Goal: Information Seeking & Learning: Learn about a topic

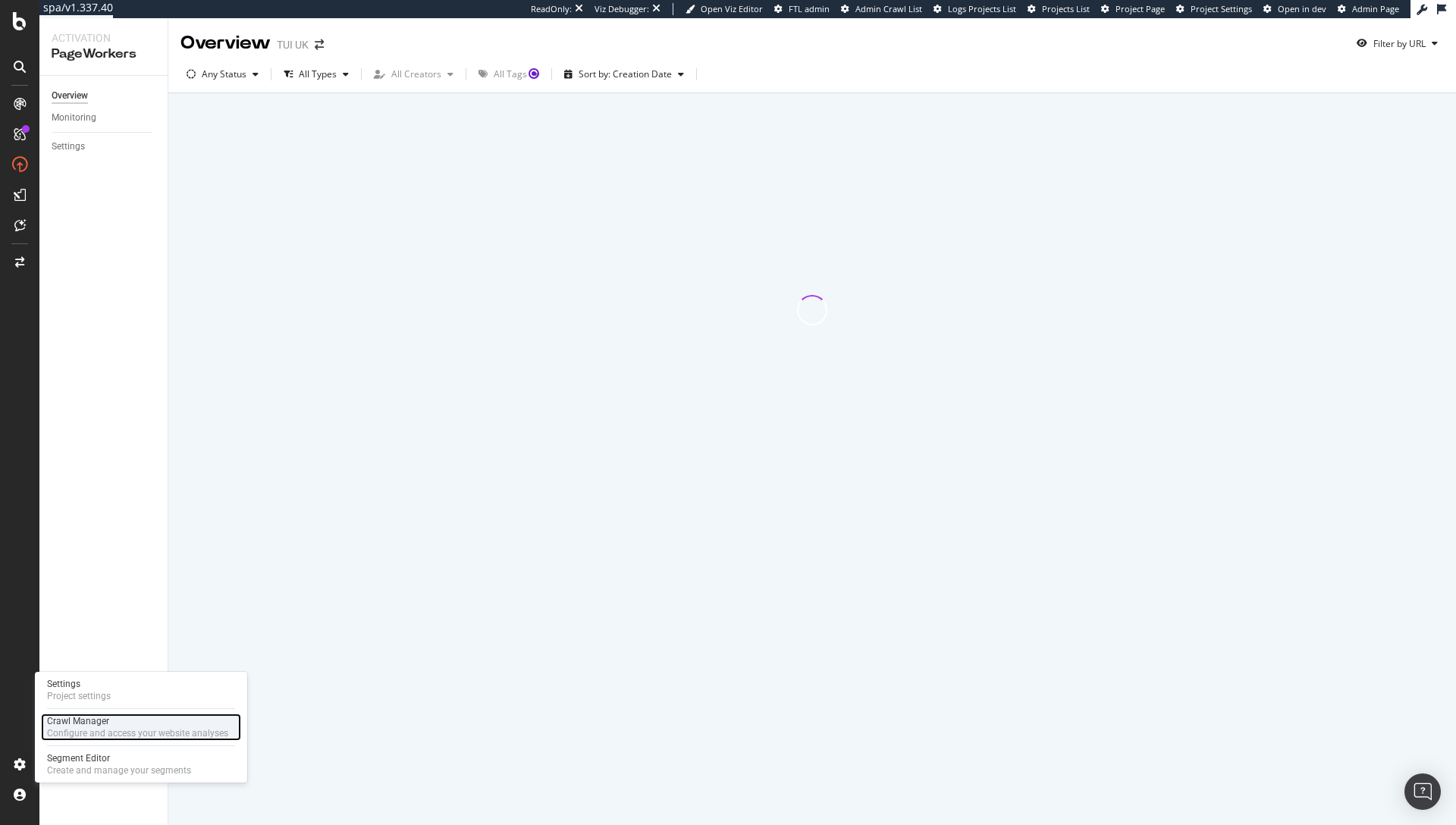
click at [96, 727] on div "Configure and access your website analyses" at bounding box center [137, 733] width 181 height 12
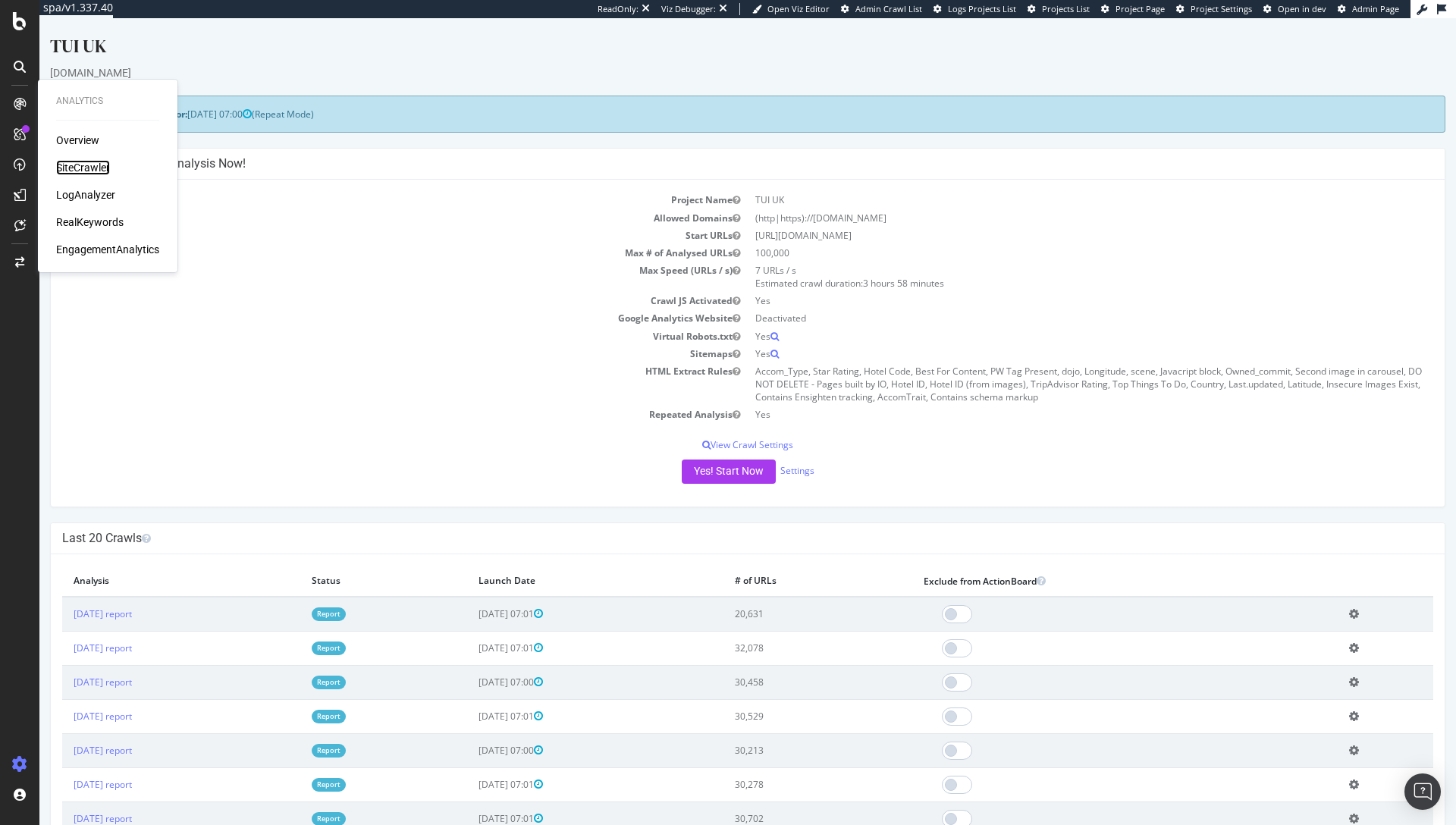
click at [76, 170] on div "SiteCrawler" at bounding box center [82, 168] width 54 height 15
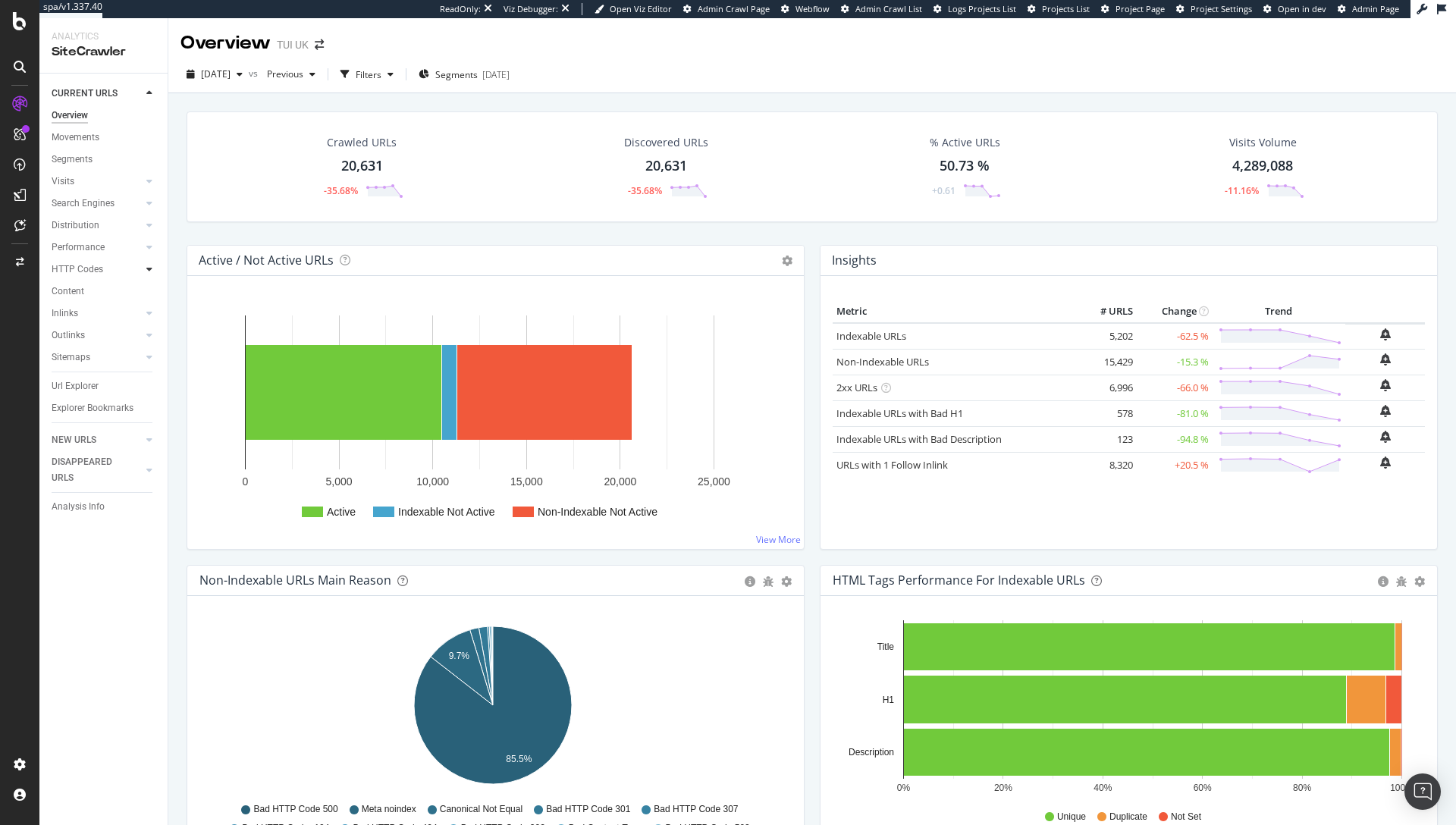
click at [147, 265] on icon at bounding box center [149, 269] width 6 height 9
click at [81, 334] on div "Insights" at bounding box center [75, 335] width 32 height 16
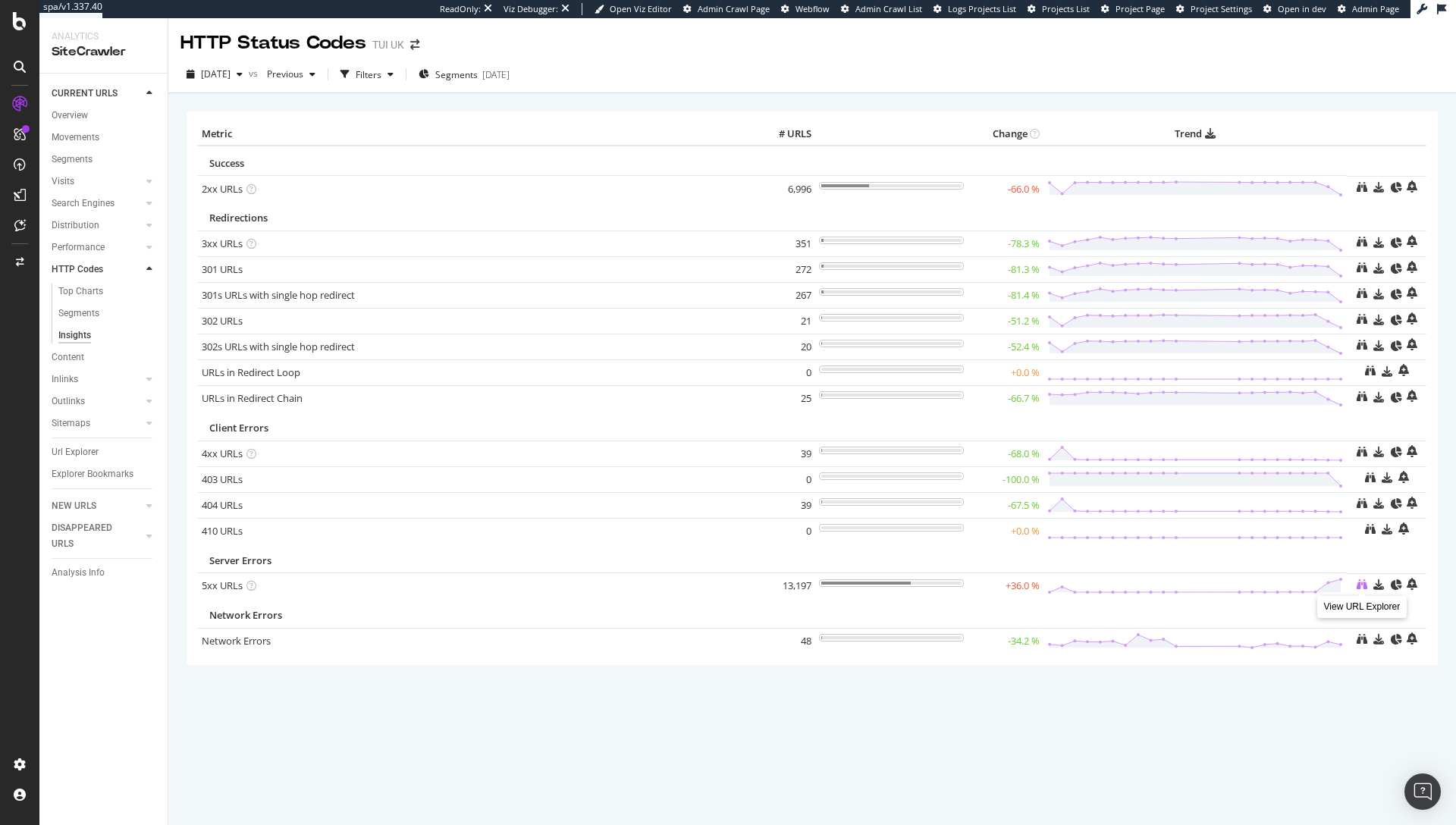
click at [1358, 583] on icon at bounding box center [1361, 584] width 10 height 10
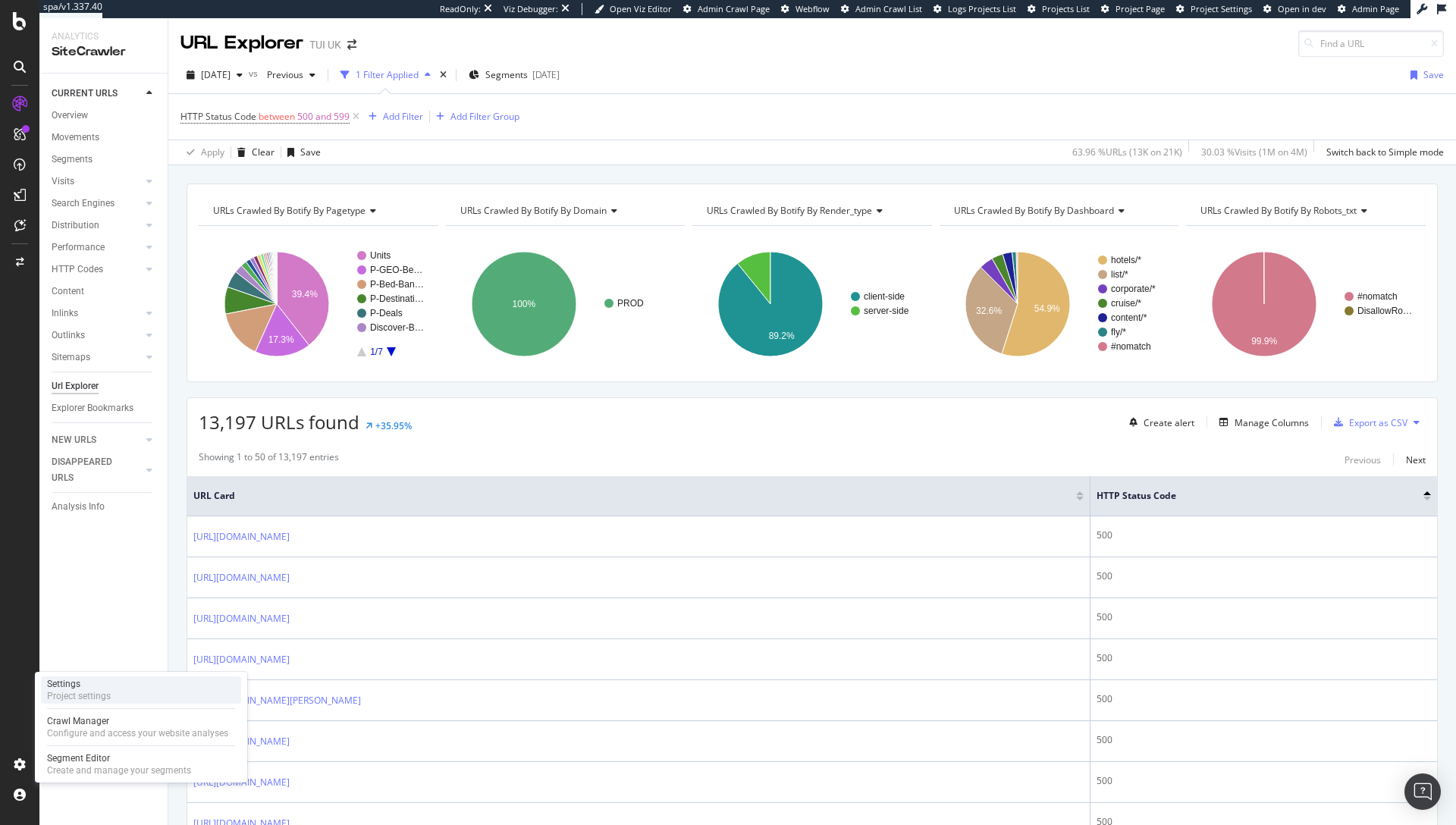
click at [128, 682] on div "Settings Project settings" at bounding box center [140, 690] width 200 height 27
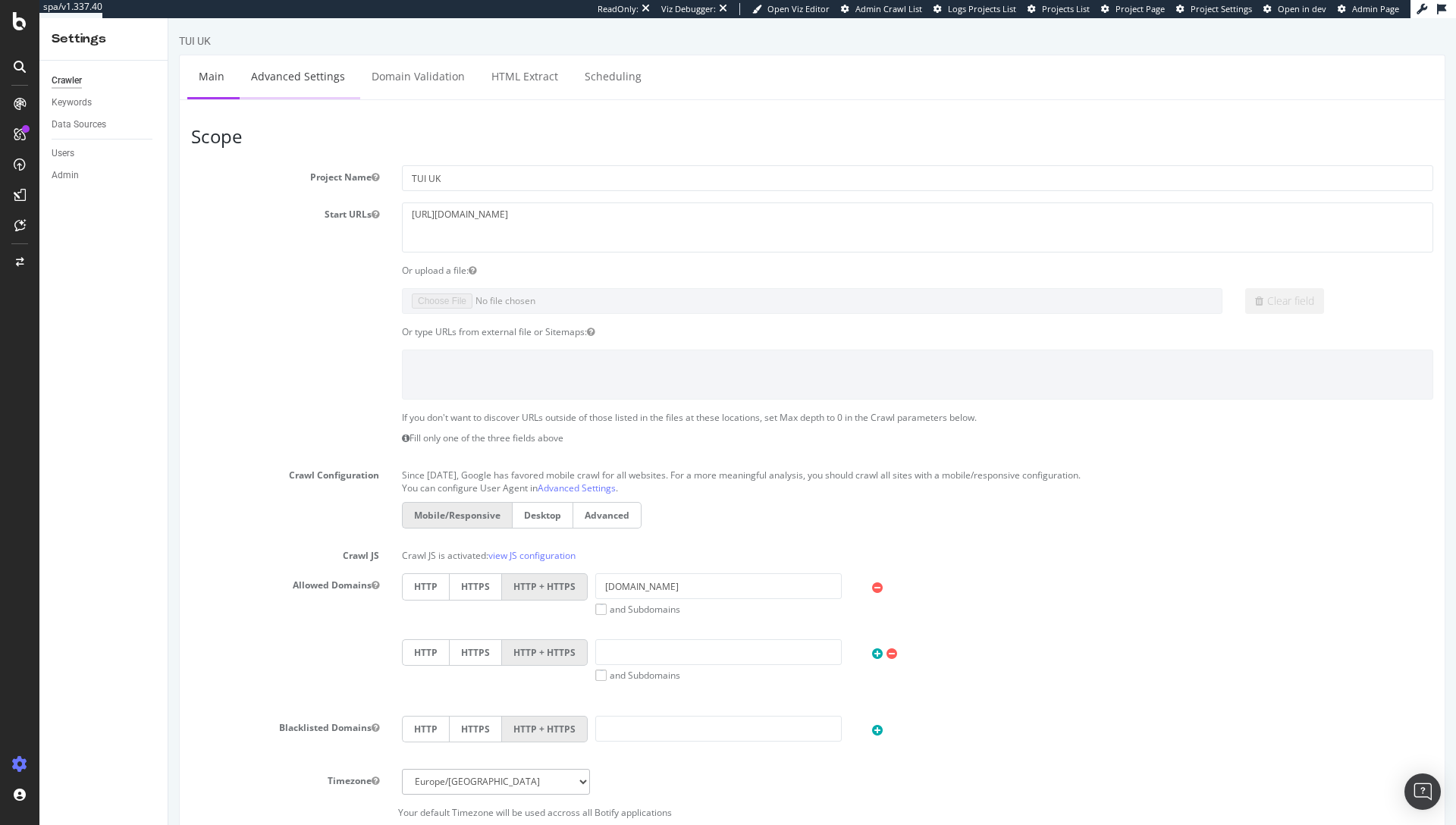
click at [334, 80] on link "Advanced Settings" at bounding box center [297, 76] width 117 height 42
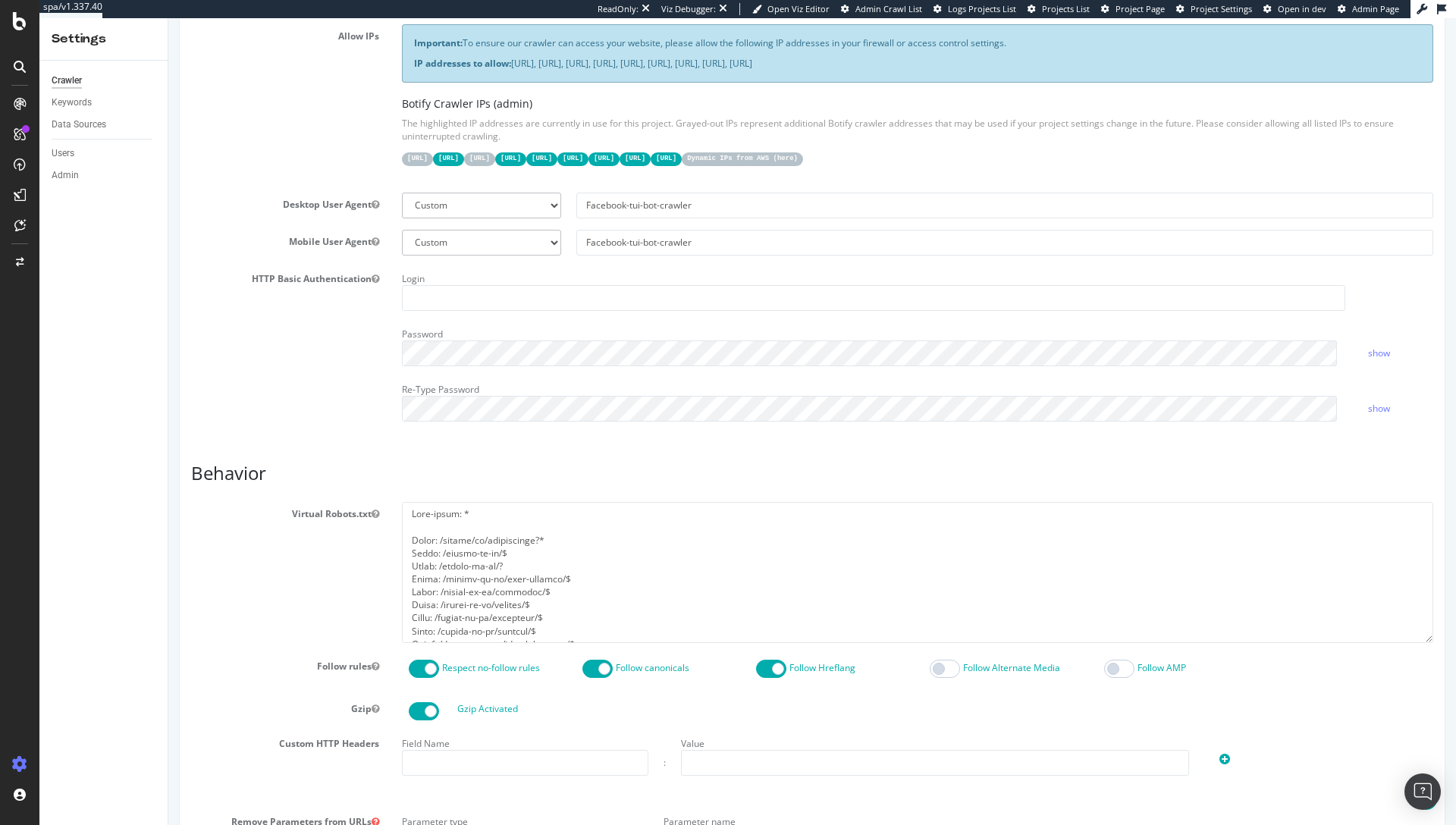
scroll to position [332, 0]
drag, startPoint x: 1168, startPoint y: 63, endPoint x: 1155, endPoint y: 65, distance: 13.2
click at [1167, 63] on p "IP addresses to allow: 31.41.37.0/24, 44.206.2.192/26, 15.235.106.96/27, 52.6.2…" at bounding box center [917, 64] width 1007 height 13
drag, startPoint x: 1154, startPoint y: 65, endPoint x: 511, endPoint y: 66, distance: 643.0
click at [511, 66] on p "IP addresses to allow: 31.41.37.0/24, 44.206.2.192/26, 15.235.106.96/27, 52.6.2…" at bounding box center [917, 64] width 1007 height 13
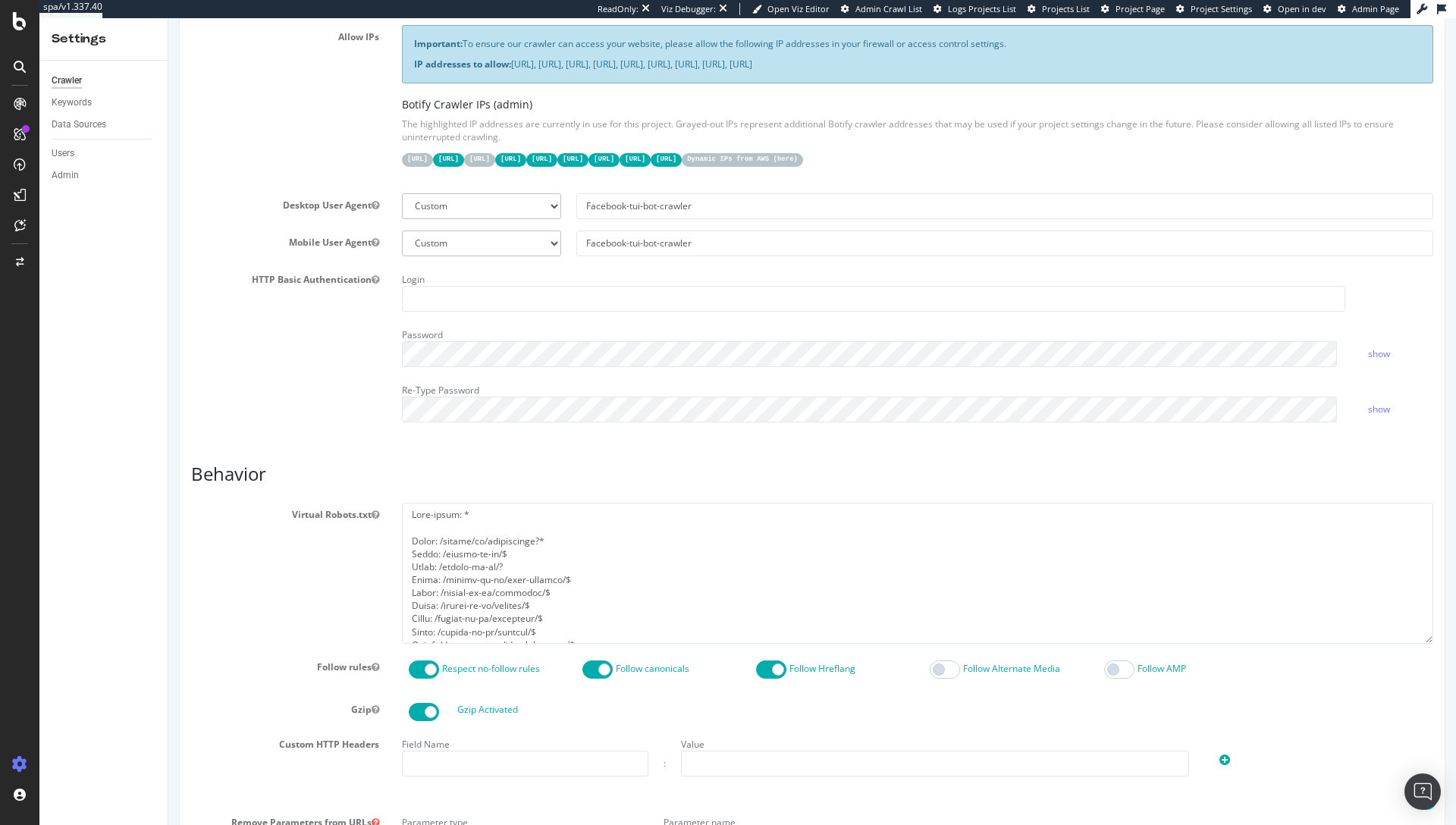
copy p "31.41.37.0/24, 44.206.2.192/26, 15.235.106.96/27, 52.6.26.195/32, 52.203.178.22…"
click at [1244, 138] on p "The highlighted IP addresses are currently in use for this project. Grayed-out …" at bounding box center [917, 130] width 1032 height 26
click at [1254, 130] on p "The highlighted IP addresses are currently in use for this project. Grayed-out …" at bounding box center [917, 130] width 1032 height 26
click at [1060, 118] on p "The highlighted IP addresses are currently in use for this project. Grayed-out …" at bounding box center [917, 130] width 1032 height 26
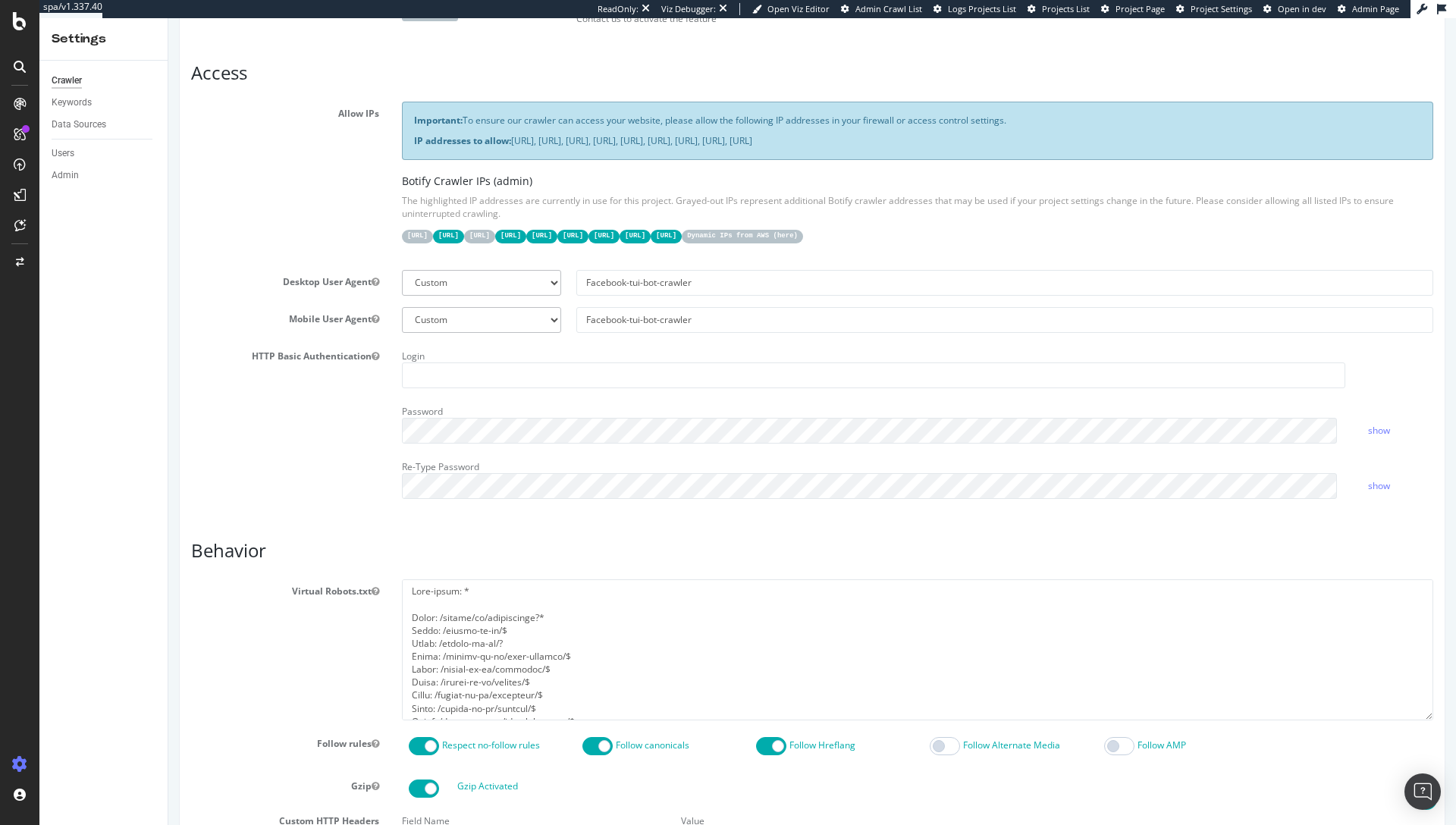
scroll to position [223, 0]
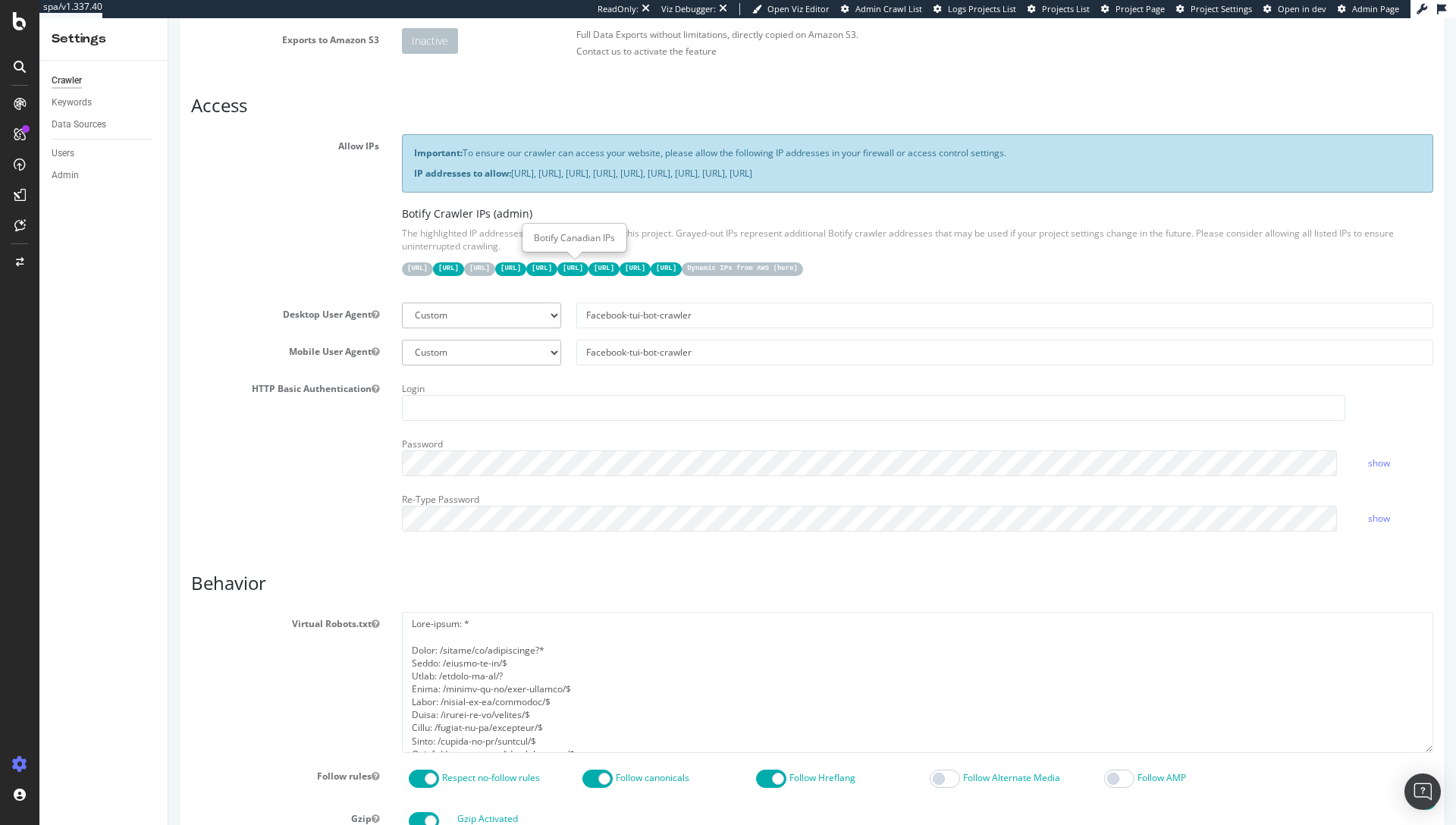
click at [593, 275] on div "Important: To ensure our crawler can access your website, please allow the foll…" at bounding box center [917, 212] width 1054 height 156
click at [495, 270] on code "15.235.106.96/27" at bounding box center [479, 269] width 31 height 13
click at [422, 266] on code "31.41.37.0/24" at bounding box center [417, 269] width 31 height 13
drag, startPoint x: 522, startPoint y: 267, endPoint x: 545, endPoint y: 268, distance: 23.0
click at [464, 267] on code "44.206.2.192/26" at bounding box center [448, 269] width 31 height 13
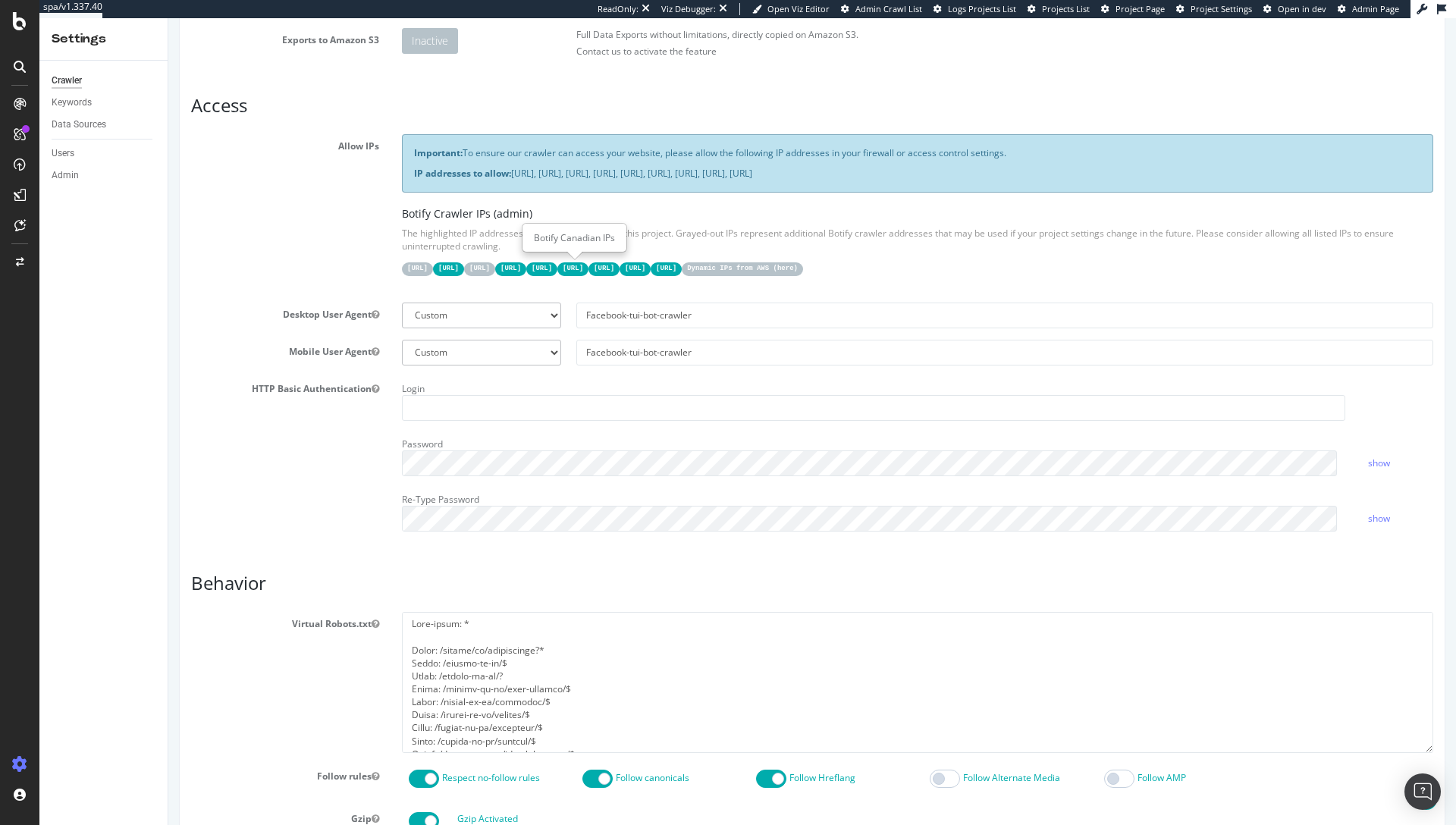
click at [495, 268] on code "15.235.106.96/27" at bounding box center [479, 269] width 31 height 13
click at [438, 244] on p "The highlighted IP addresses are currently in use for this project. Grayed-out …" at bounding box center [917, 239] width 1032 height 26
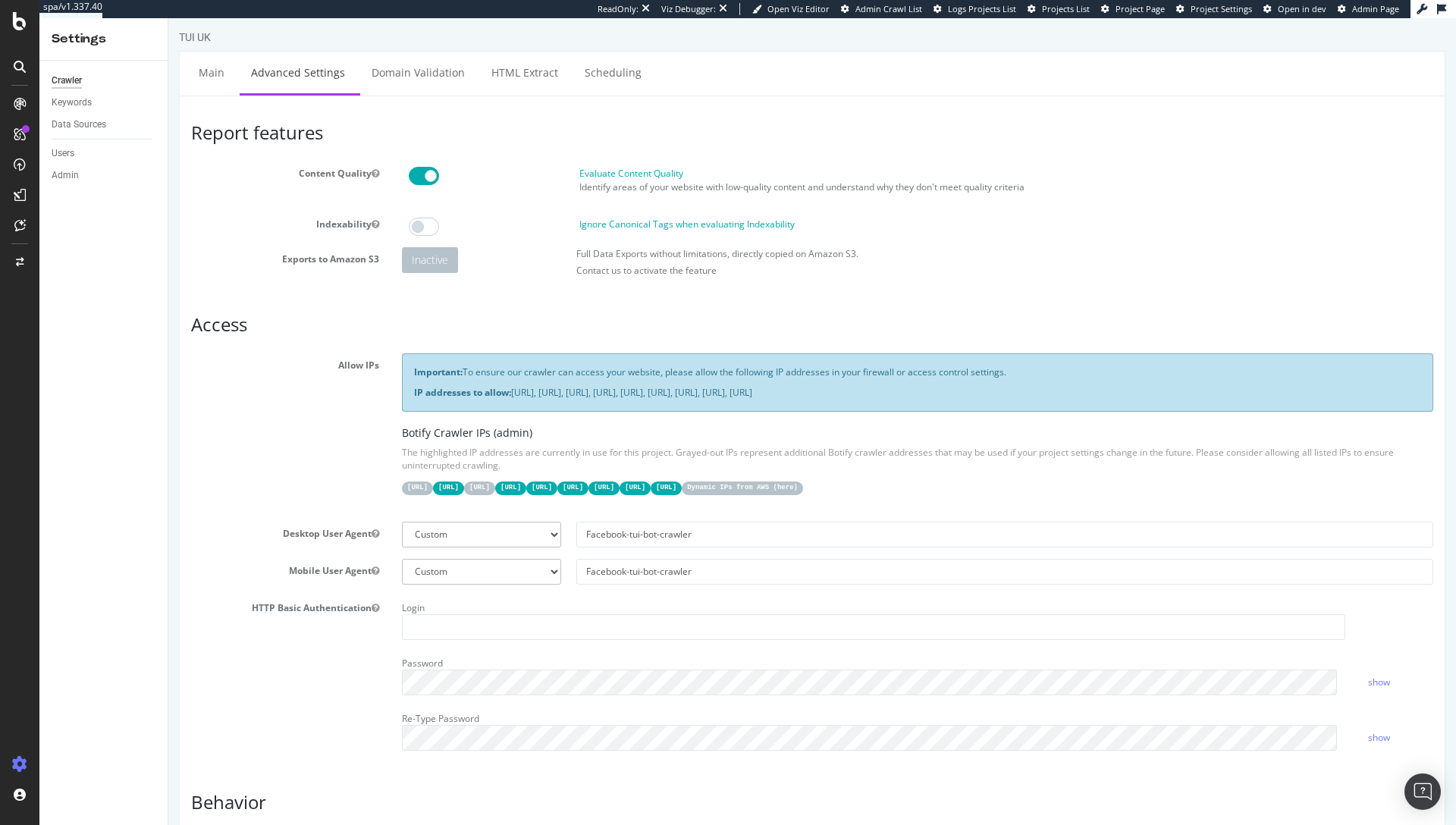
scroll to position [0, 0]
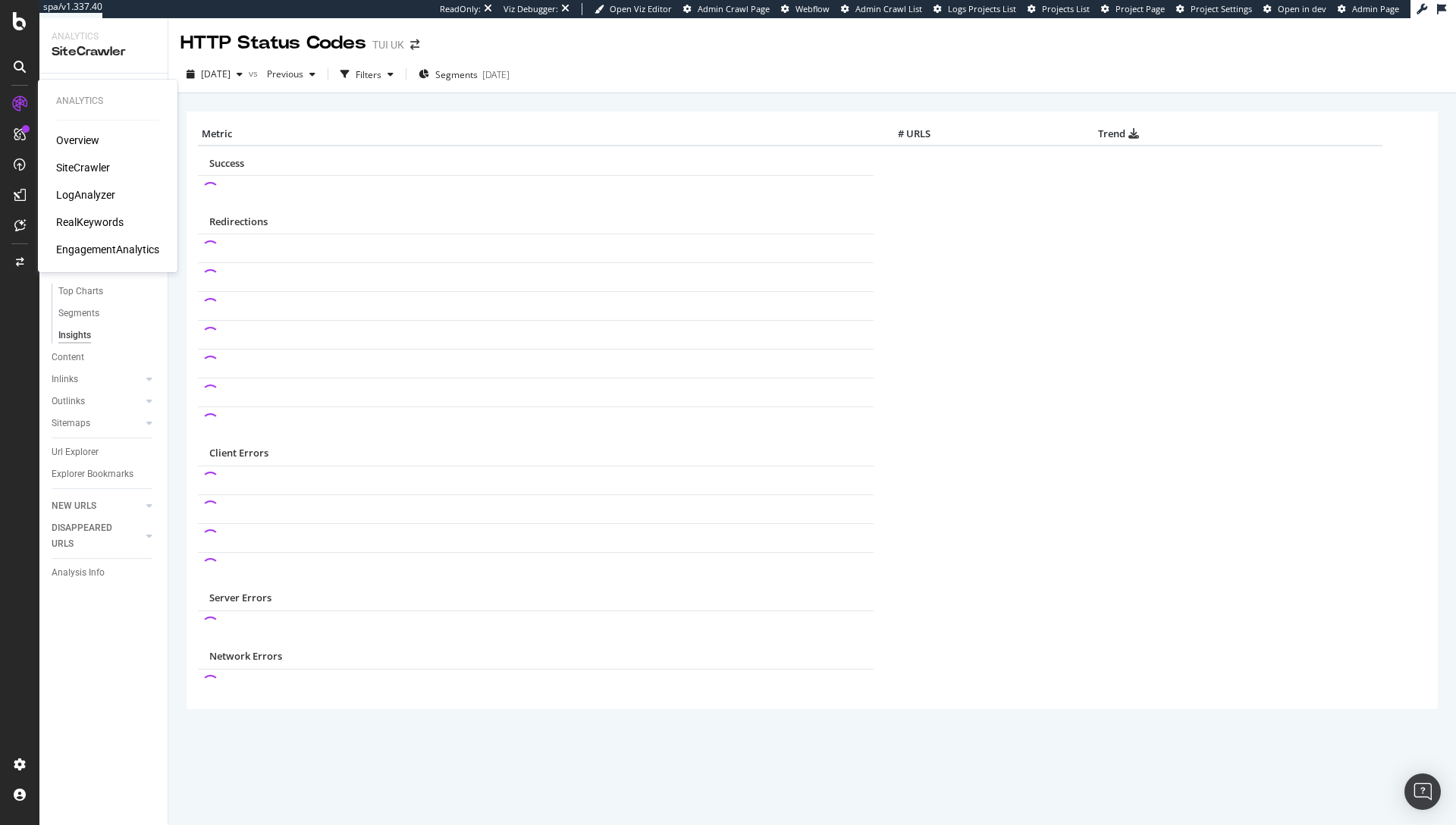
click at [87, 197] on div "LogAnalyzer" at bounding box center [85, 195] width 59 height 15
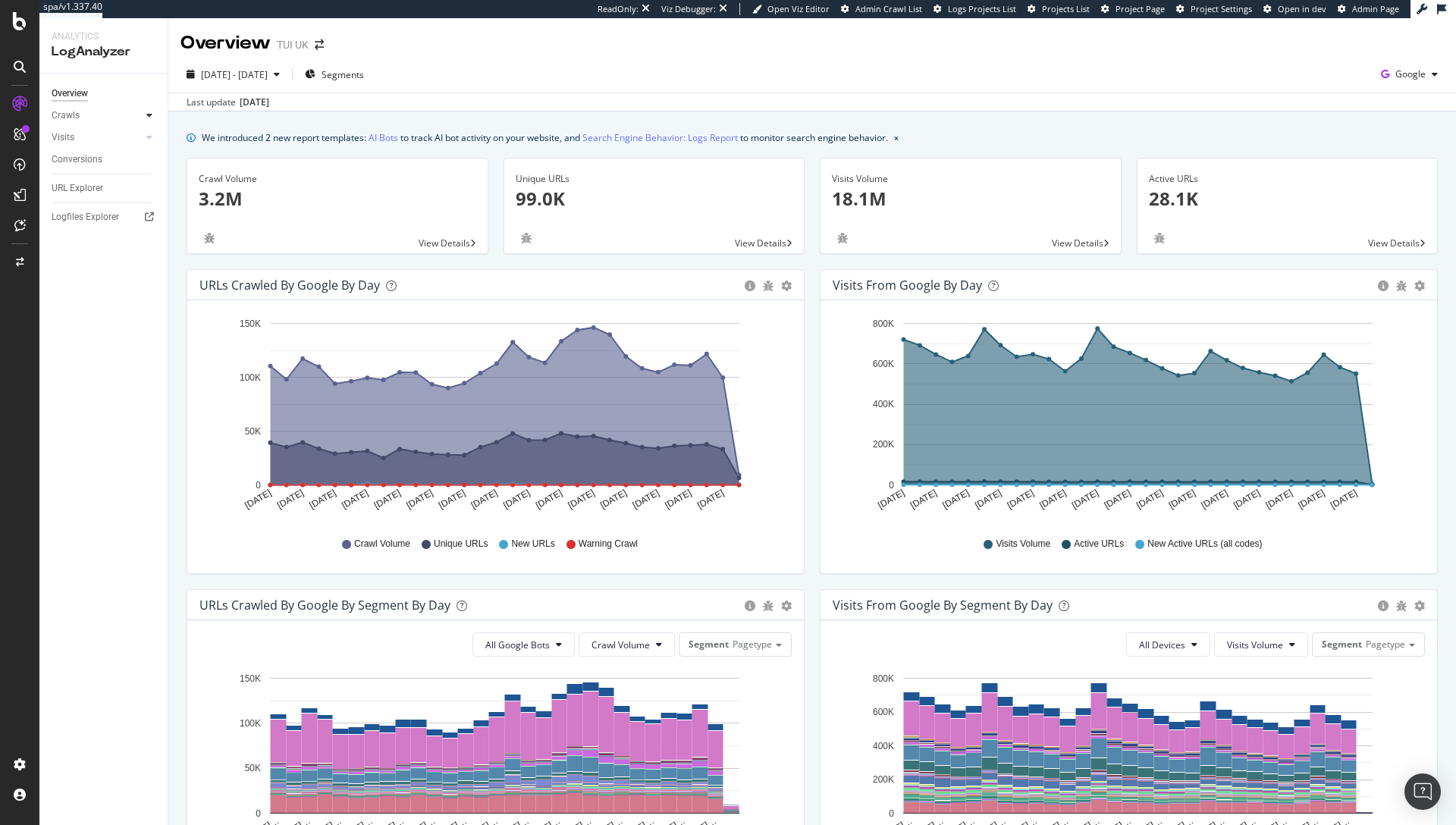
click at [153, 112] on div at bounding box center [150, 116] width 15 height 15
click at [89, 200] on div "HTTP Codes" at bounding box center [84, 197] width 51 height 16
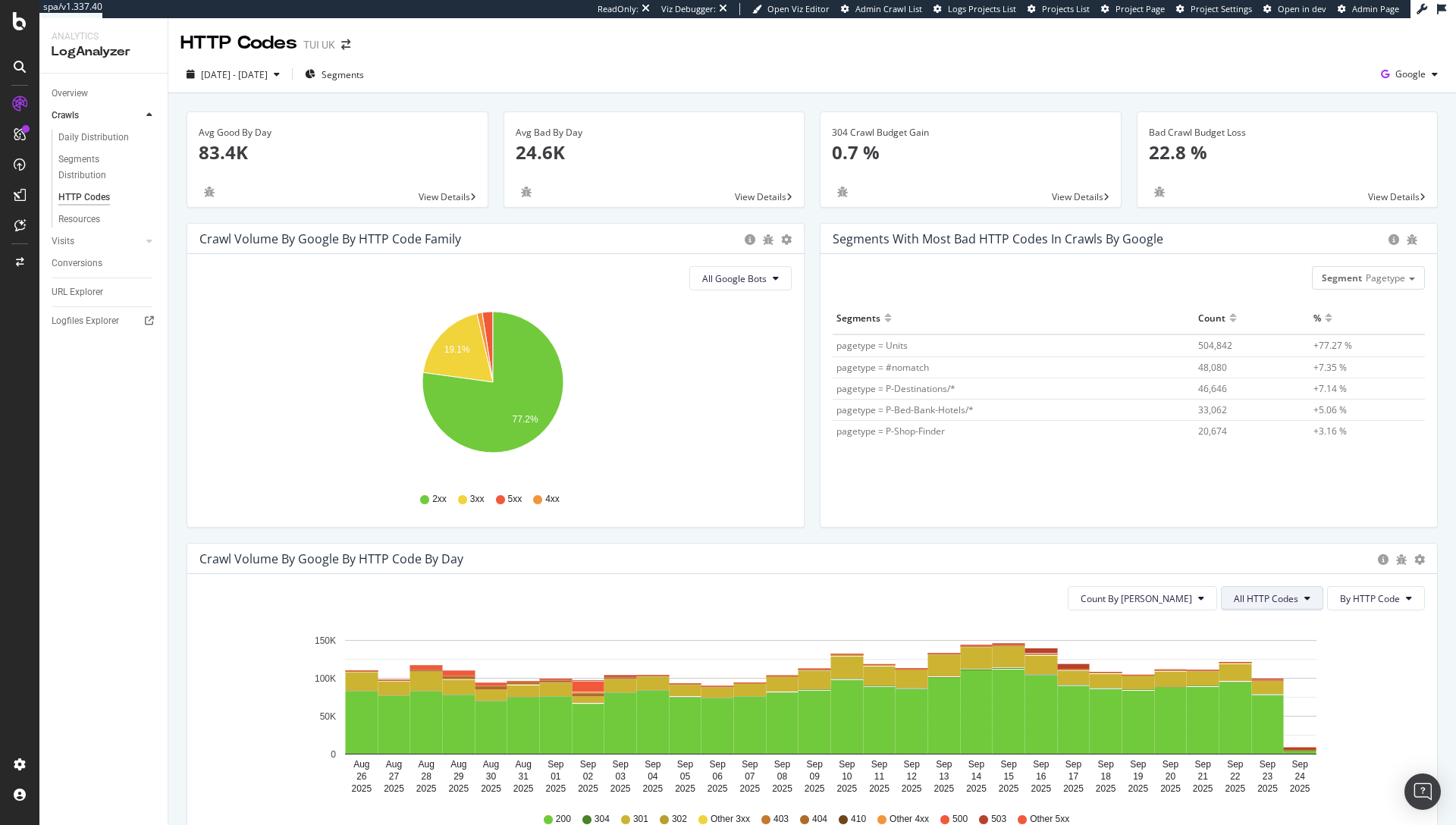
click at [1244, 604] on span "All HTTP Codes" at bounding box center [1266, 599] width 64 height 13
click at [1244, 768] on span "5xx family" at bounding box center [1263, 768] width 77 height 13
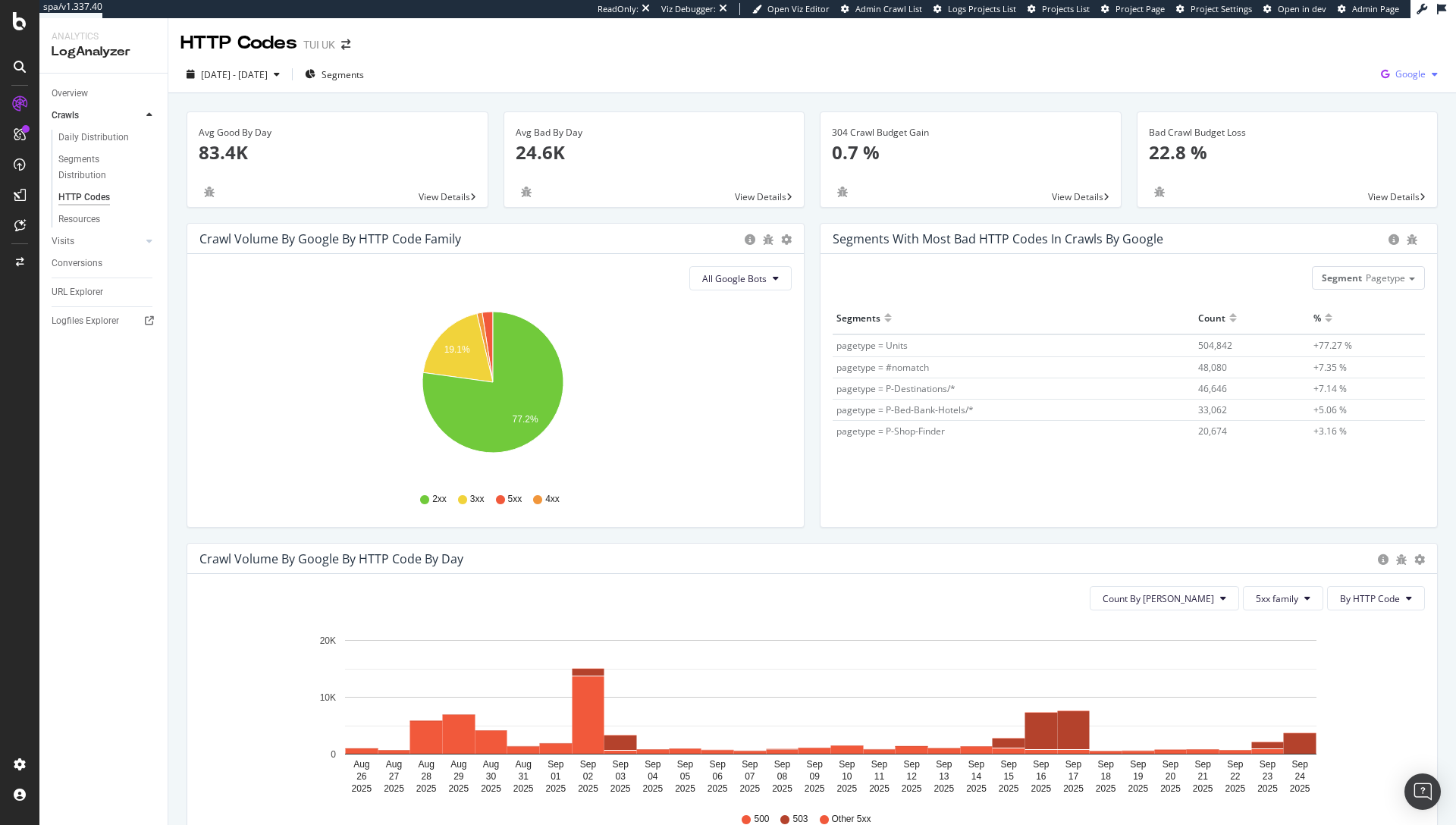
click at [1400, 77] on span "Google" at bounding box center [1411, 74] width 30 height 13
click at [1325, 61] on span "Bing" at bounding box center [1322, 61] width 56 height 13
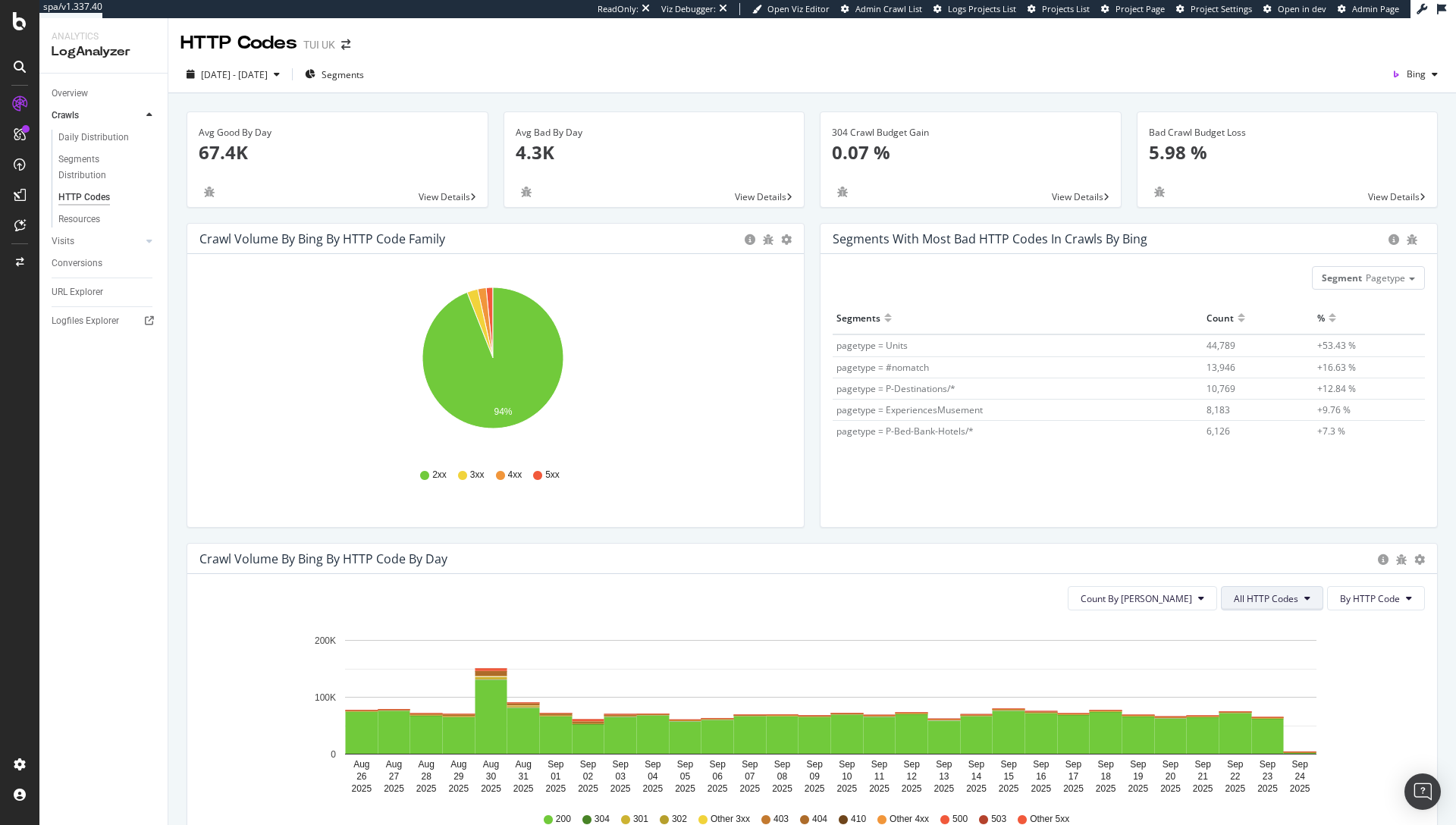
click at [1250, 602] on span "All HTTP Codes" at bounding box center [1266, 599] width 64 height 13
click at [1248, 764] on span "5xx family" at bounding box center [1263, 768] width 77 height 13
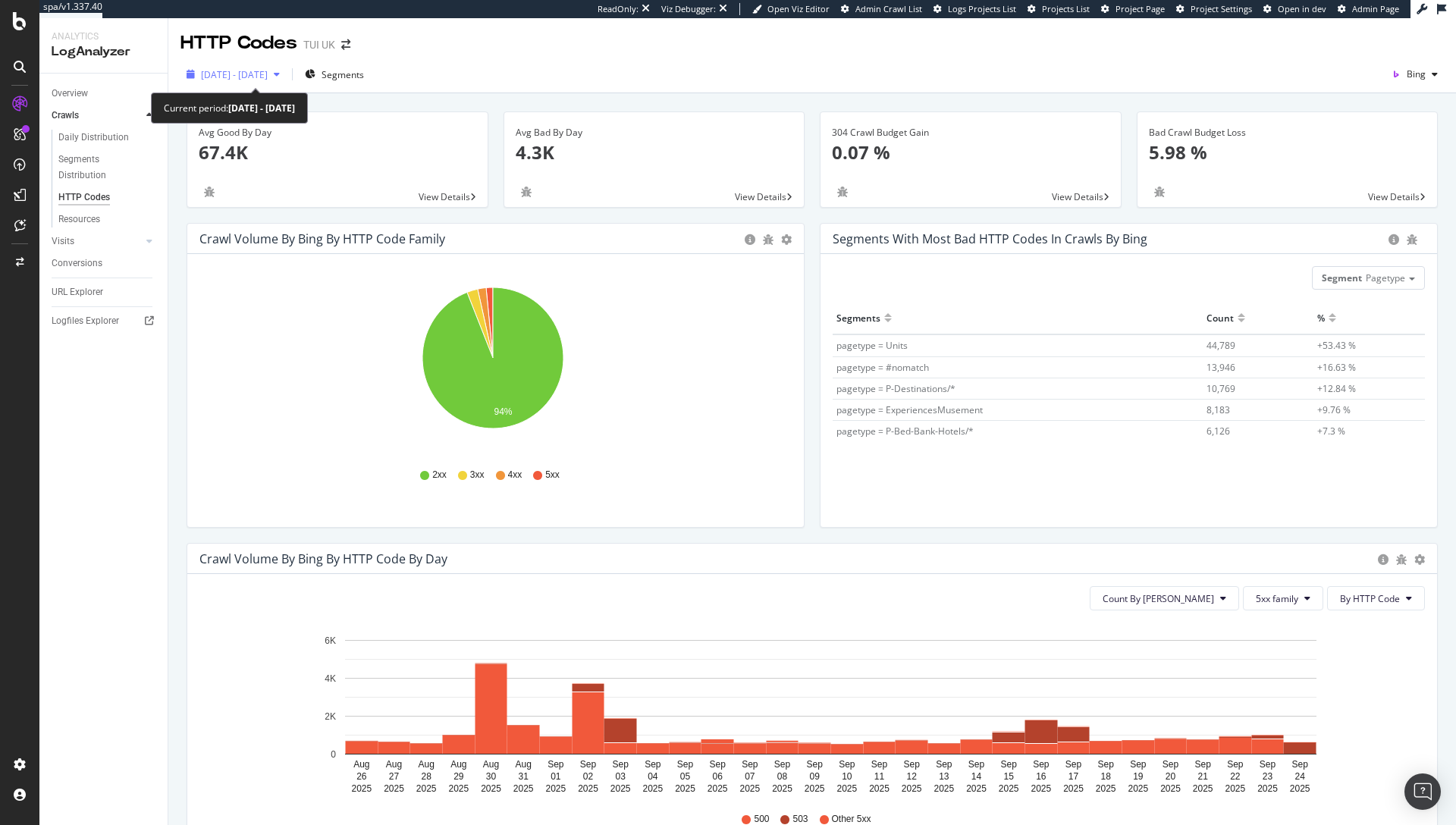
click at [272, 84] on div "2025 Aug. 26th - Sep. 24th" at bounding box center [232, 74] width 105 height 23
click at [1407, 70] on span "Bing" at bounding box center [1416, 74] width 19 height 13
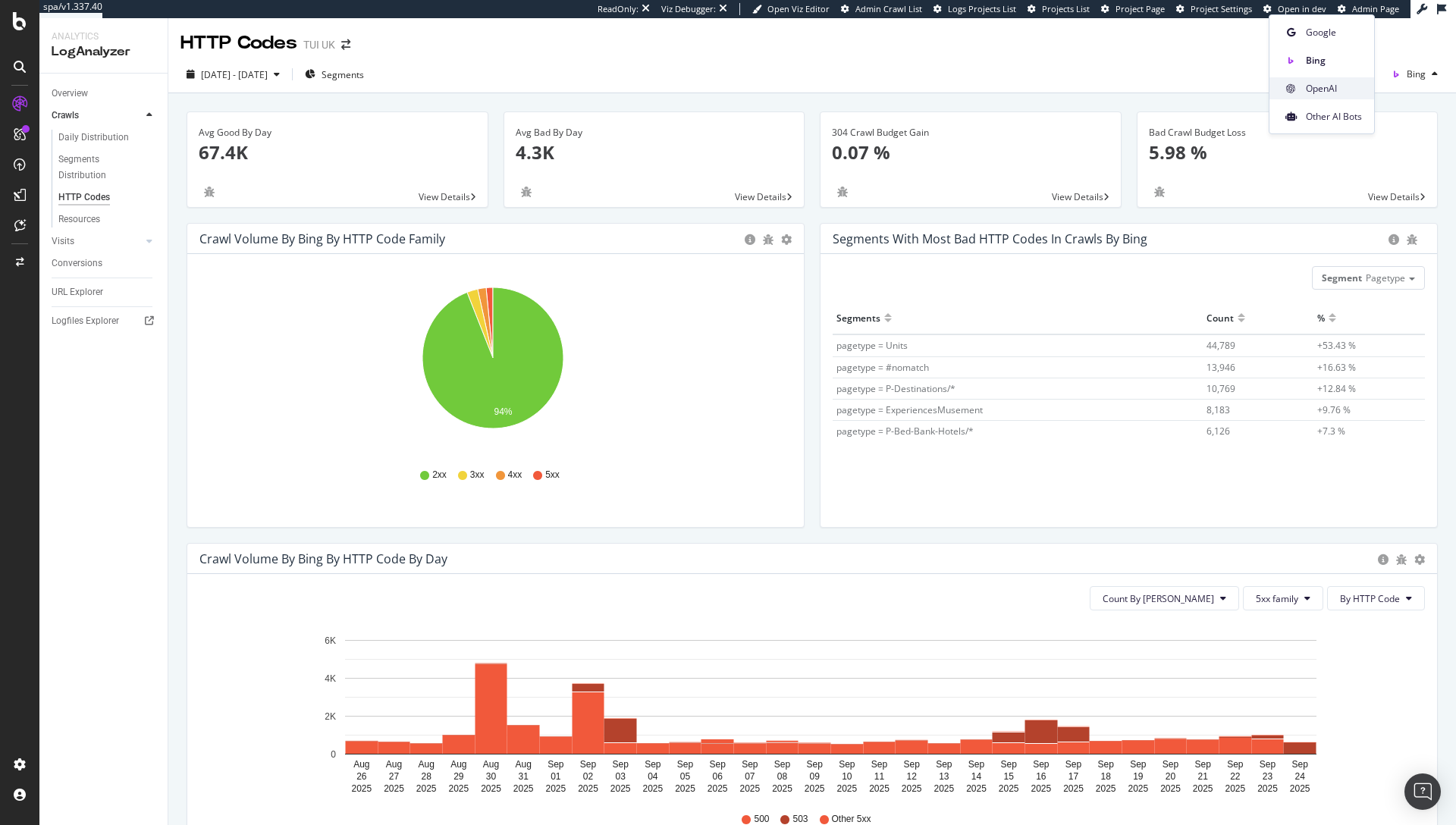
click at [1339, 92] on span "OpenAI" at bounding box center [1333, 88] width 56 height 13
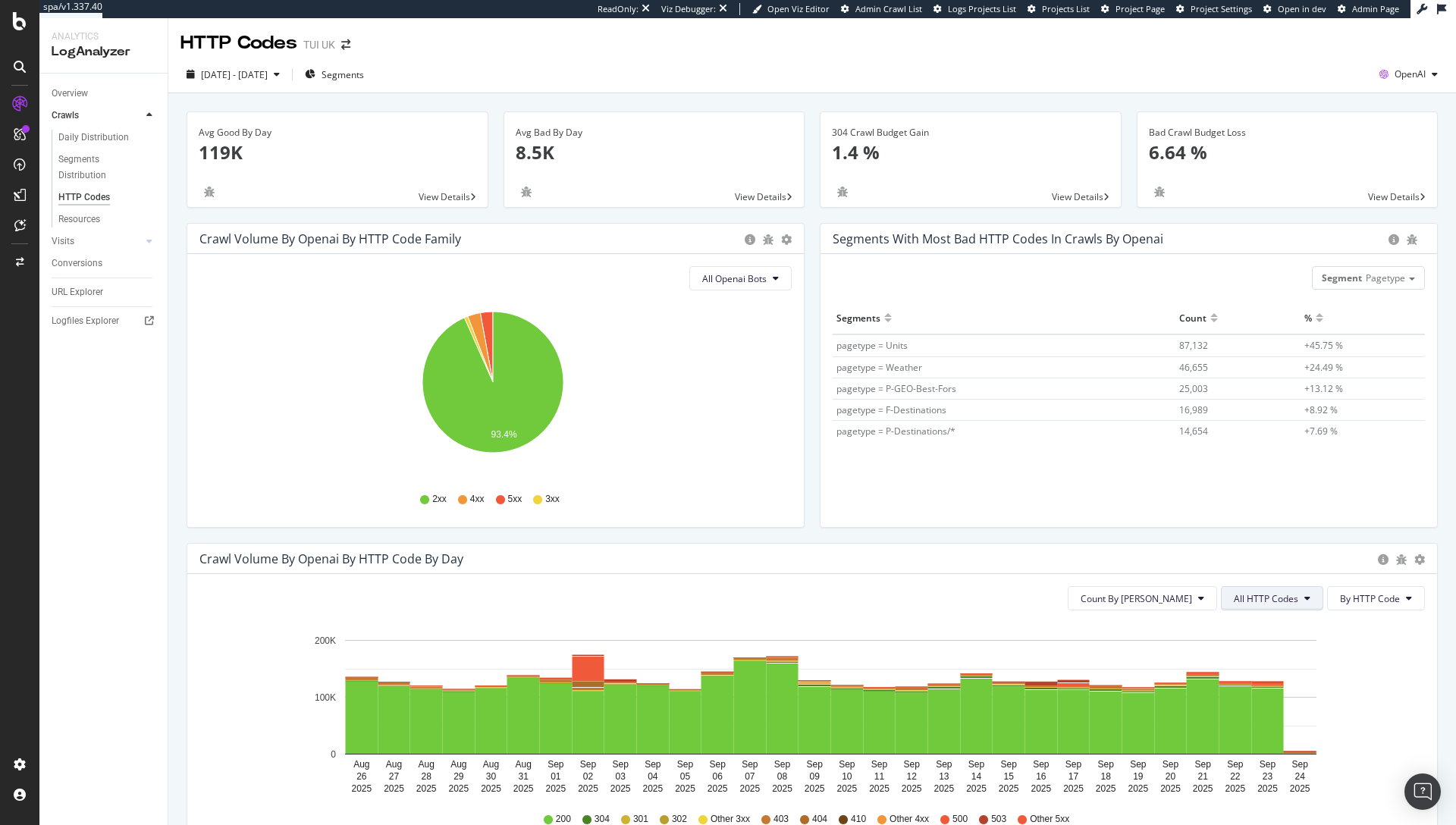
click at [1284, 599] on span "All HTTP Codes" at bounding box center [1266, 599] width 64 height 13
click at [1255, 776] on div "5xx family" at bounding box center [1263, 768] width 100 height 22
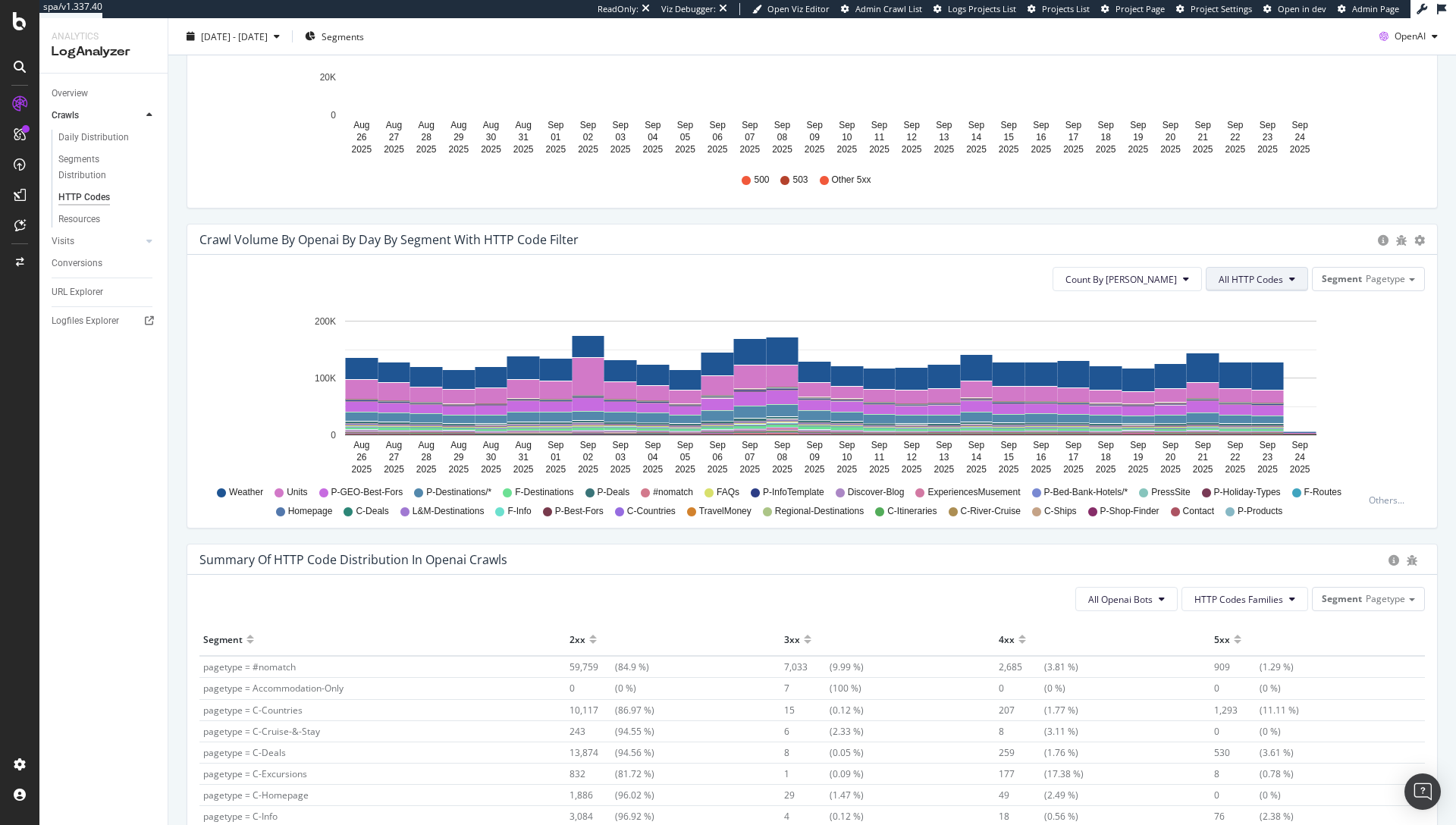
scroll to position [621, 0]
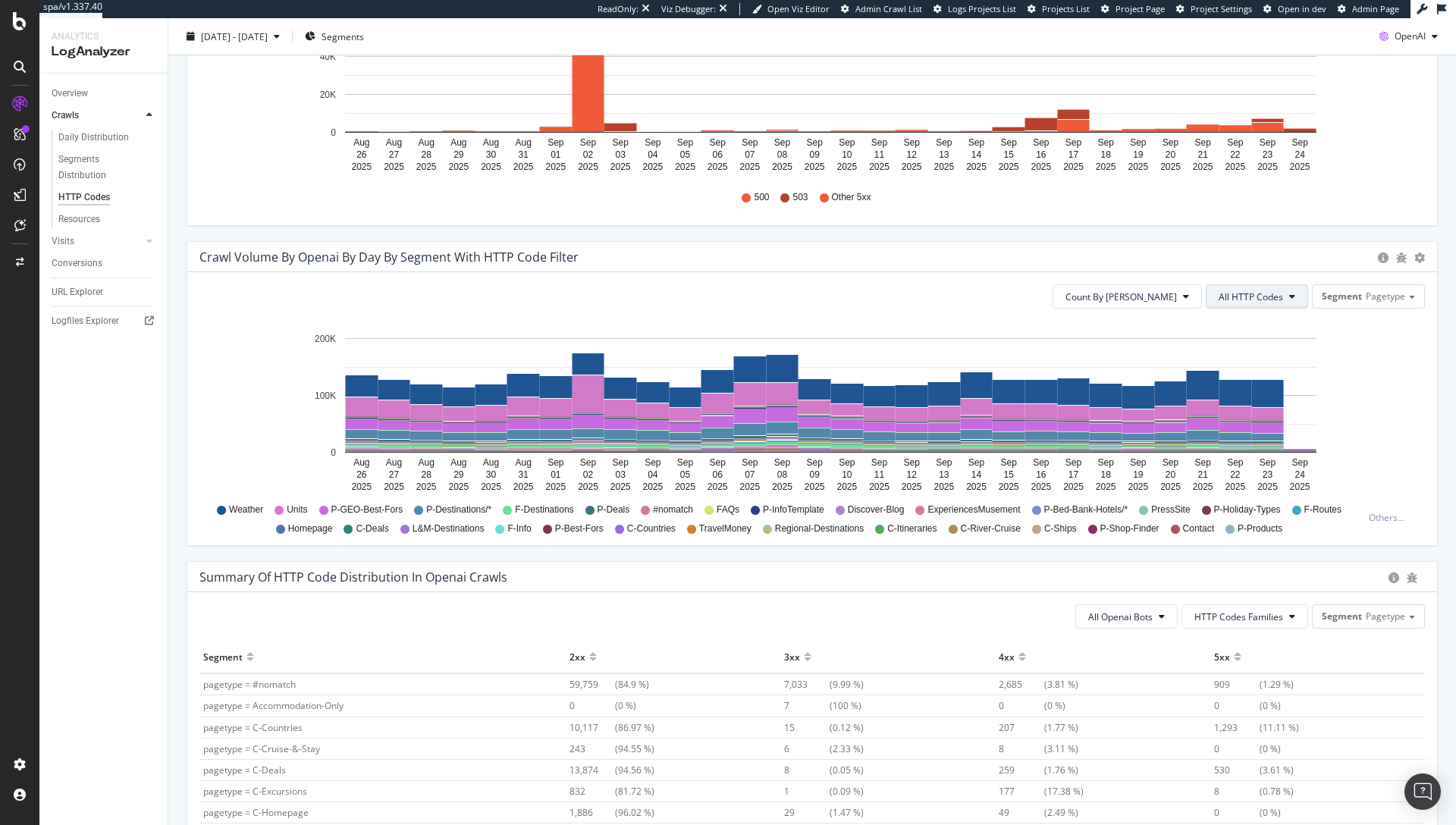
click at [1279, 289] on button "All HTTP Codes" at bounding box center [1257, 296] width 102 height 25
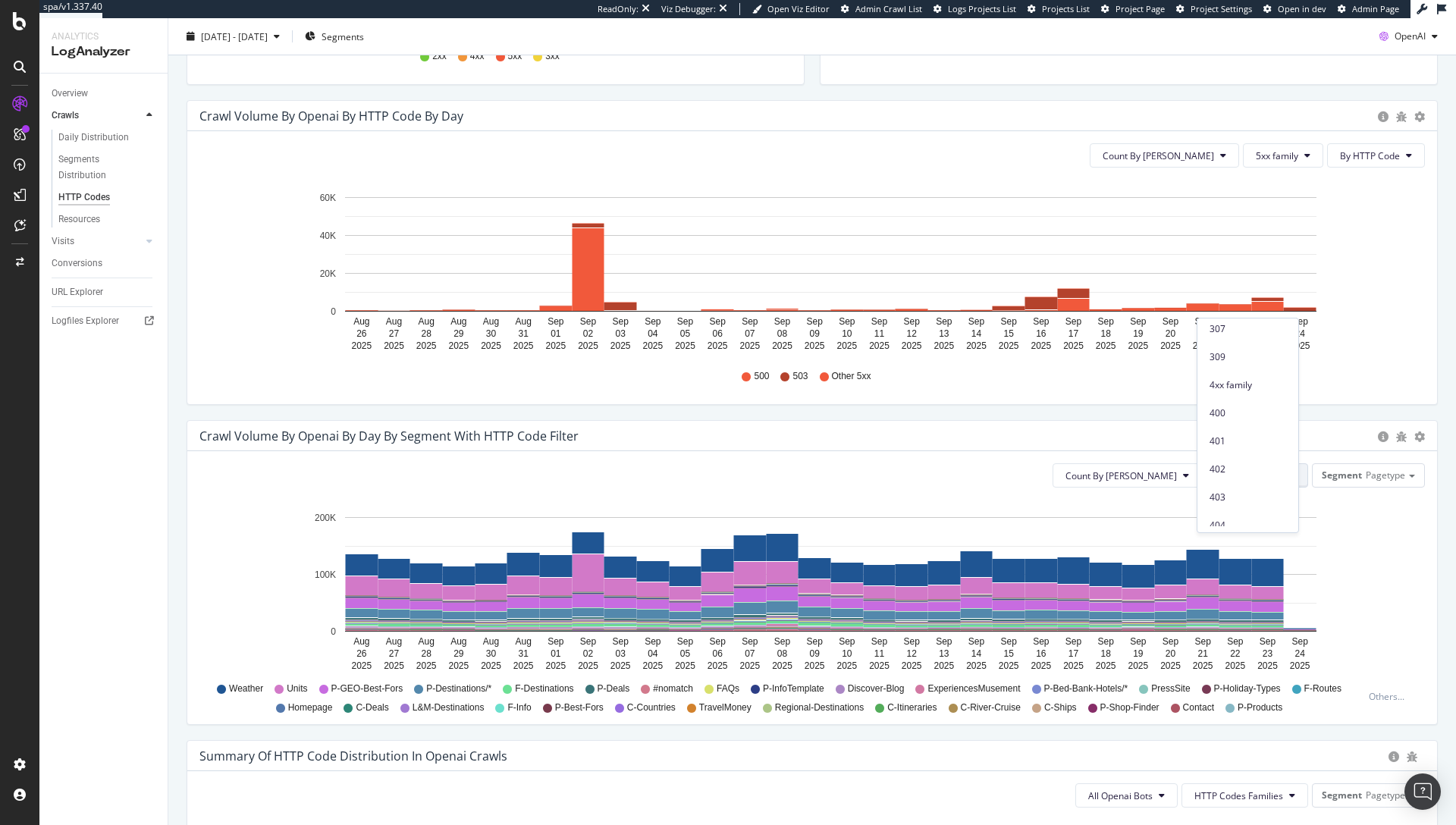
scroll to position [266, 0]
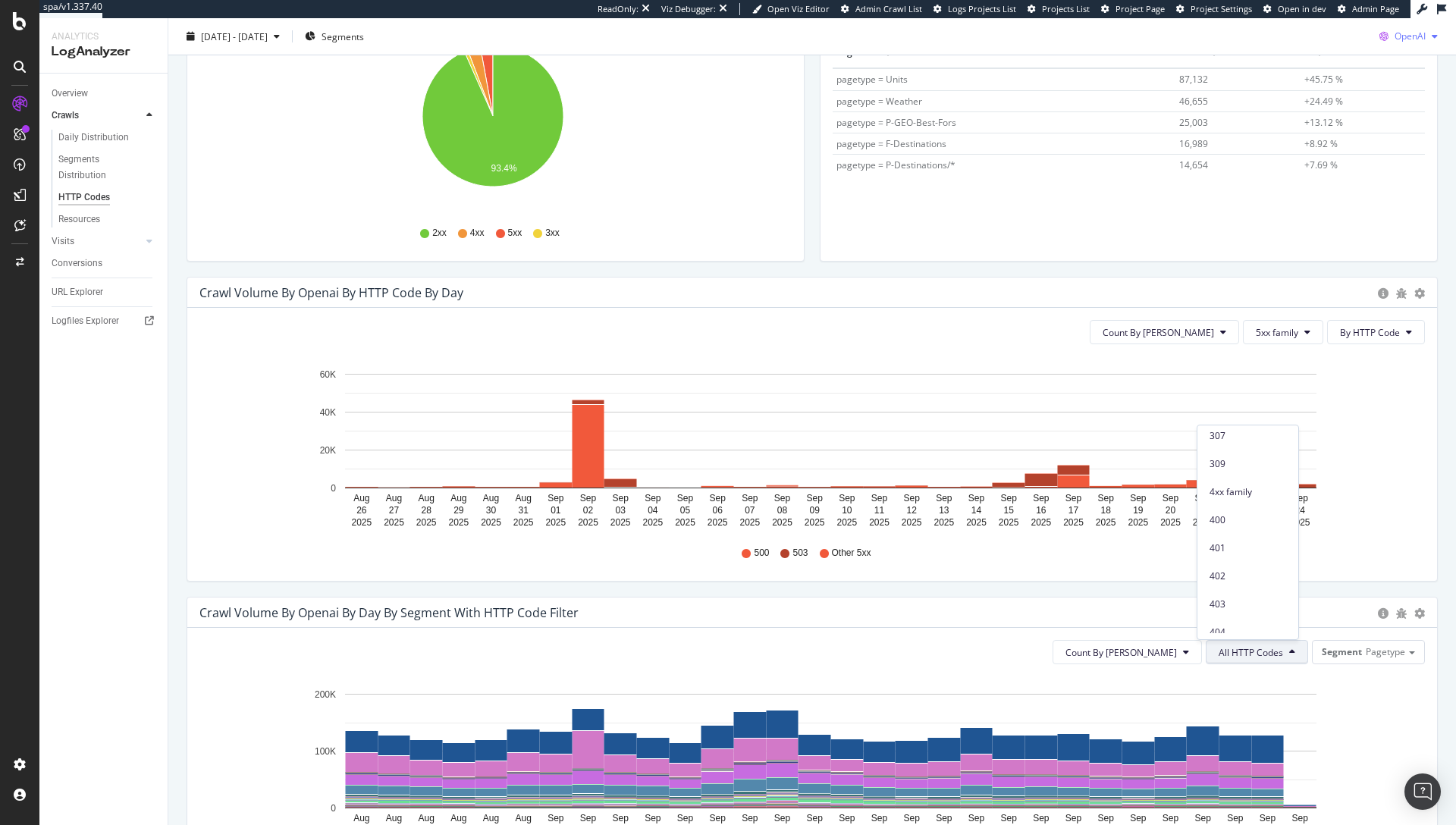
click at [1394, 33] on span "OpenAI" at bounding box center [1410, 36] width 31 height 13
click at [1385, 63] on span "Google" at bounding box center [1409, 66] width 56 height 13
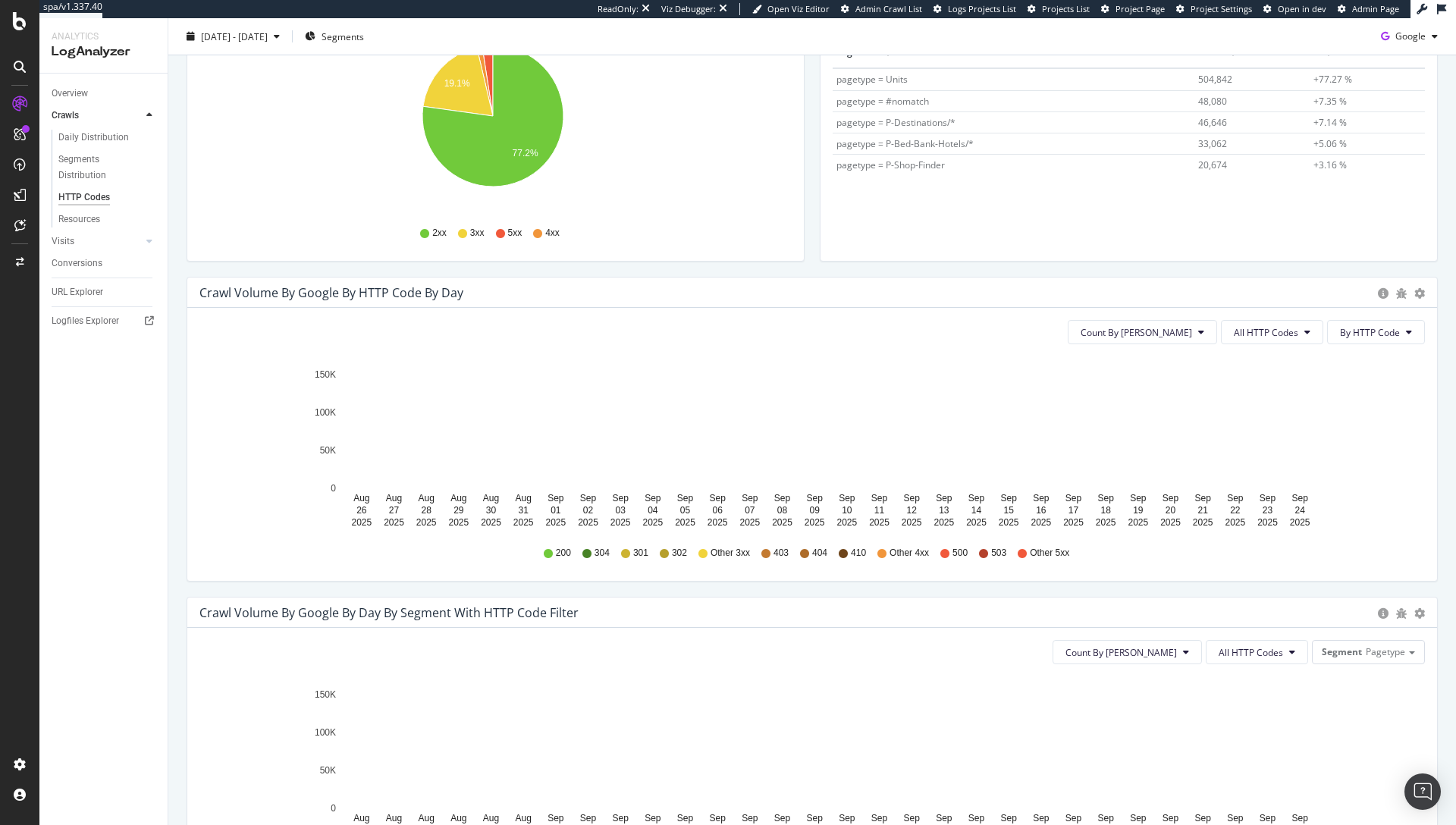
scroll to position [269, 0]
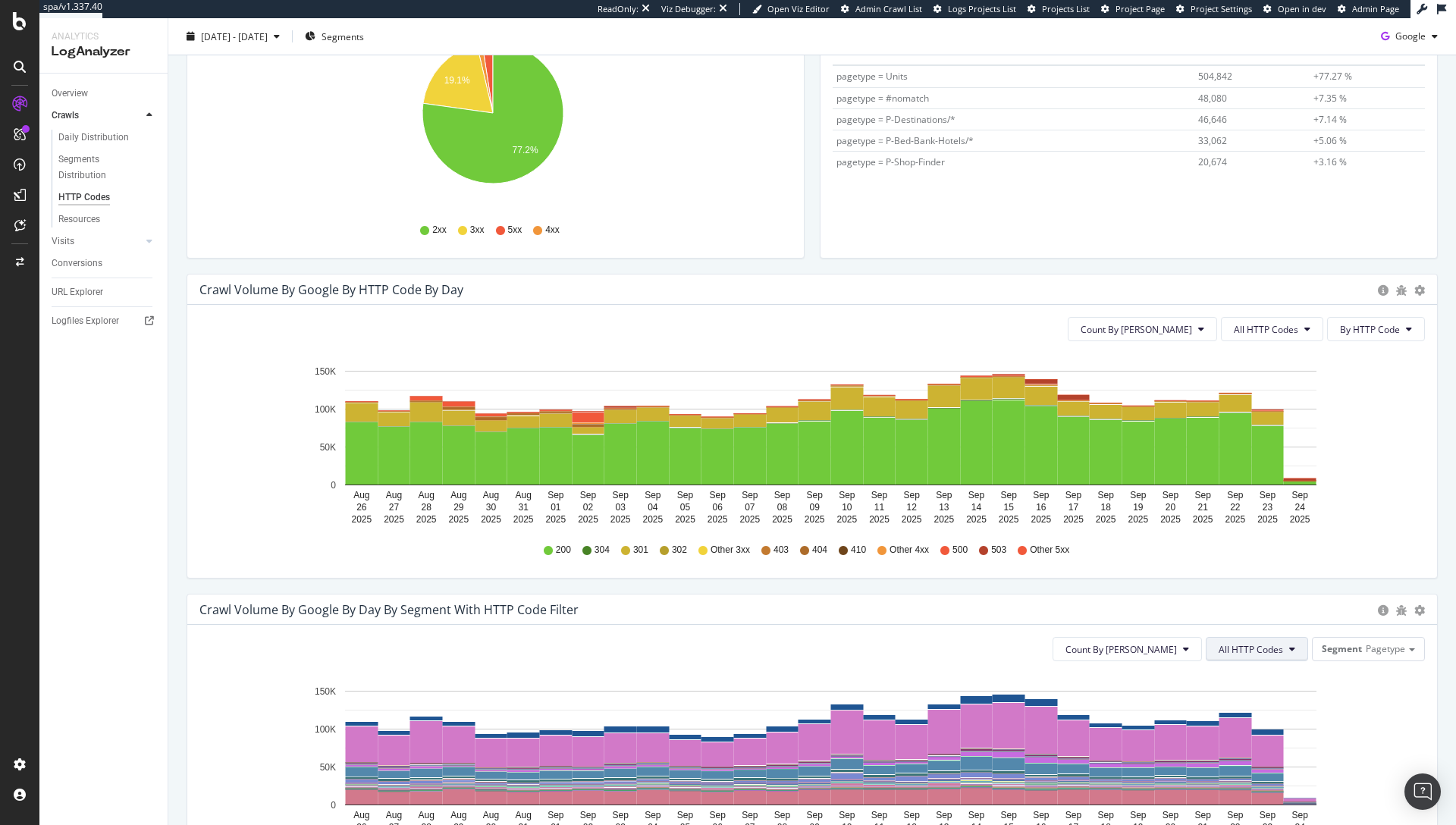
click at [1255, 657] on button "All HTTP Codes" at bounding box center [1257, 649] width 102 height 25
click at [1188, 336] on button "Count By Day" at bounding box center [1142, 330] width 150 height 25
click at [1241, 332] on span "All HTTP Codes" at bounding box center [1266, 330] width 64 height 13
click at [1244, 498] on span "5xx family" at bounding box center [1263, 499] width 77 height 13
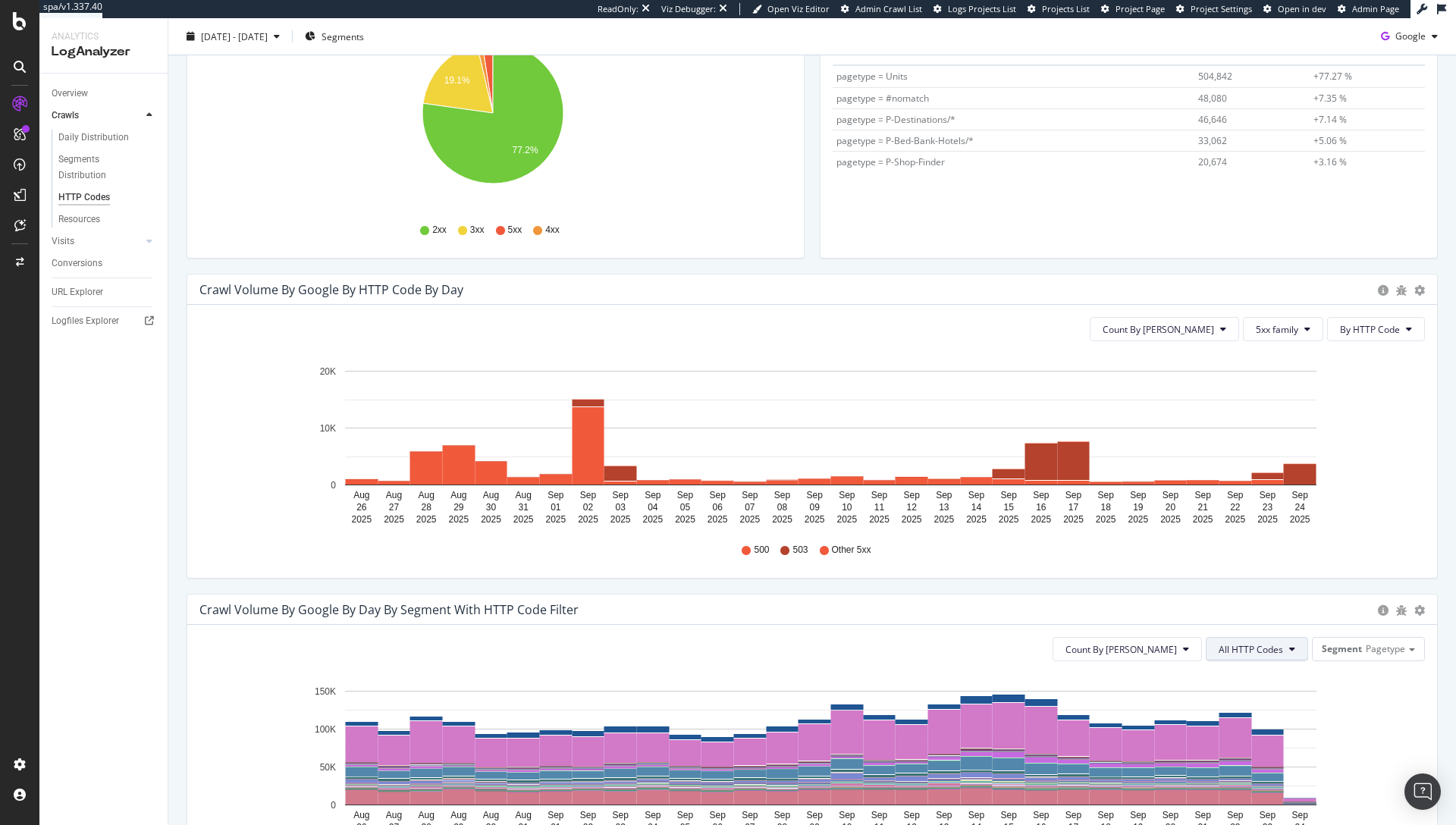
click at [1279, 659] on button "All HTTP Codes" at bounding box center [1257, 649] width 102 height 25
click at [1250, 506] on span "5xx family" at bounding box center [1248, 507] width 77 height 13
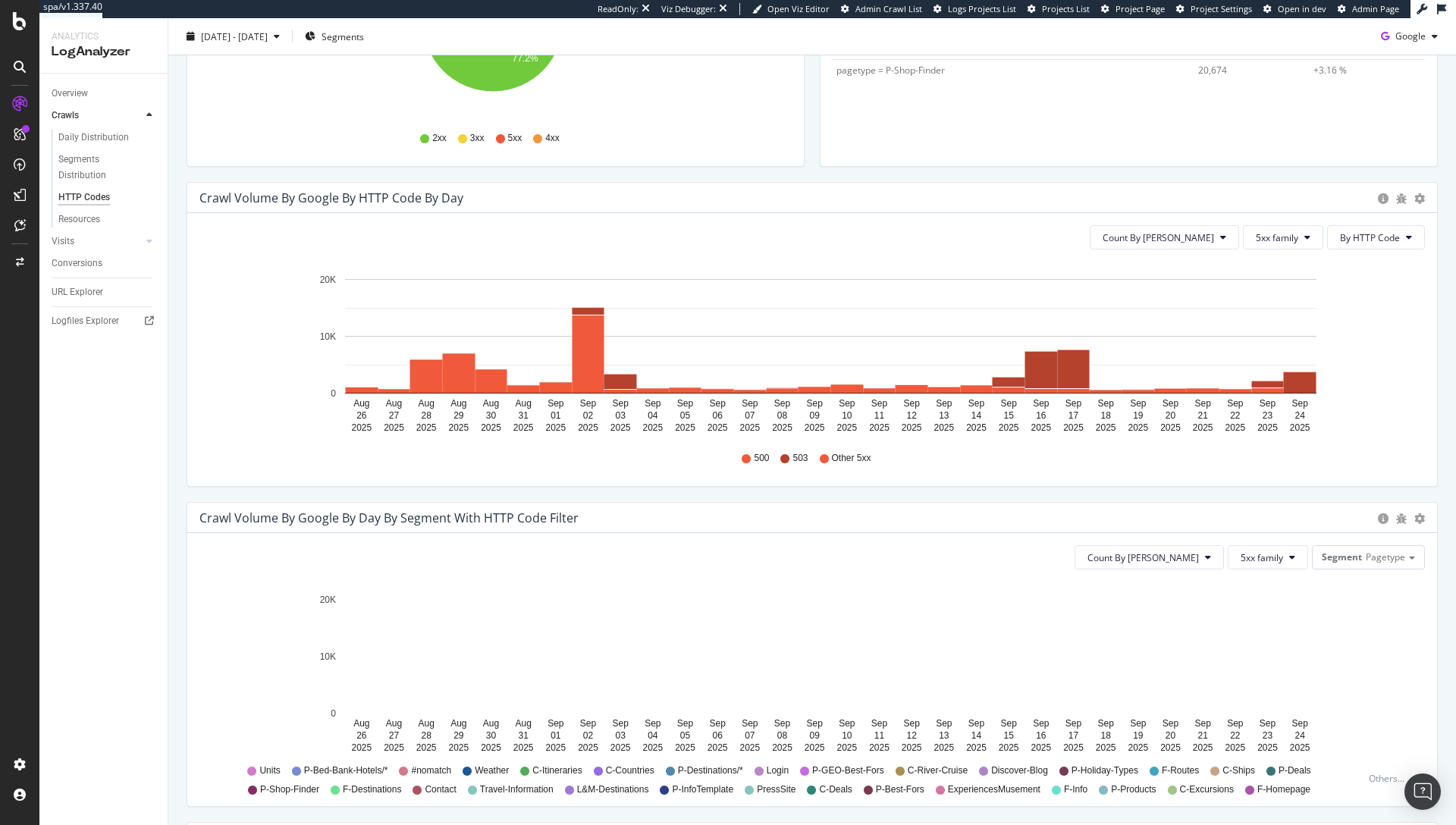
scroll to position [118, 0]
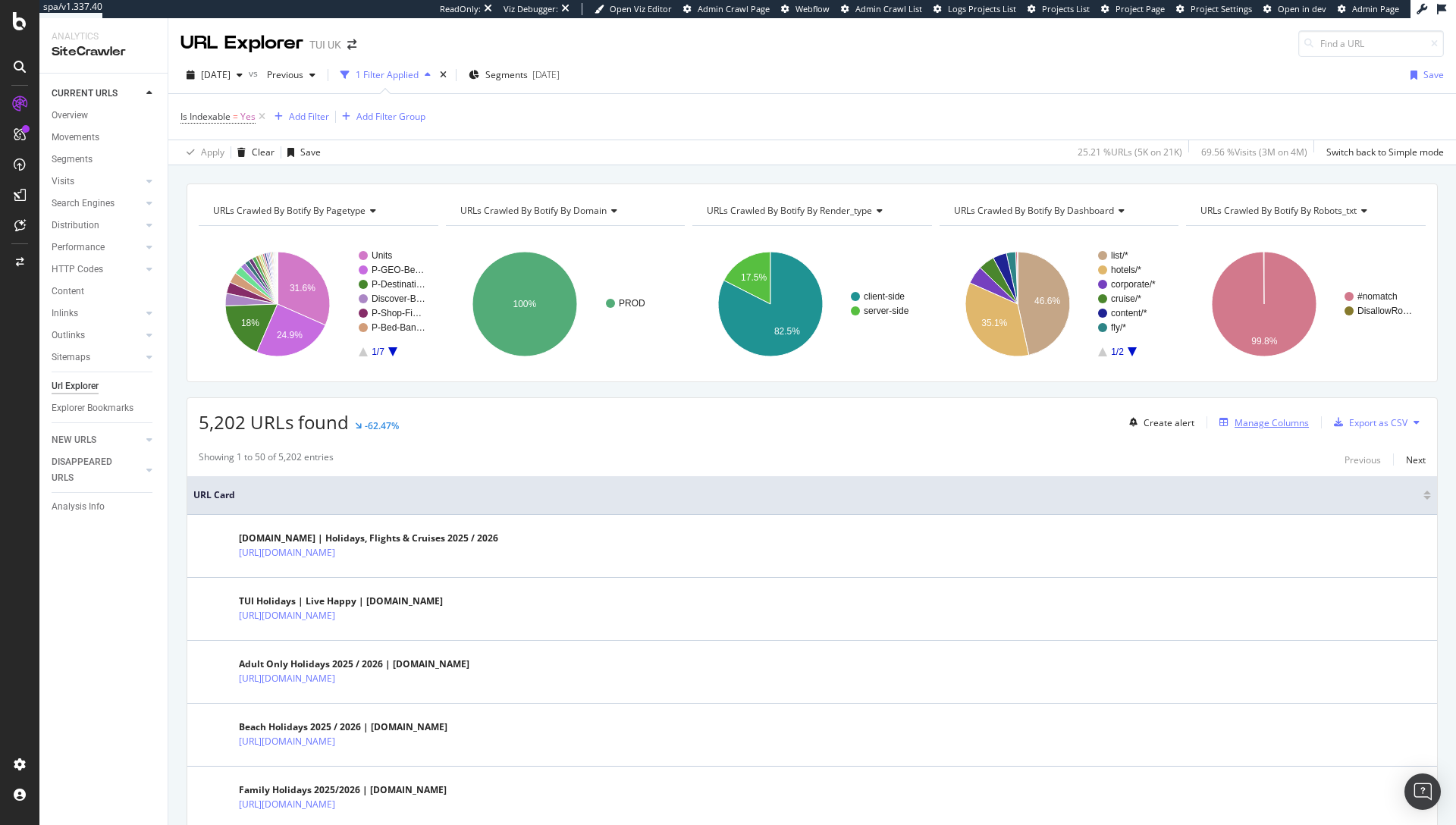
click at [1247, 428] on div "Manage Columns" at bounding box center [1271, 422] width 74 height 13
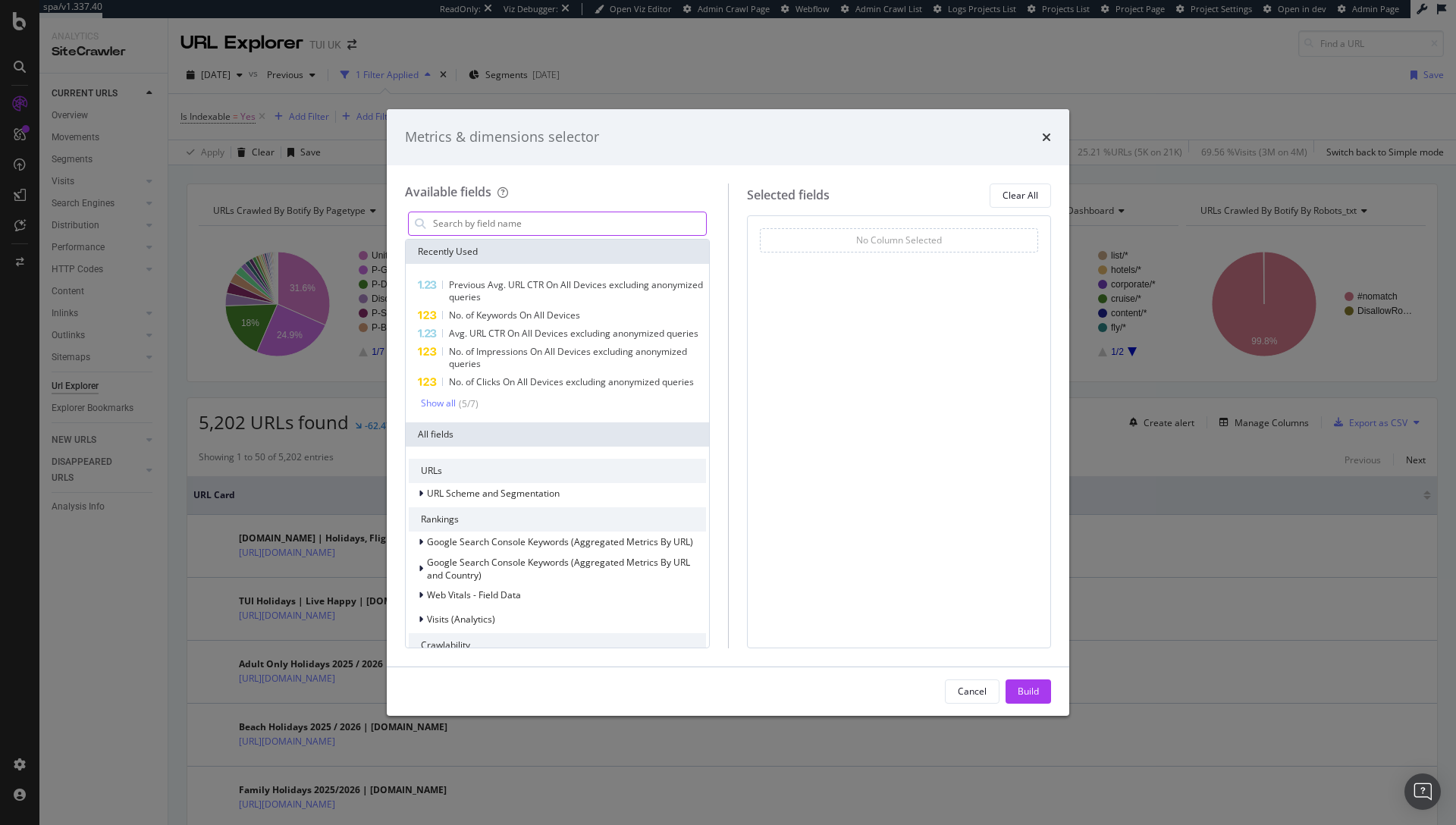
click at [551, 226] on input "modal" at bounding box center [568, 224] width 275 height 23
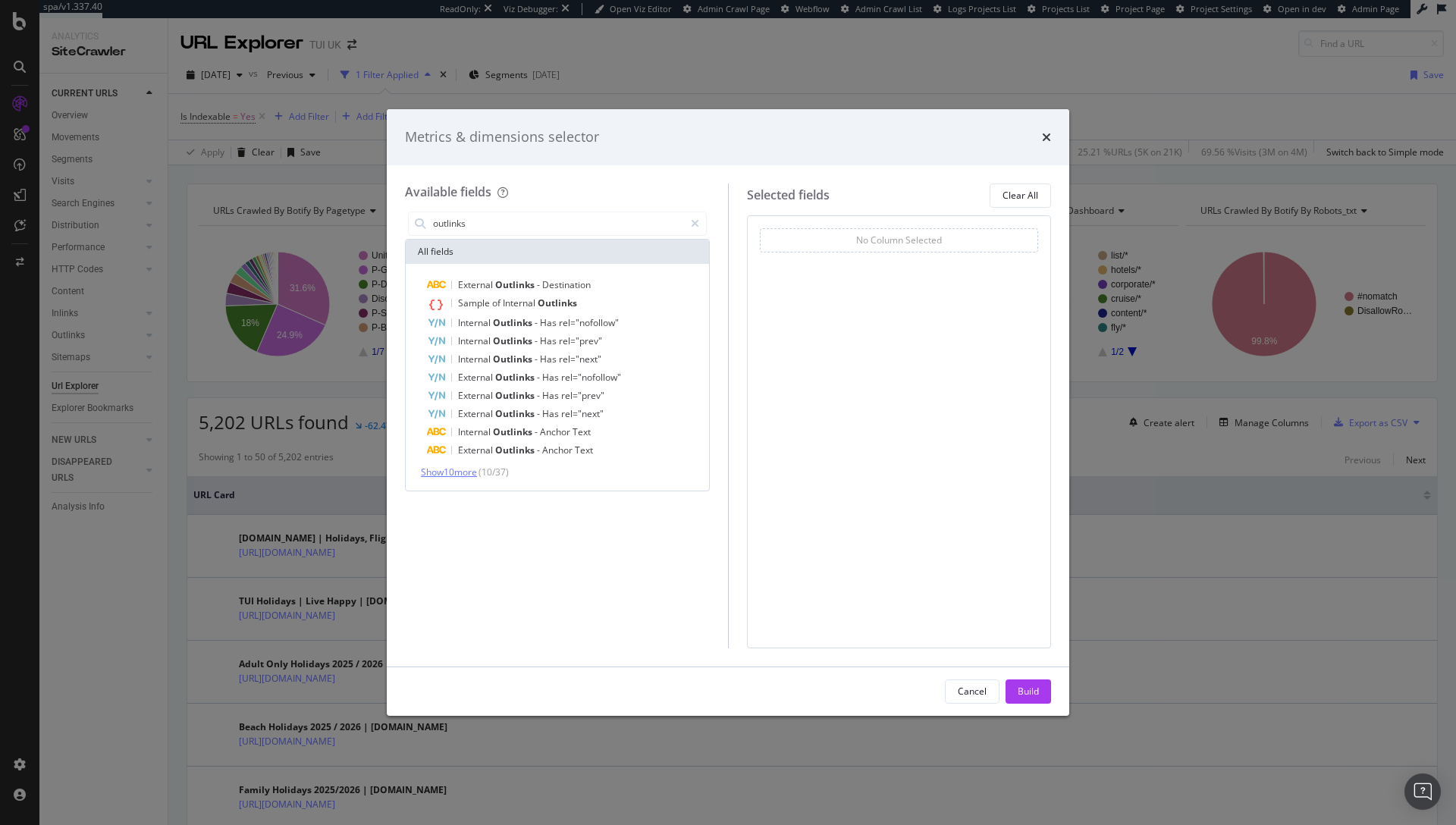
type input "outlinks"
click at [451, 474] on span "Show 10 more" at bounding box center [448, 472] width 56 height 13
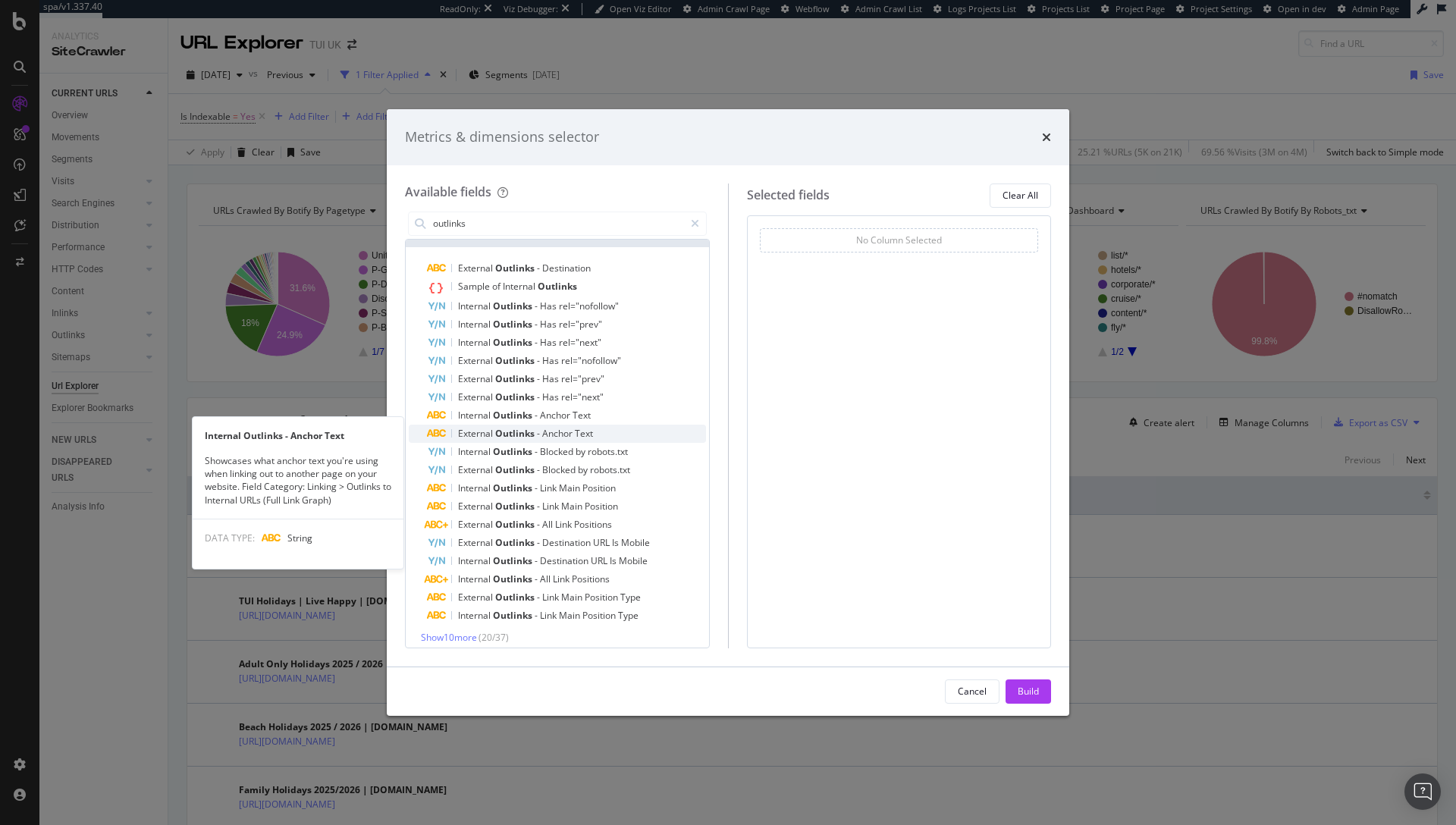
scroll to position [25, 0]
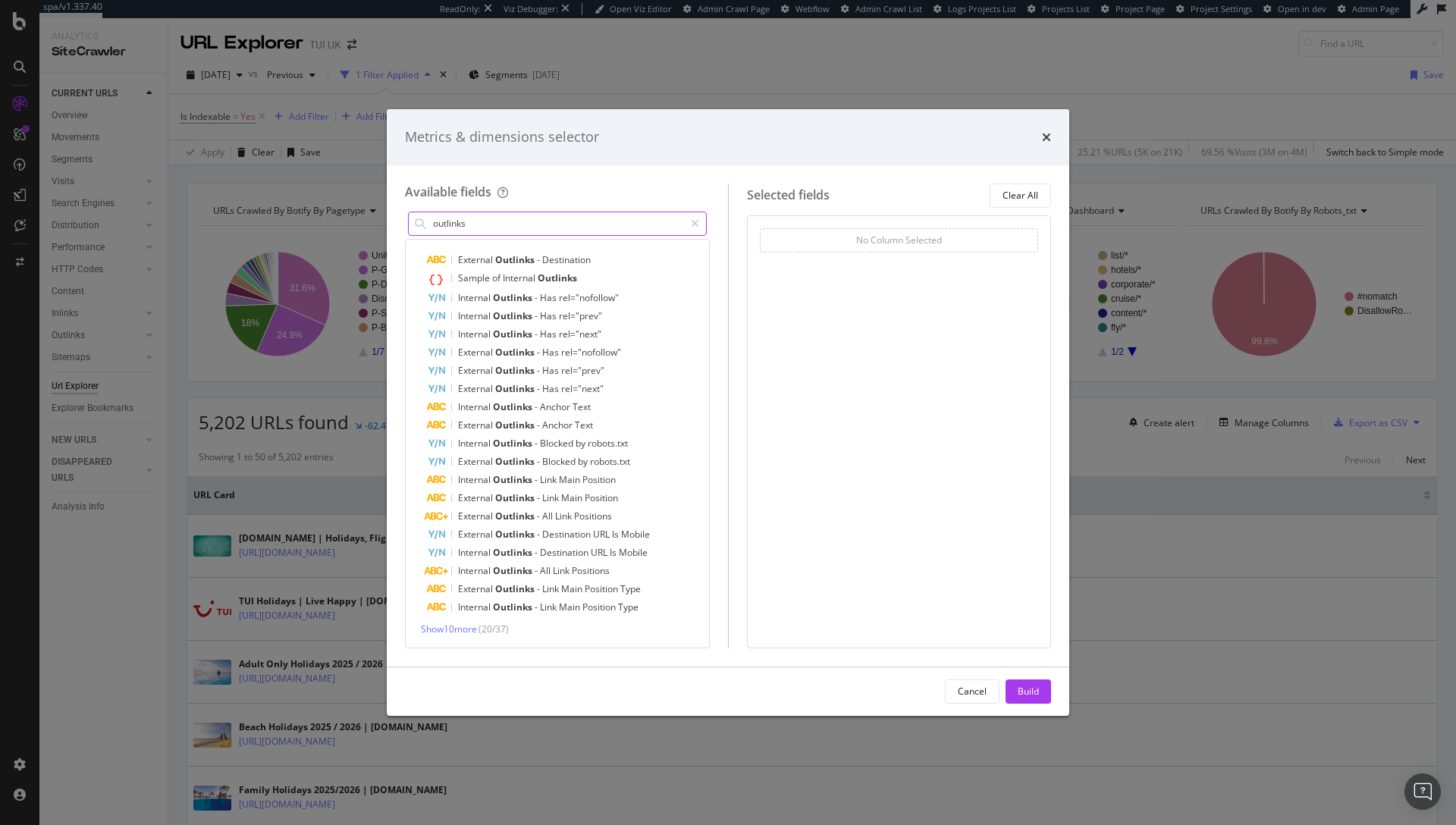
click at [692, 223] on icon "modal" at bounding box center [694, 224] width 9 height 10
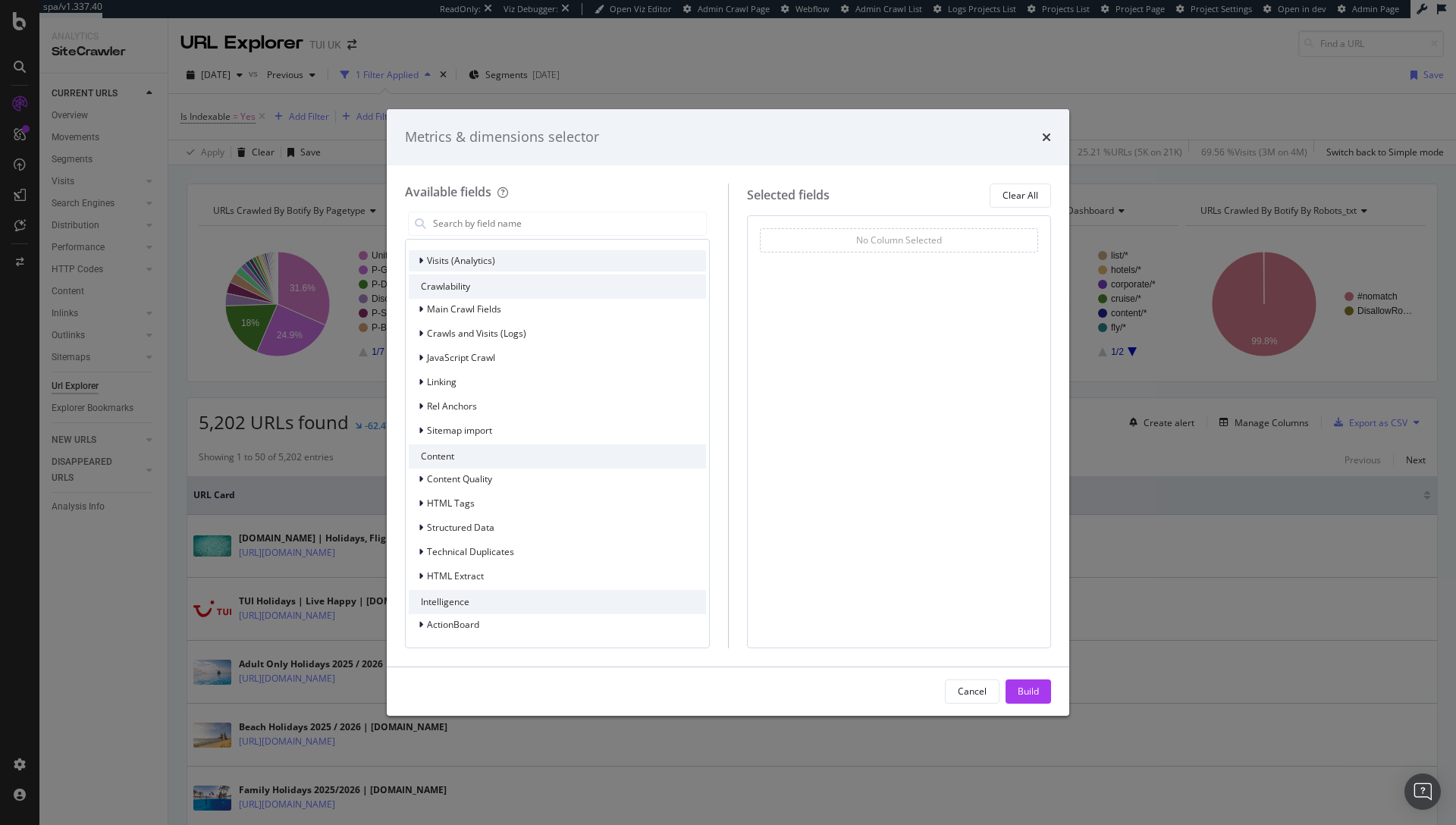
scroll to position [383, 0]
click at [428, 382] on span "Linking" at bounding box center [441, 382] width 29 height 13
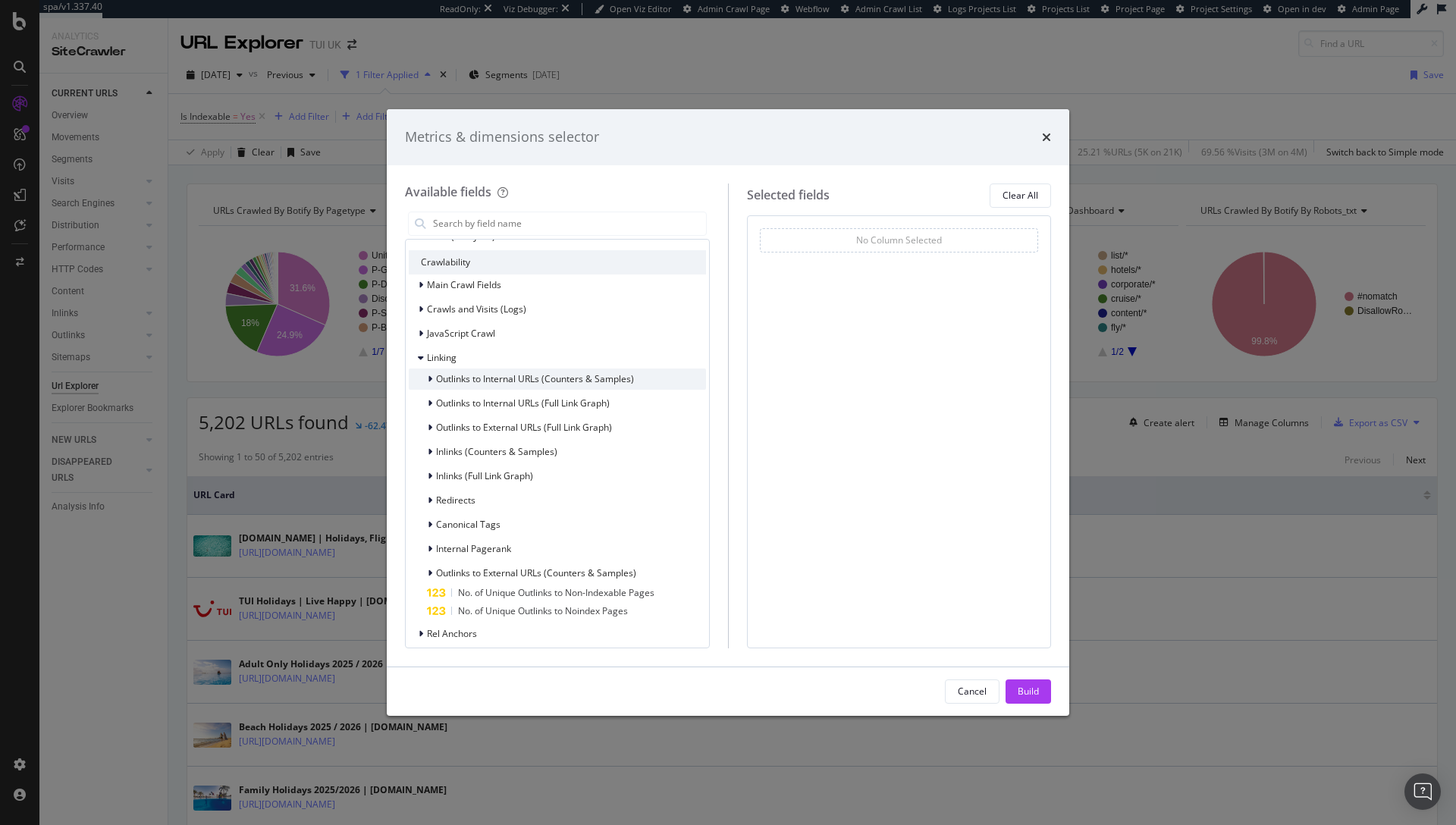
click at [440, 386] on span "Outlinks to Internal URLs (Counters & Samples)" at bounding box center [534, 379] width 198 height 13
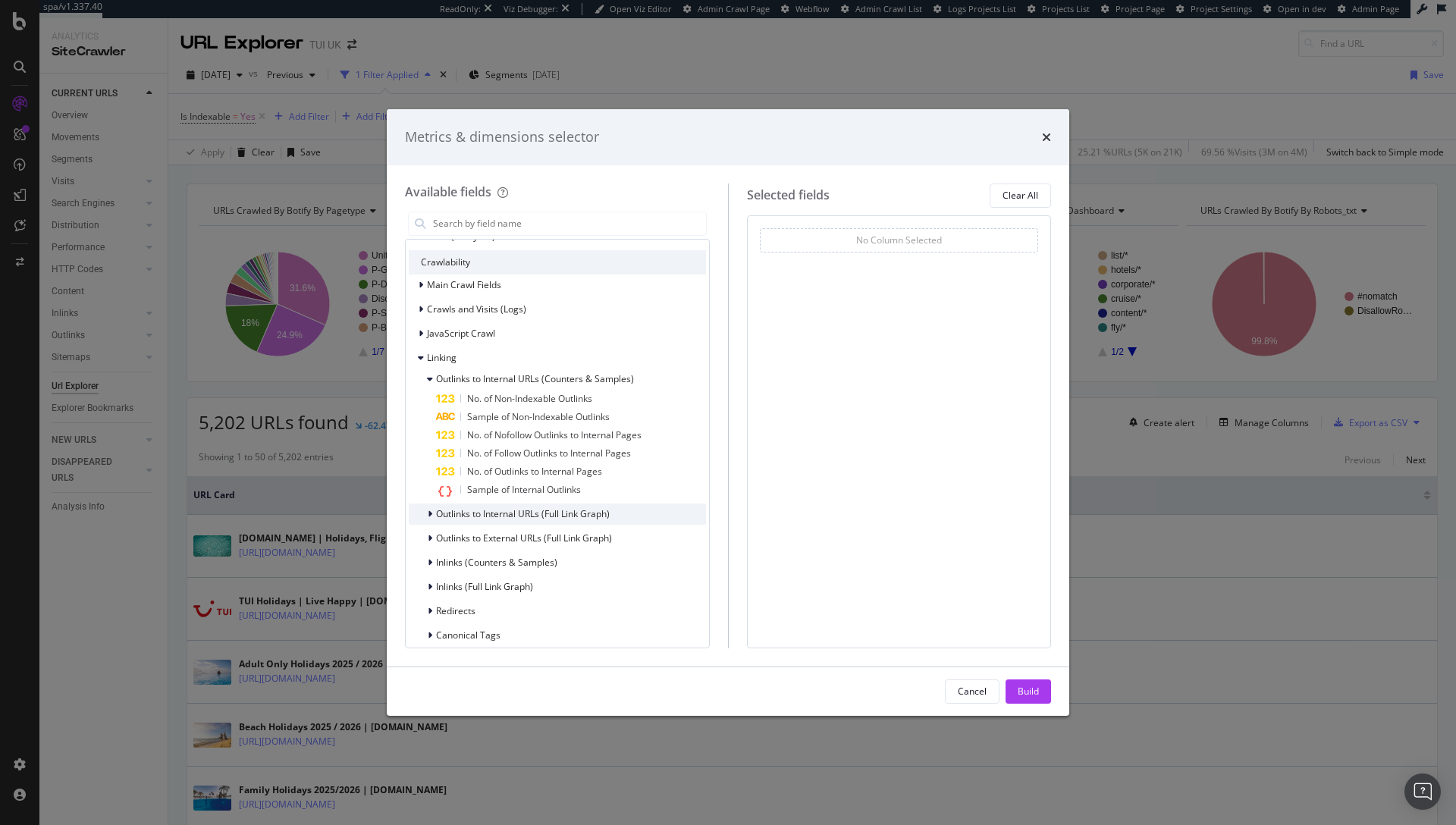
click at [443, 520] on span "Outlinks to Internal URLs (Full Link Graph)" at bounding box center [522, 513] width 173 height 13
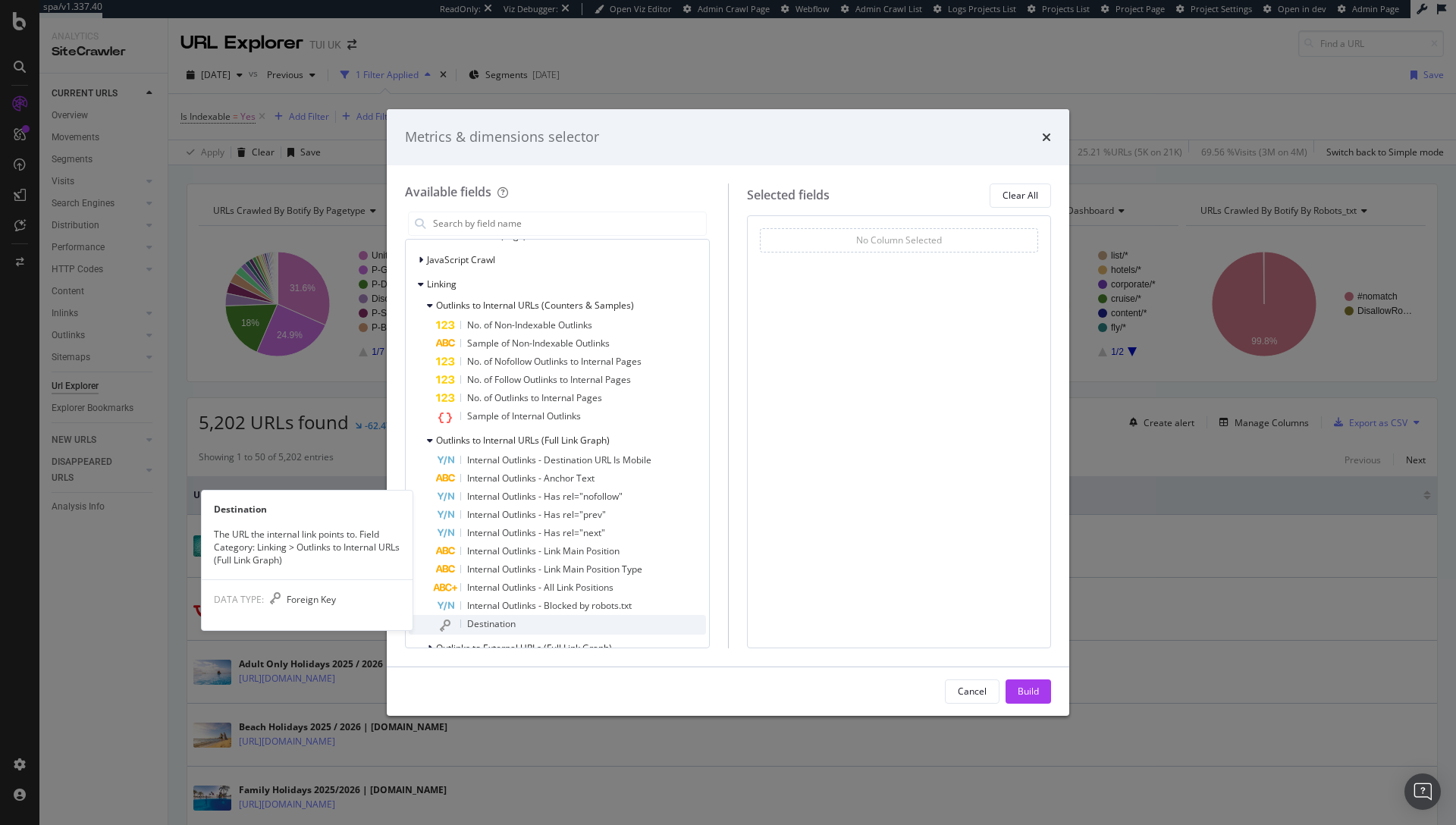
scroll to position [606, 0]
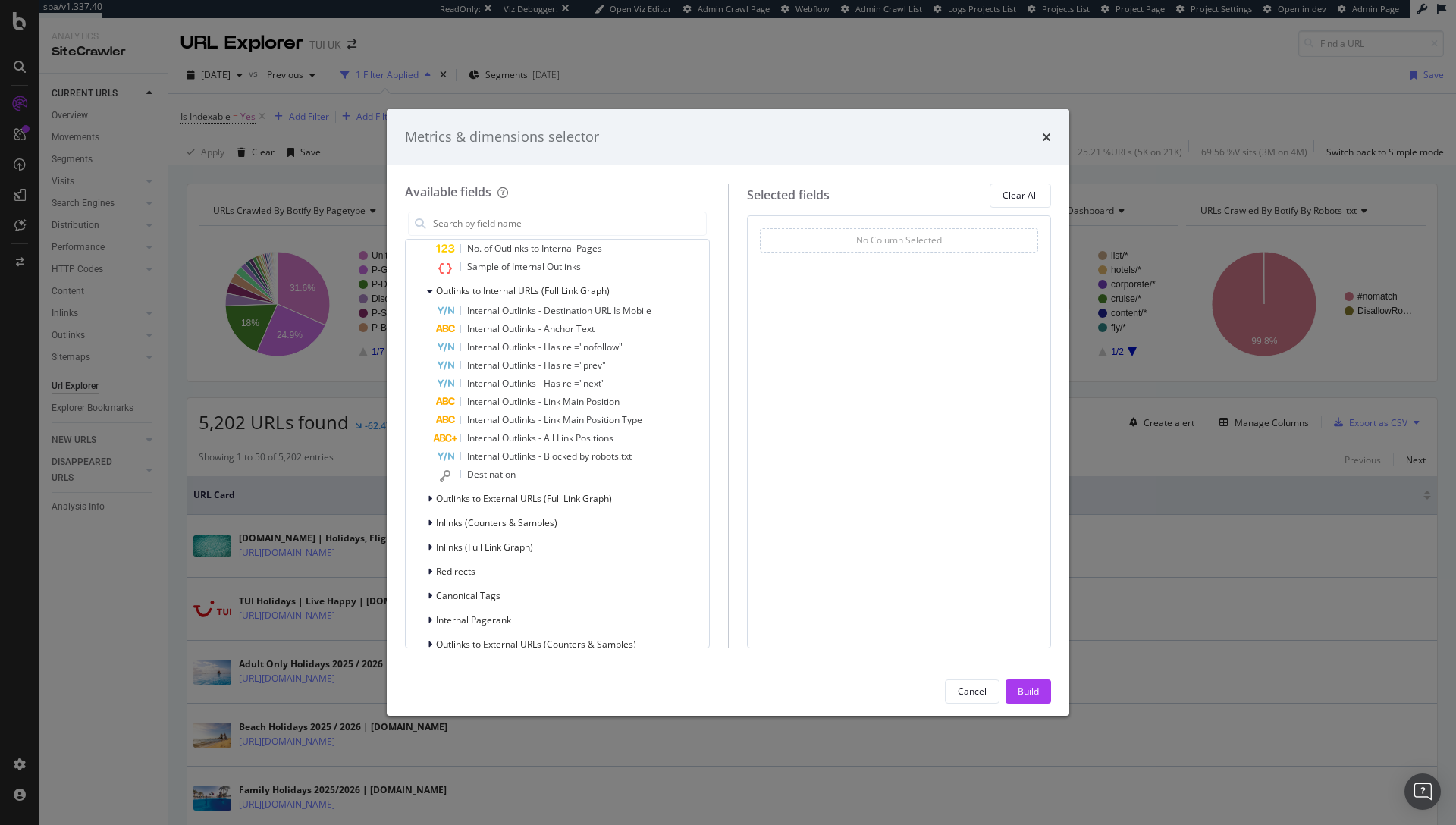
drag, startPoint x: 1042, startPoint y: 137, endPoint x: 818, endPoint y: 197, distance: 231.9
click at [846, 184] on div "Metrics & dimensions selector Available fields Recently Used Previous Avg. URL …" at bounding box center [728, 412] width 682 height 606
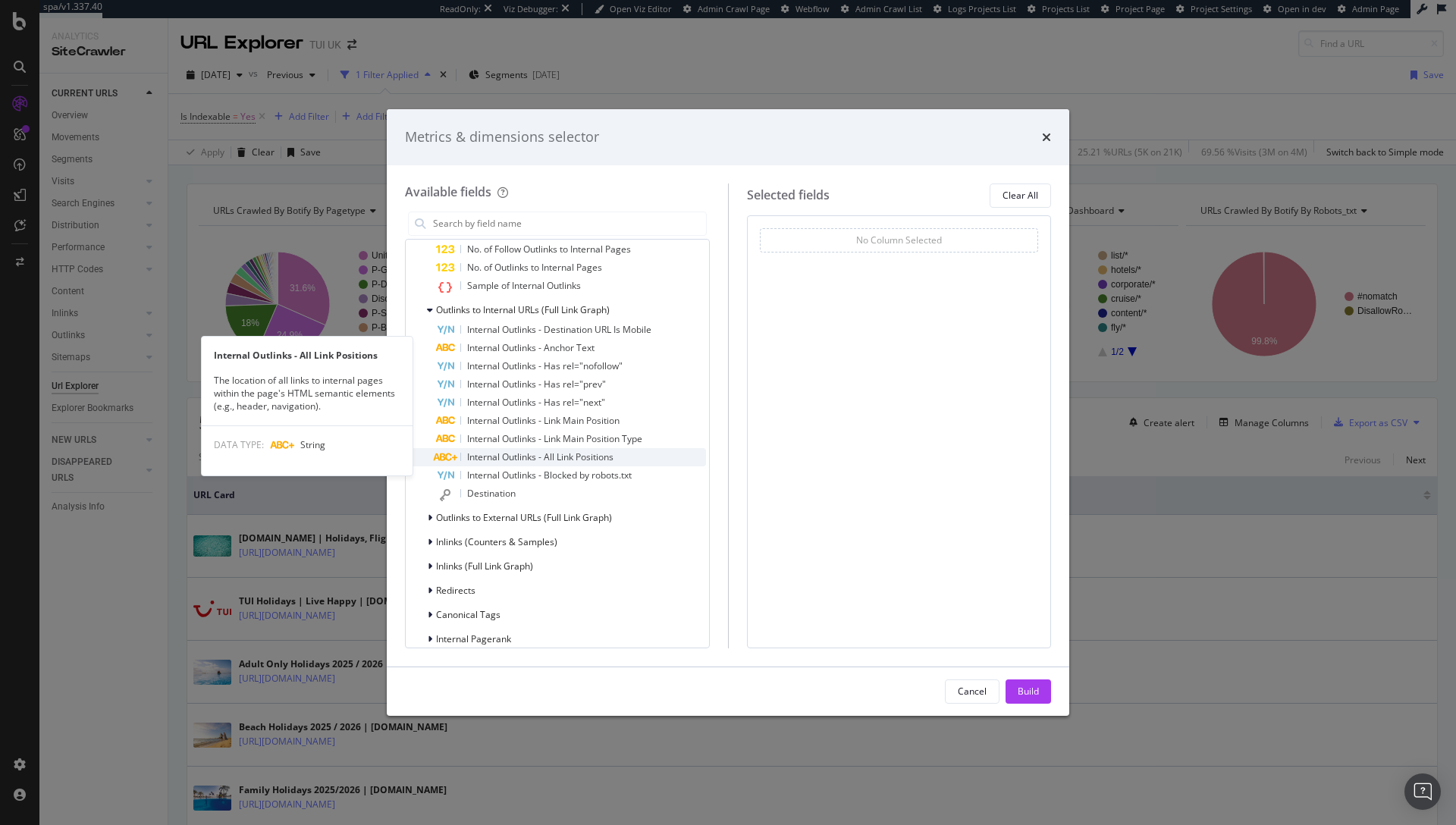
scroll to position [728, 0]
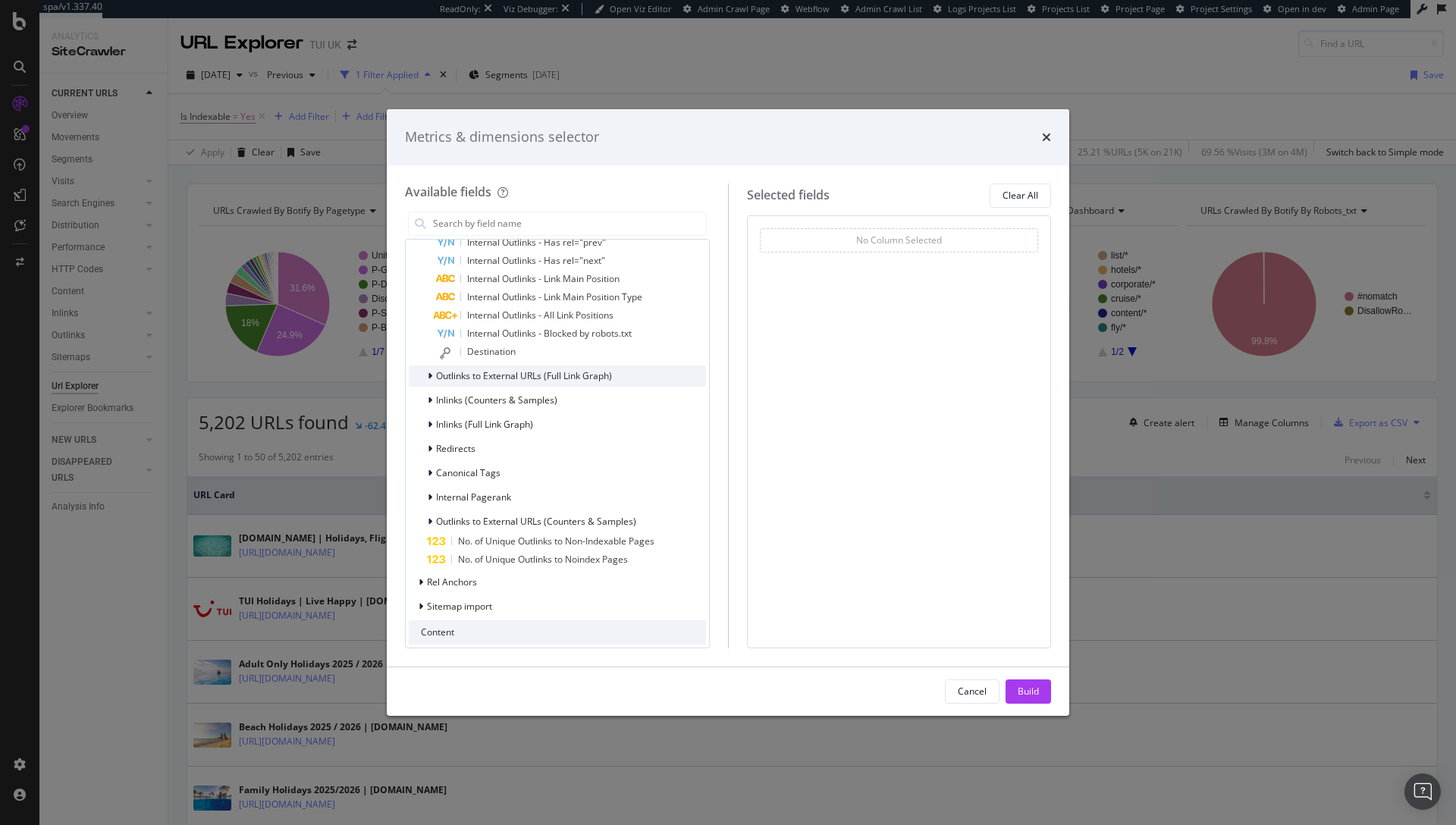
click at [546, 382] on div "Outlinks to External URLs (Full Link Graph)" at bounding box center [524, 376] width 176 height 13
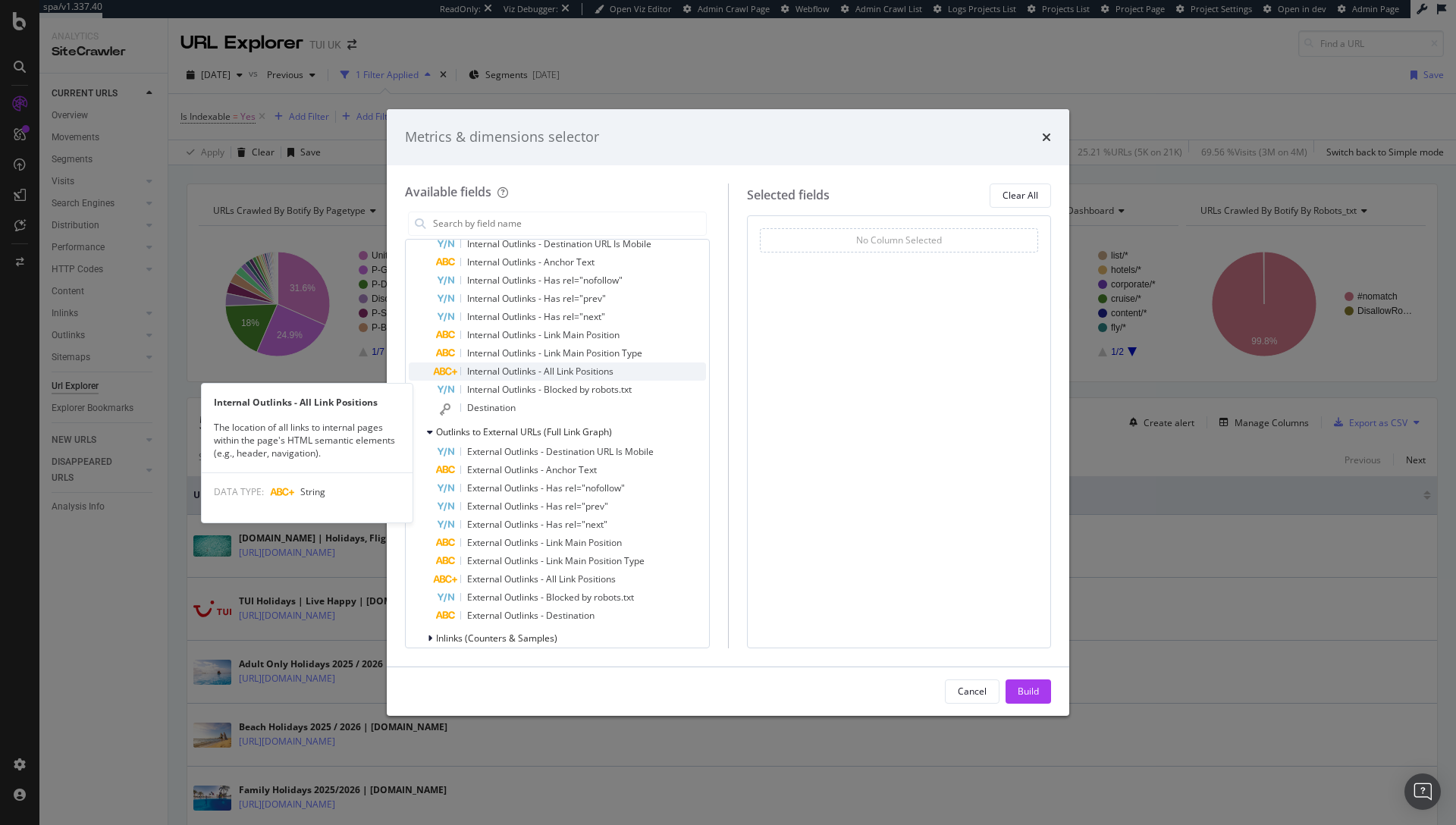
scroll to position [670, 0]
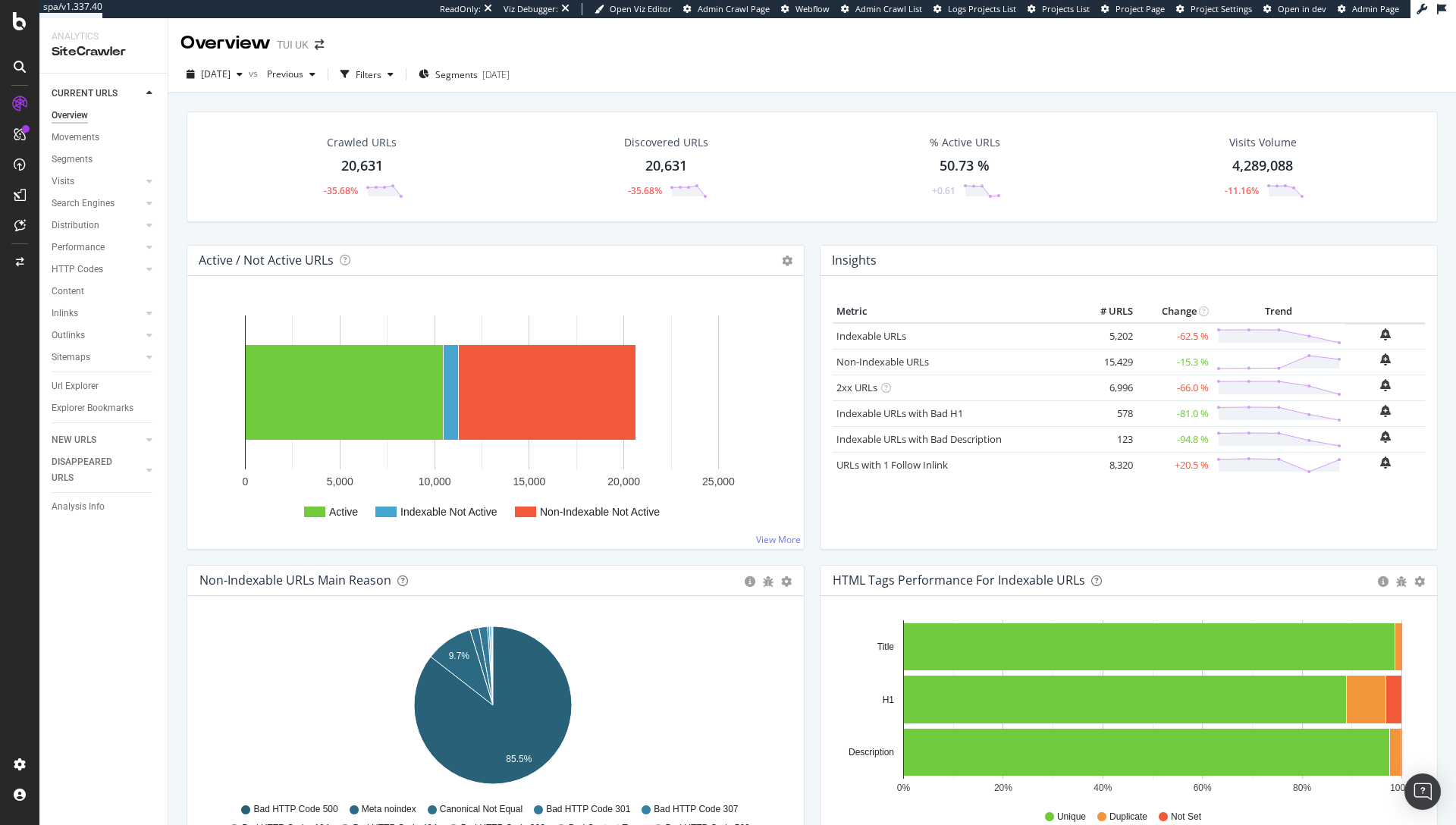
click at [900, 68] on div "[DATE] vs Previous Filters Segments [DATE]" at bounding box center [812, 78] width 1287 height 30
click at [82, 461] on div "DISAPPEARED URLS" at bounding box center [89, 470] width 77 height 32
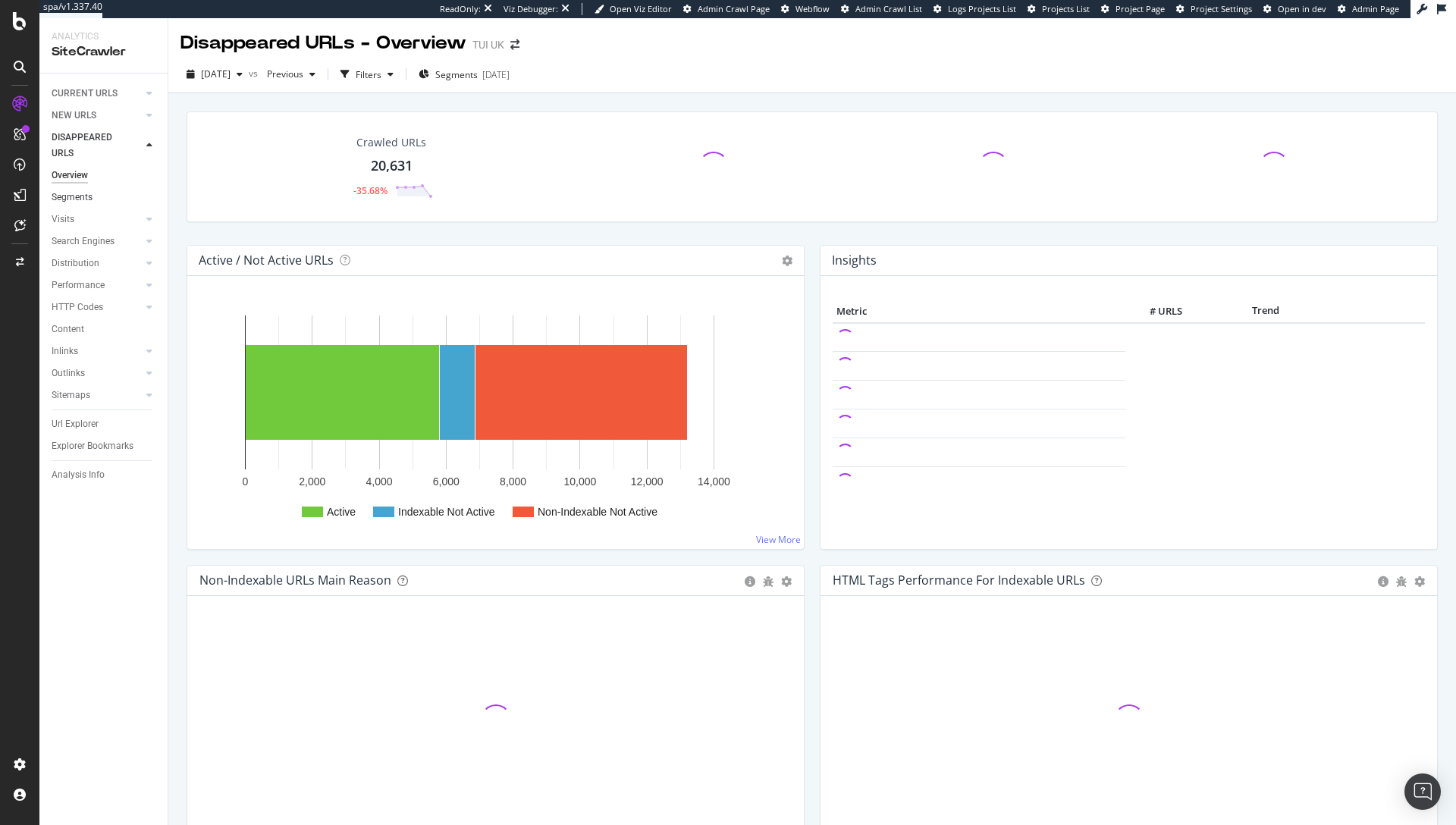
drag, startPoint x: 76, startPoint y: 195, endPoint x: 100, endPoint y: 200, distance: 24.5
click at [77, 195] on div "Segments" at bounding box center [71, 197] width 41 height 16
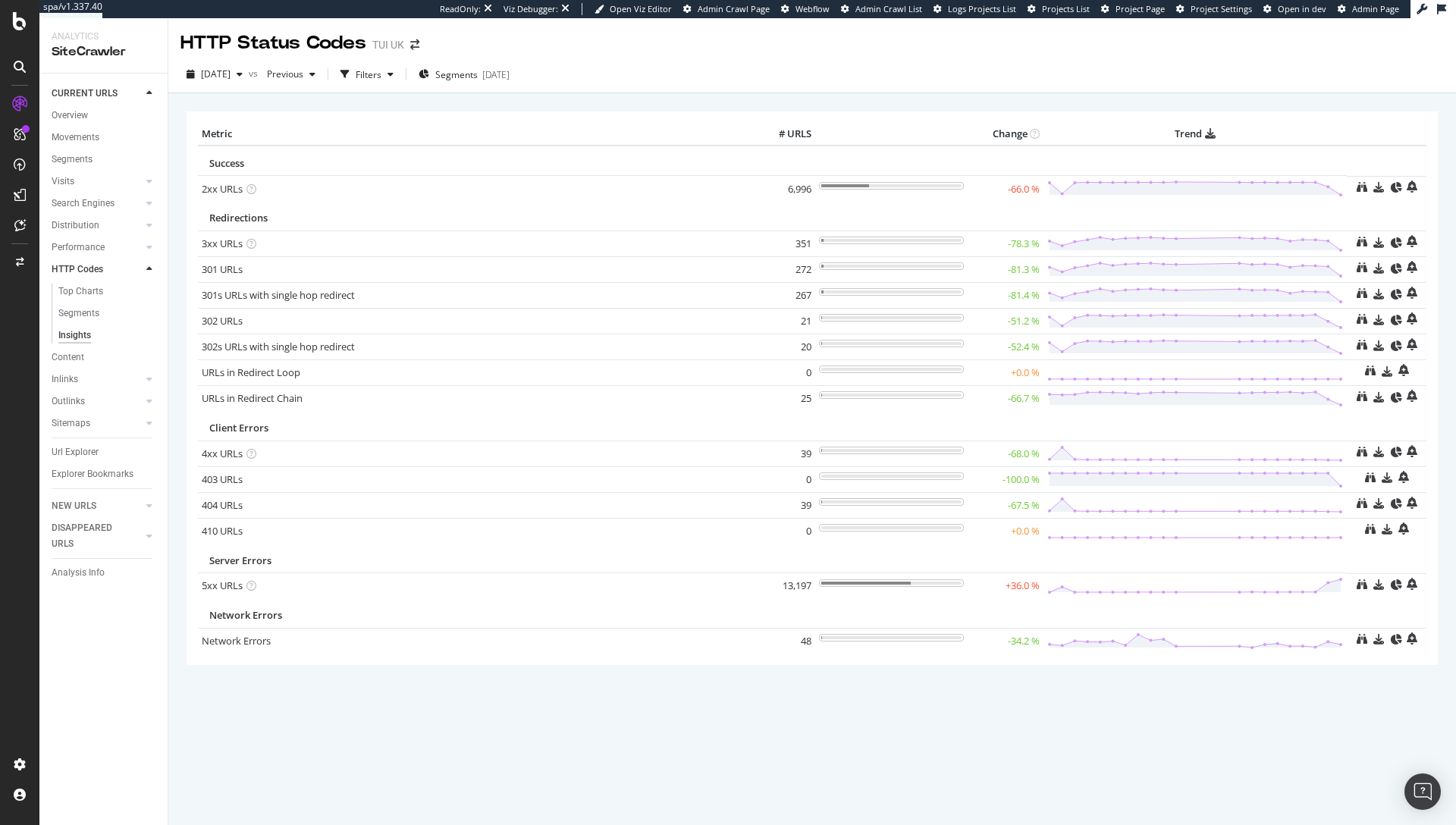
click at [896, 76] on div "2025 Sep. 24th vs Previous Filters Segments 2025-08-29" at bounding box center [812, 78] width 1287 height 30
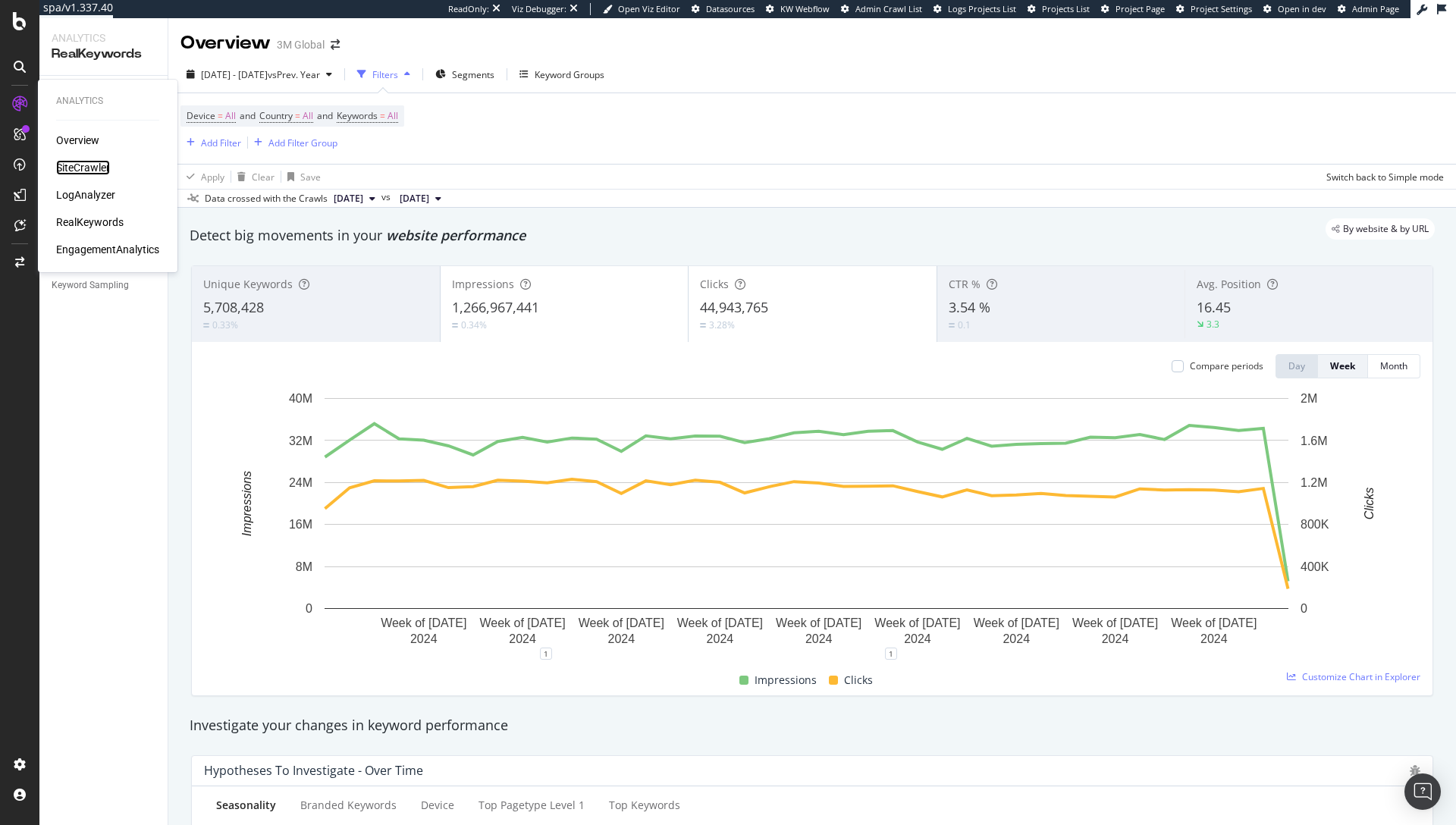
click at [82, 165] on div "SiteCrawler" at bounding box center [82, 168] width 54 height 15
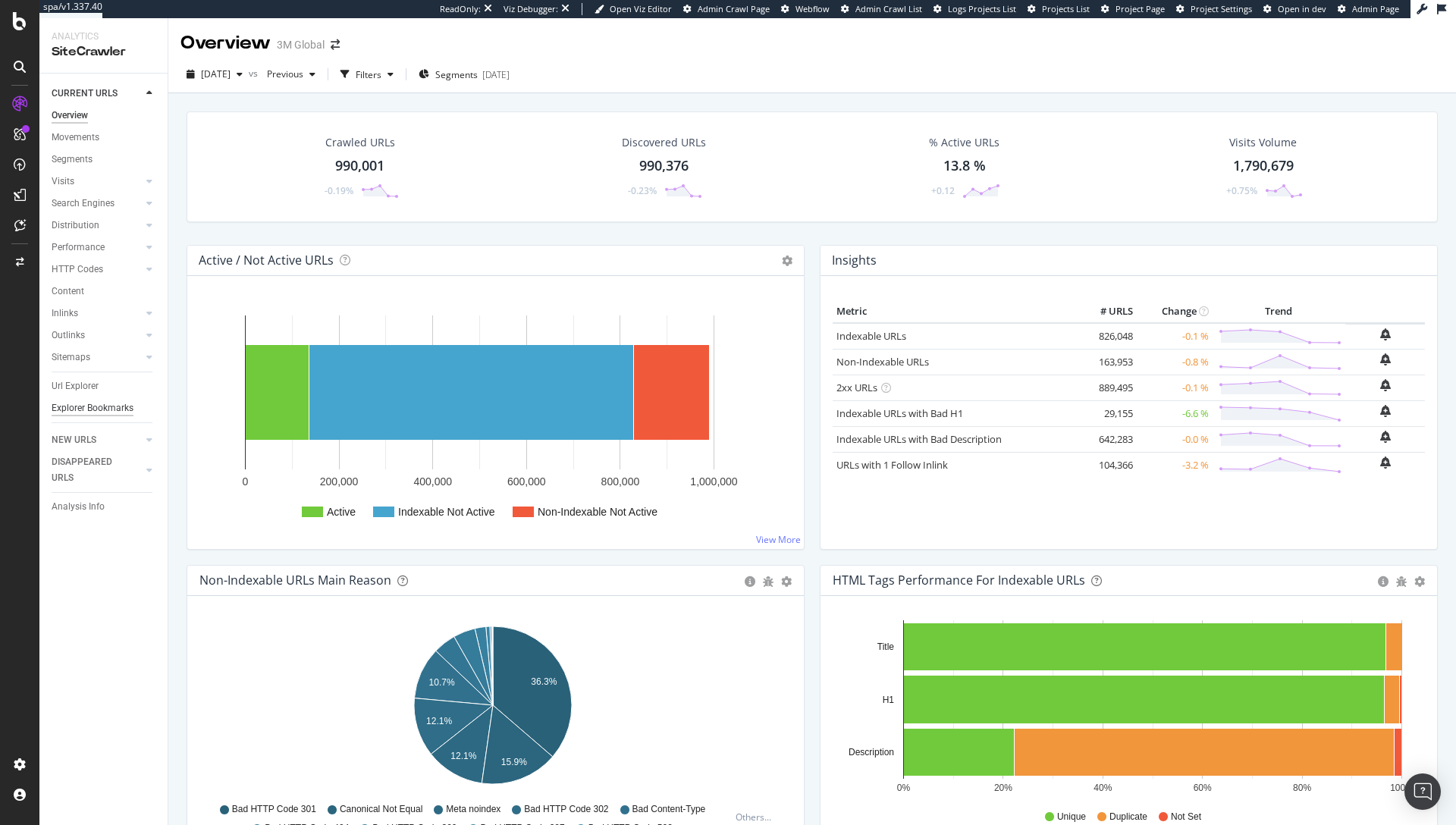
click at [102, 412] on div "Explorer Bookmarks" at bounding box center [92, 408] width 81 height 16
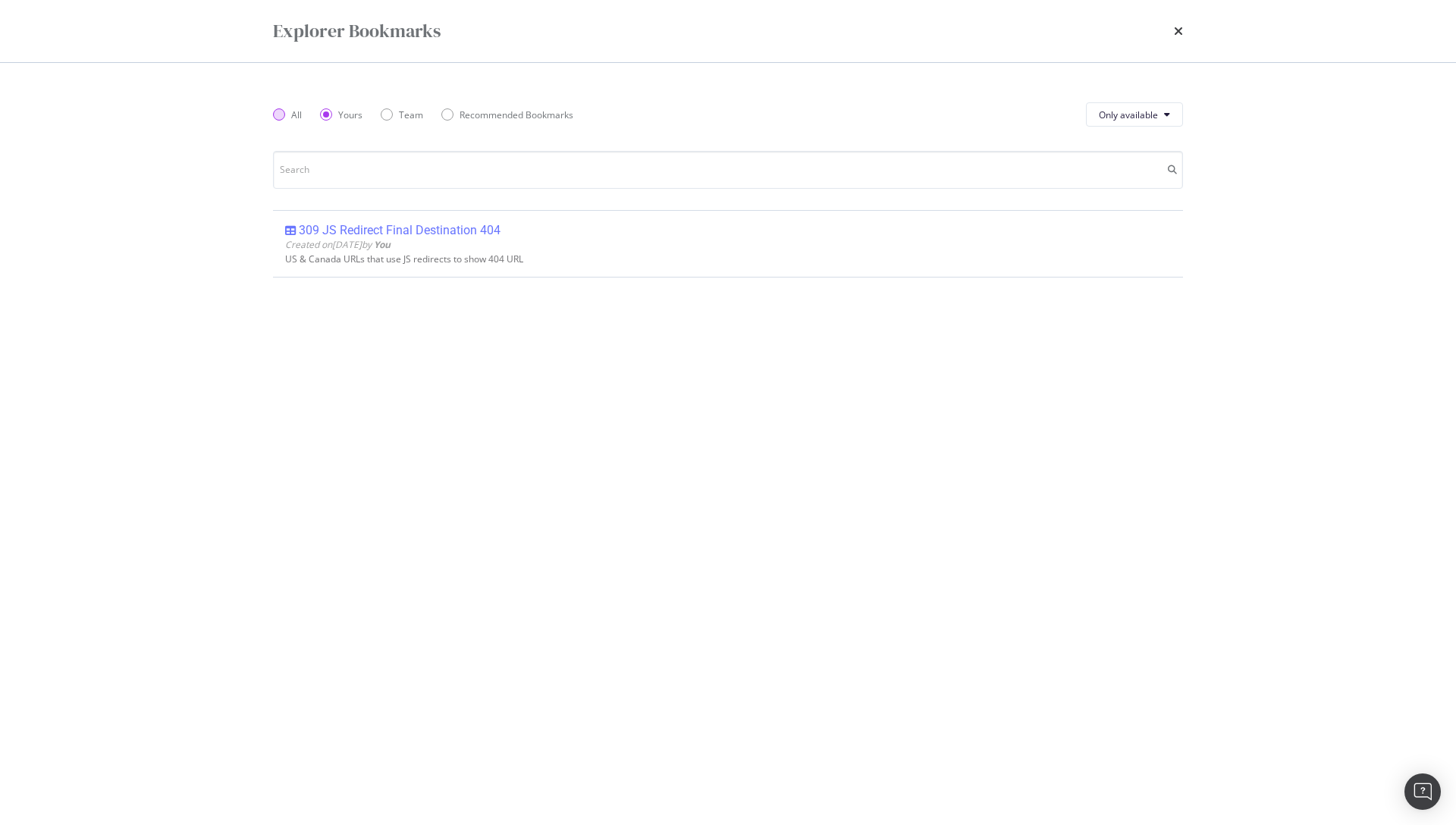
click at [287, 115] on div "All" at bounding box center [287, 115] width 28 height 13
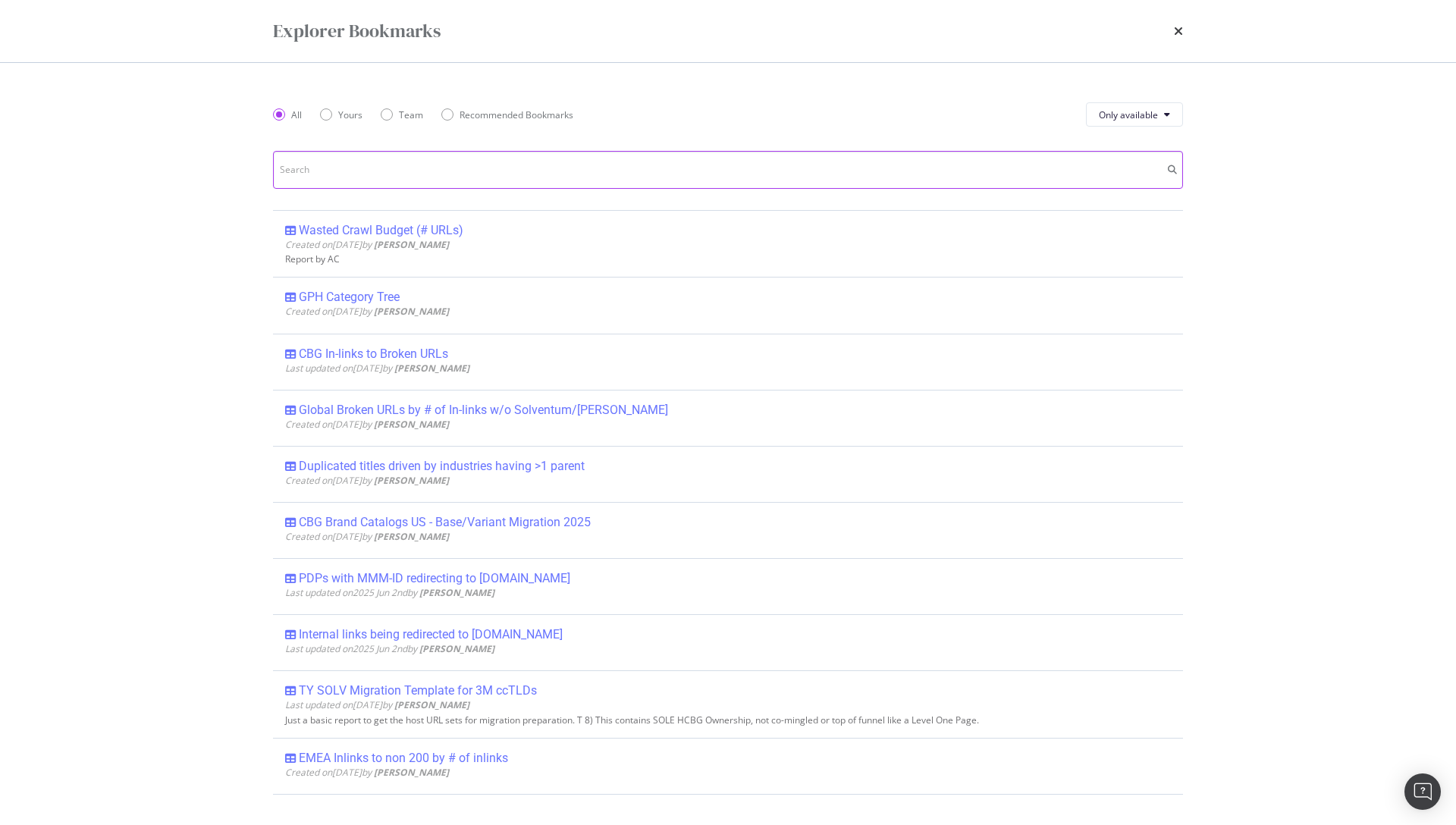
click at [370, 168] on input "modal" at bounding box center [728, 170] width 910 height 38
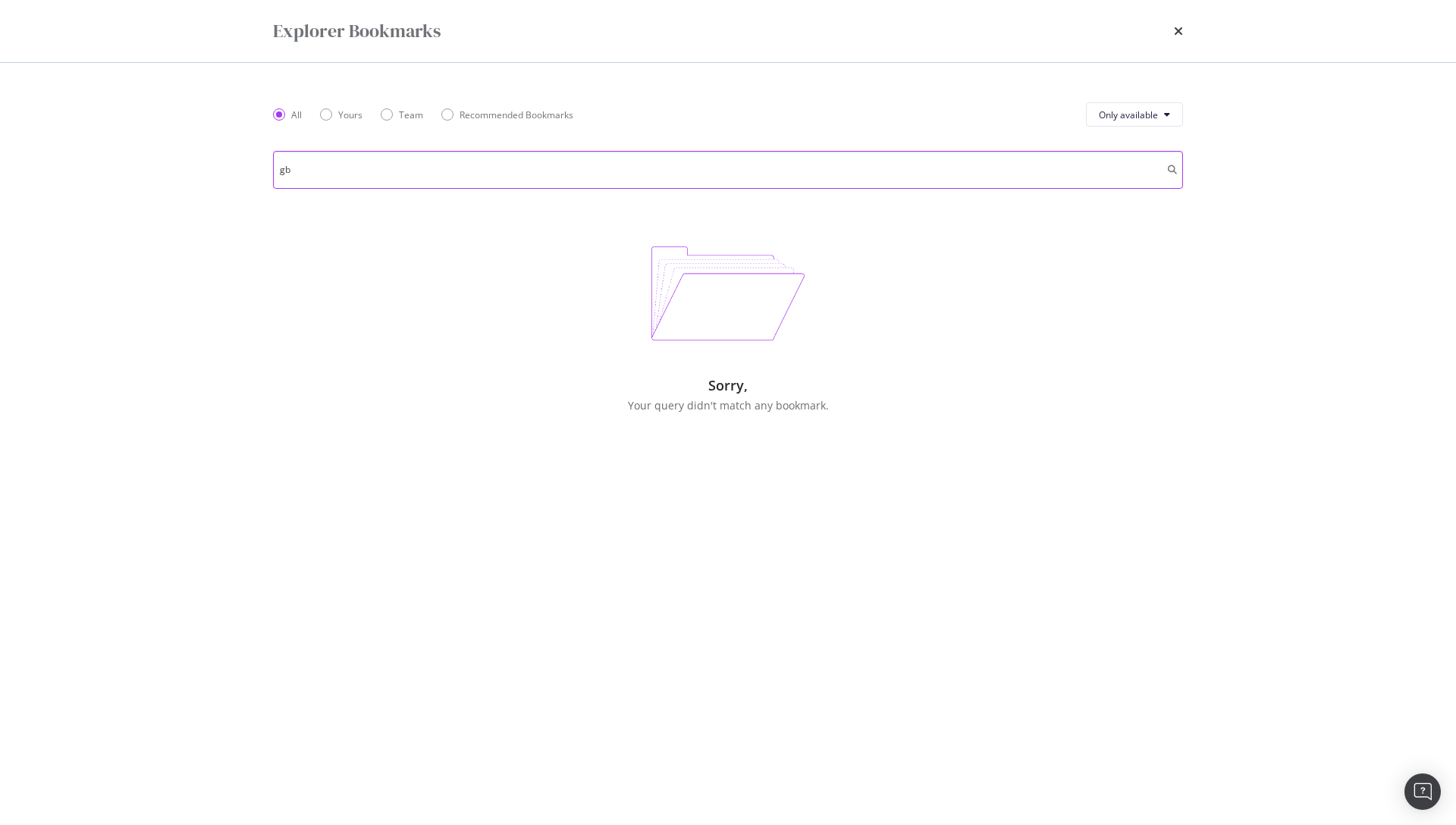
type input "g"
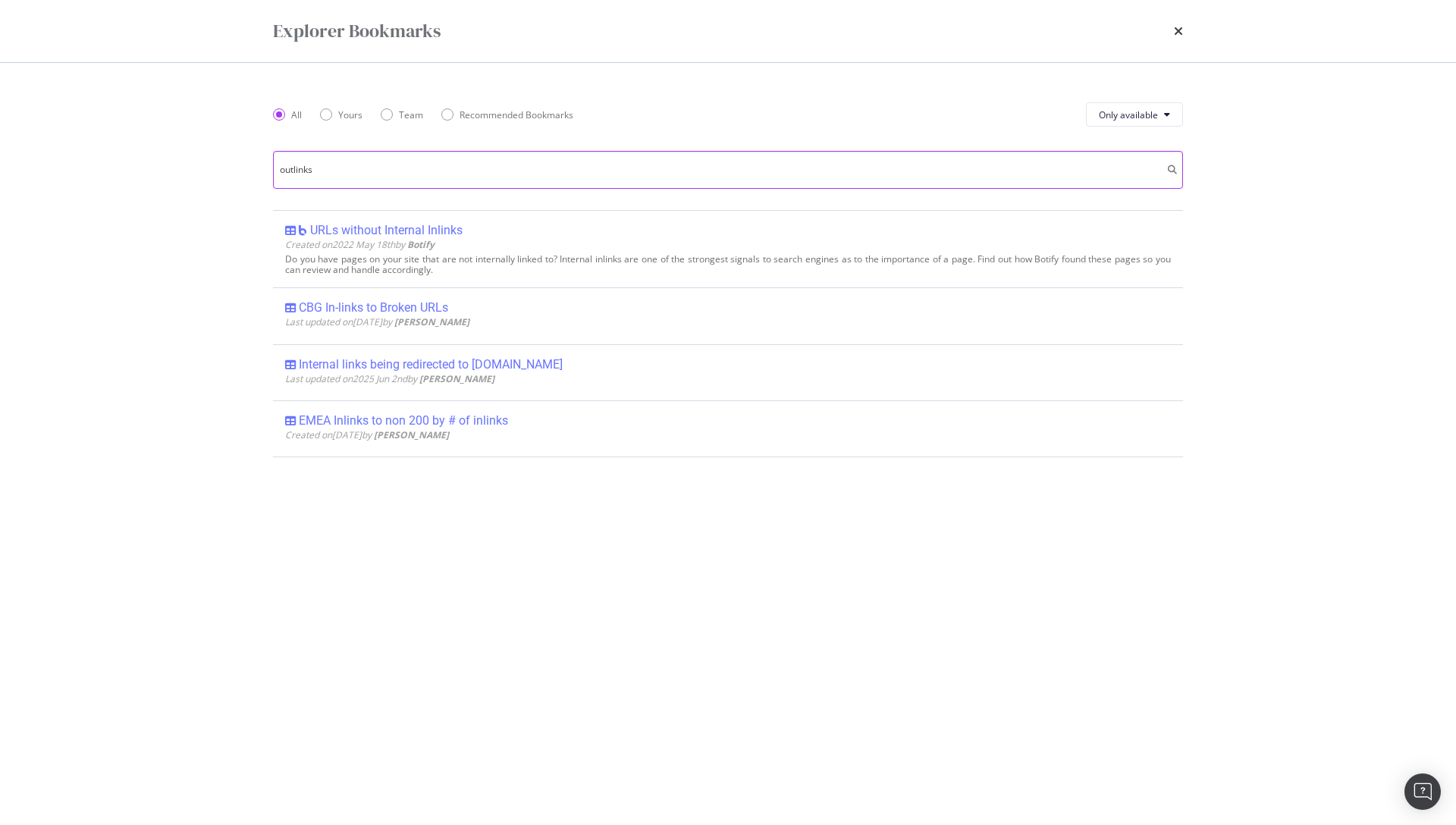
click at [444, 171] on input "outlinks" at bounding box center [728, 170] width 910 height 38
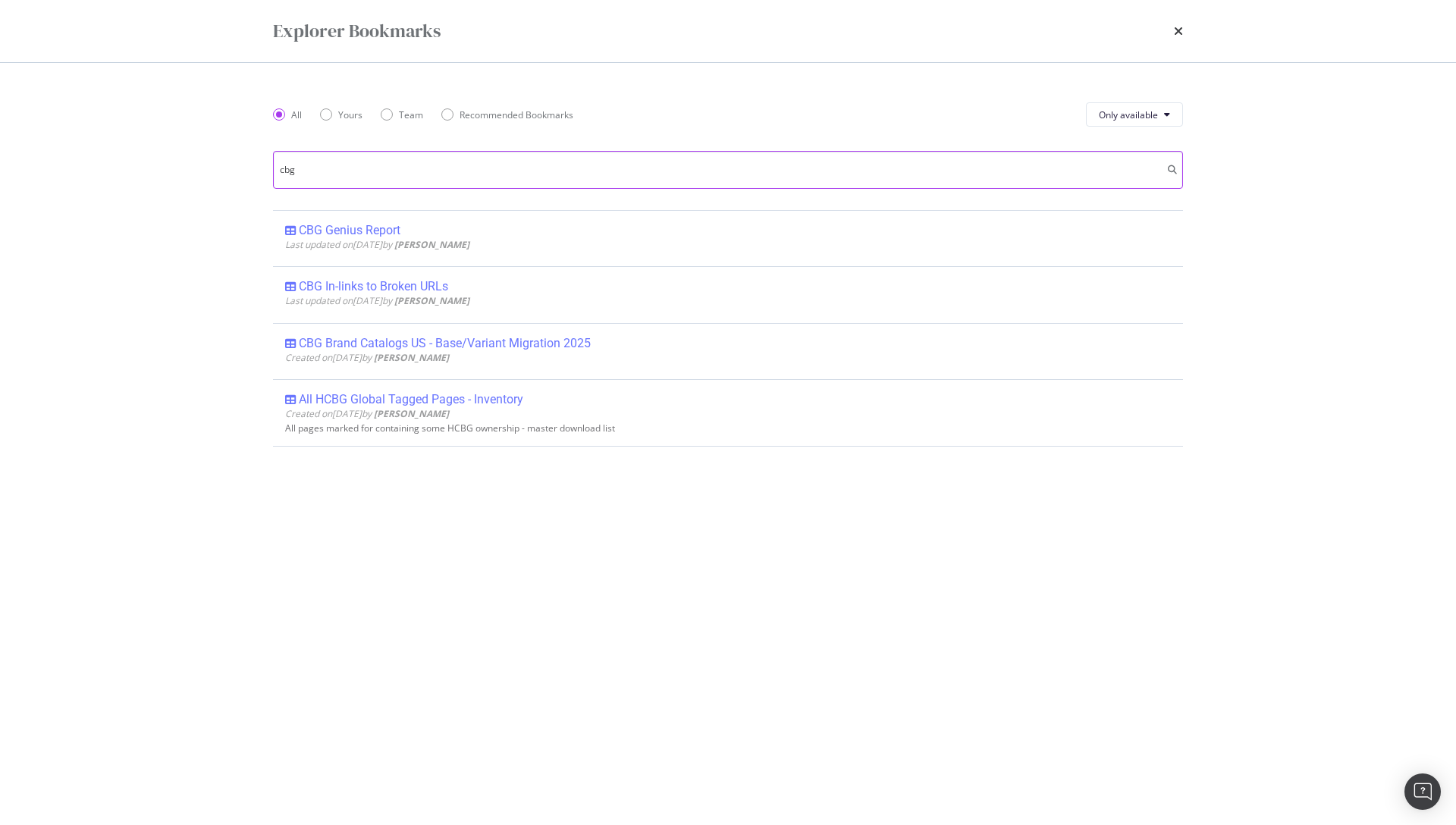
type input "cbg"
click at [1177, 28] on icon "times" at bounding box center [1178, 30] width 9 height 12
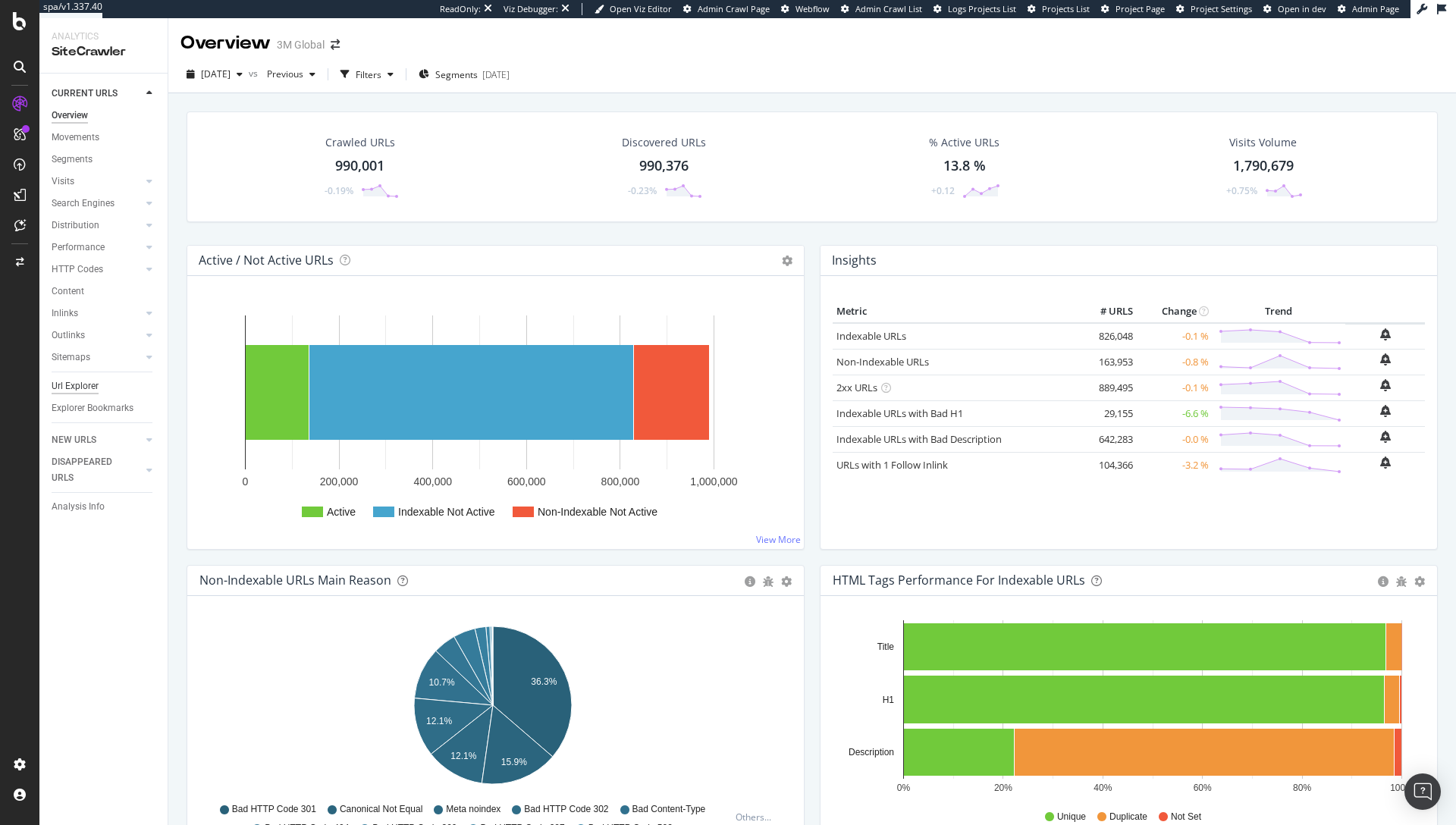
click at [58, 380] on div "Url Explorer" at bounding box center [75, 386] width 47 height 16
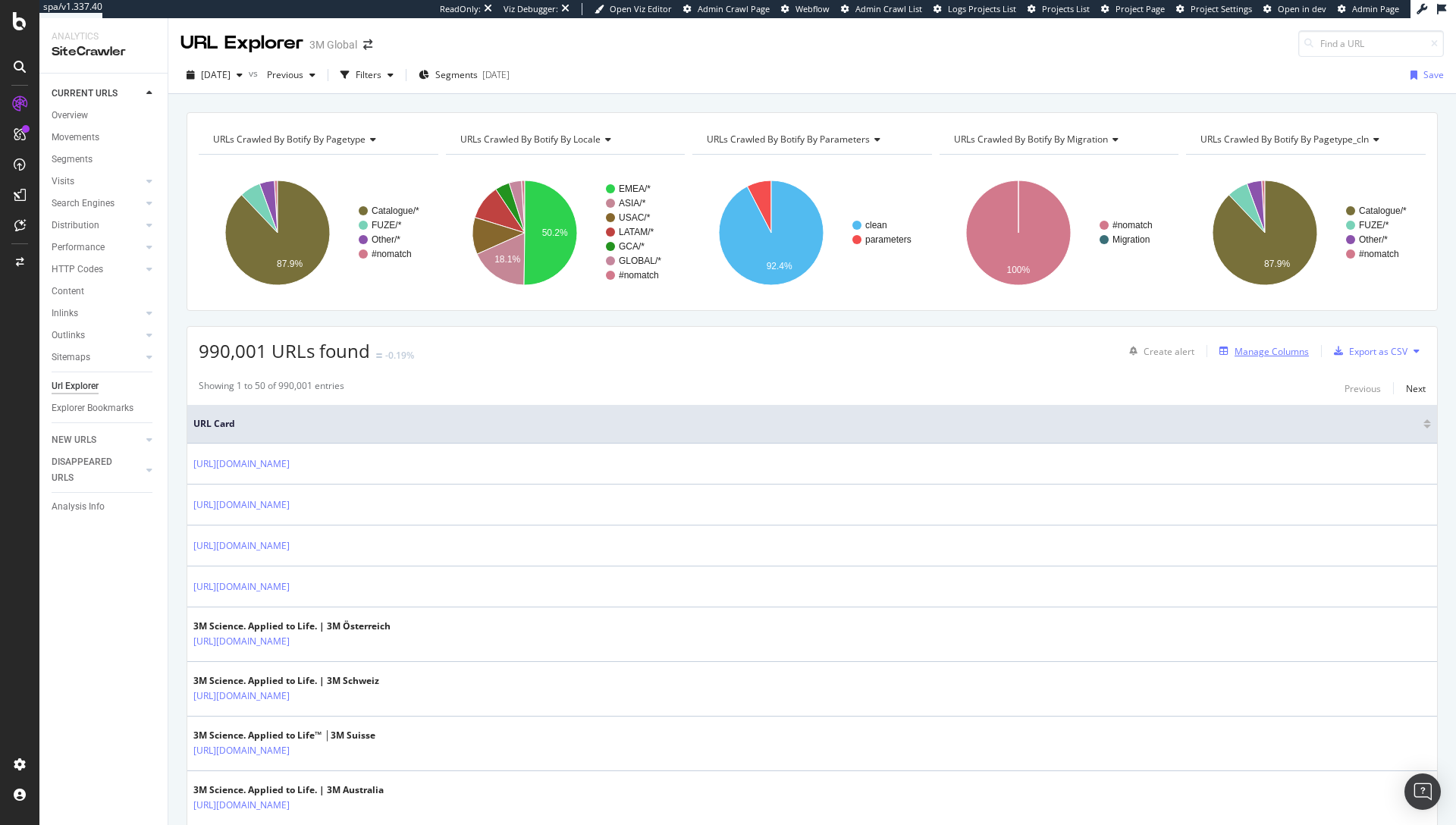
click at [1285, 348] on div "Manage Columns" at bounding box center [1271, 351] width 74 height 13
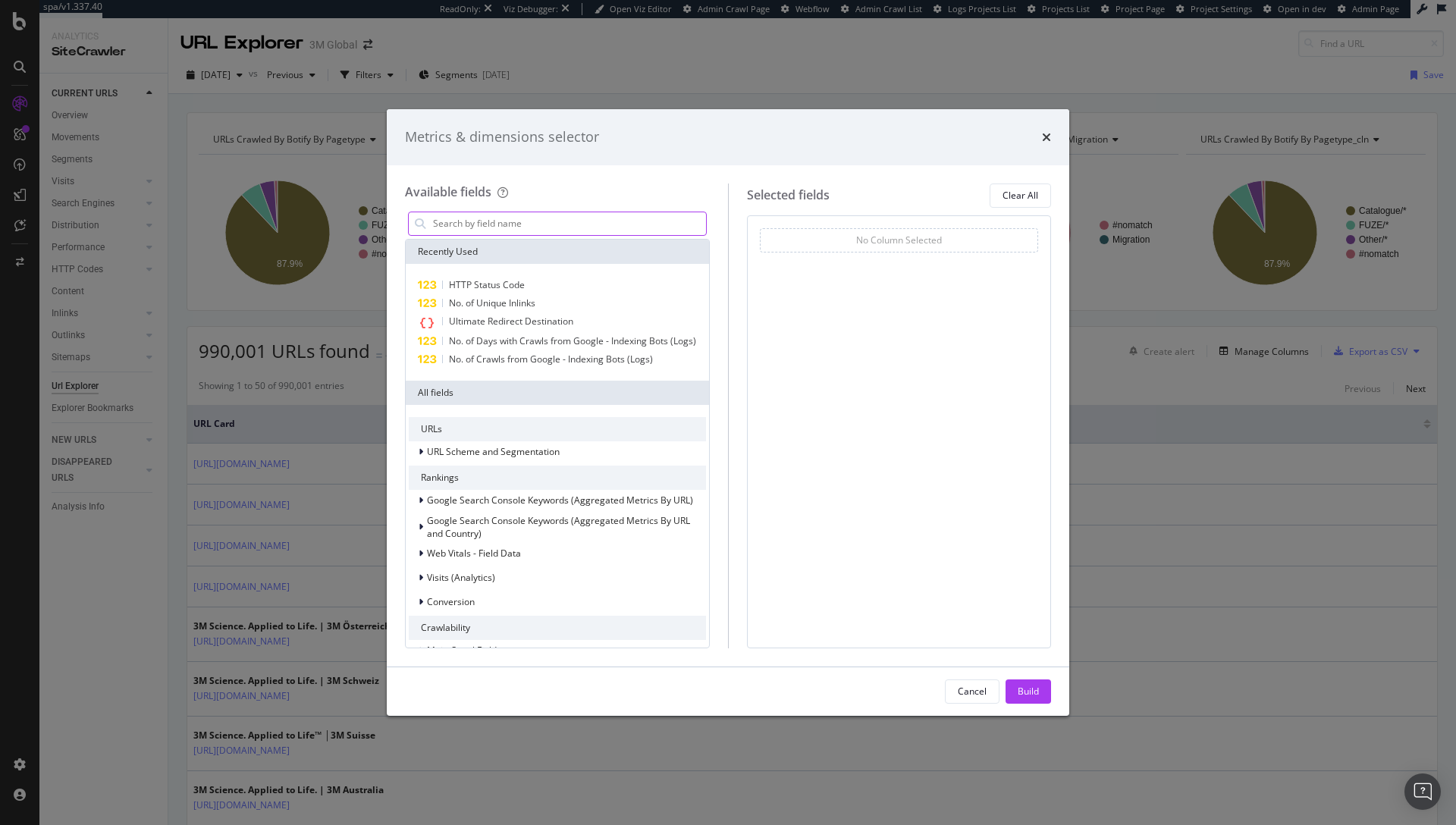
click at [654, 218] on input "modal" at bounding box center [568, 224] width 275 height 23
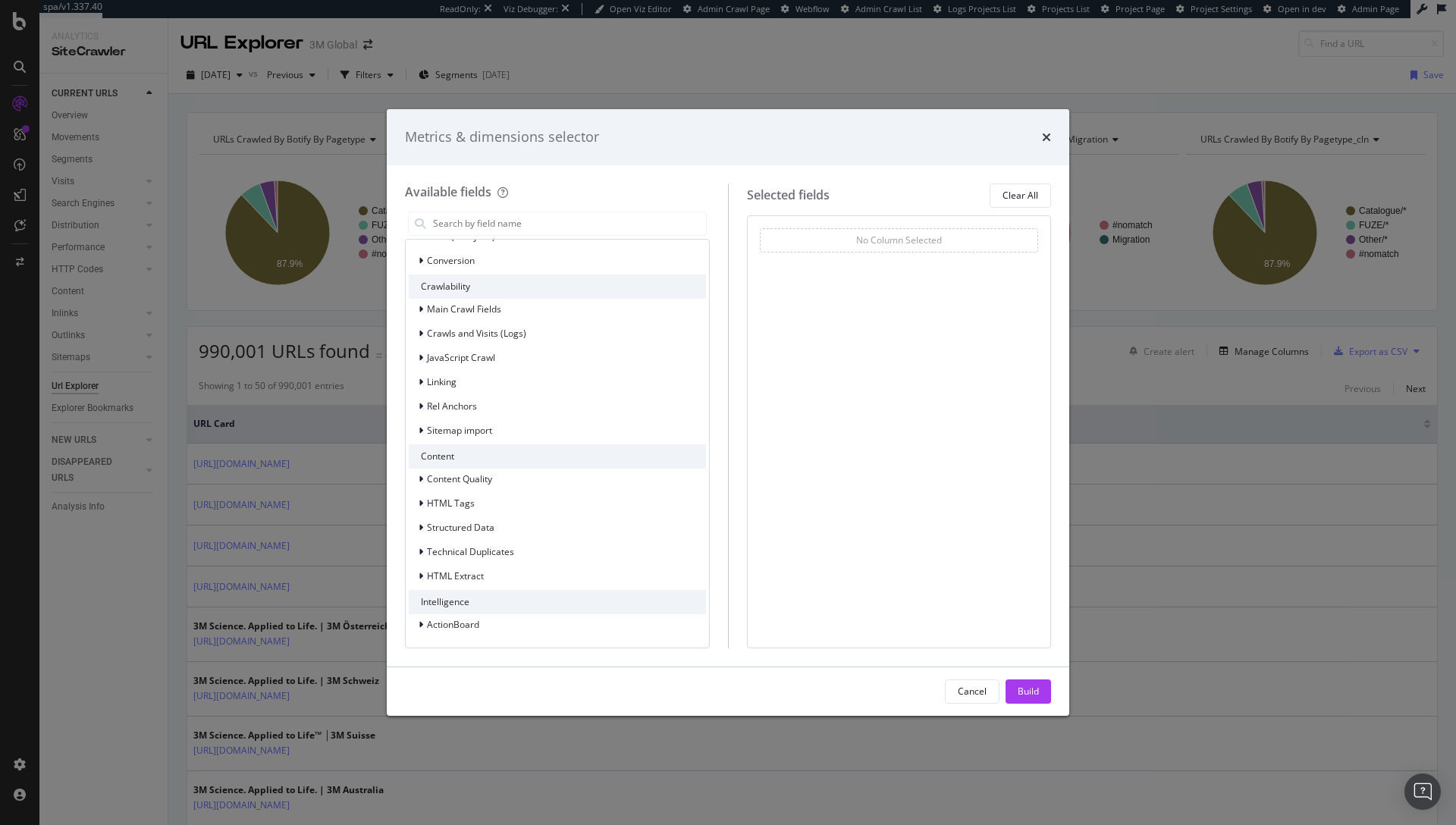
click at [425, 370] on div "Main Crawl Fields Crawls and Visits (Logs) JavaScript Crawl Linking Rel Anchors…" at bounding box center [557, 369] width 297 height 142
click at [427, 375] on span "Linking" at bounding box center [441, 382] width 29 height 13
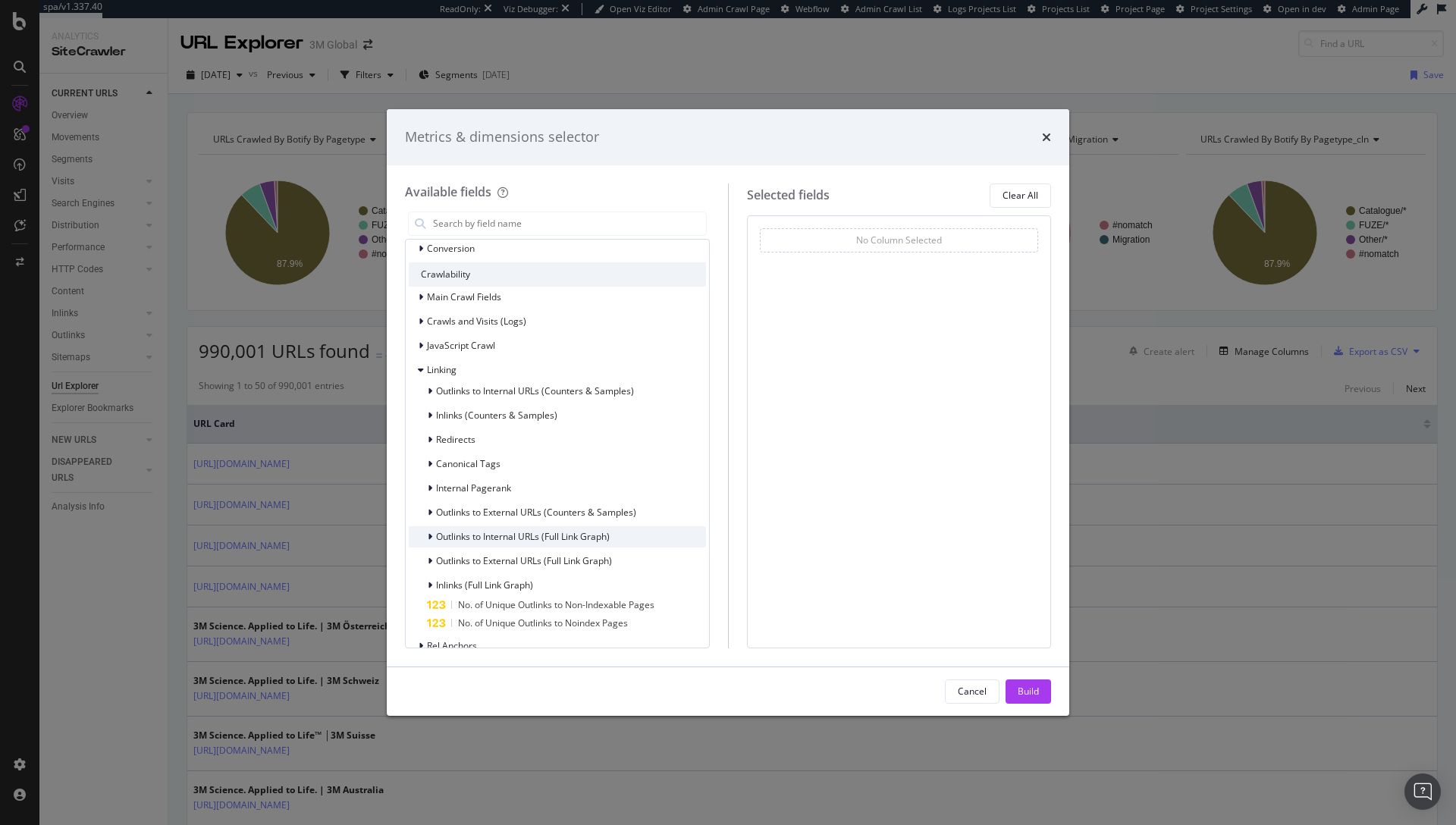
click at [471, 543] on span "Outlinks to Internal URLs (Full Link Graph)" at bounding box center [522, 536] width 173 height 13
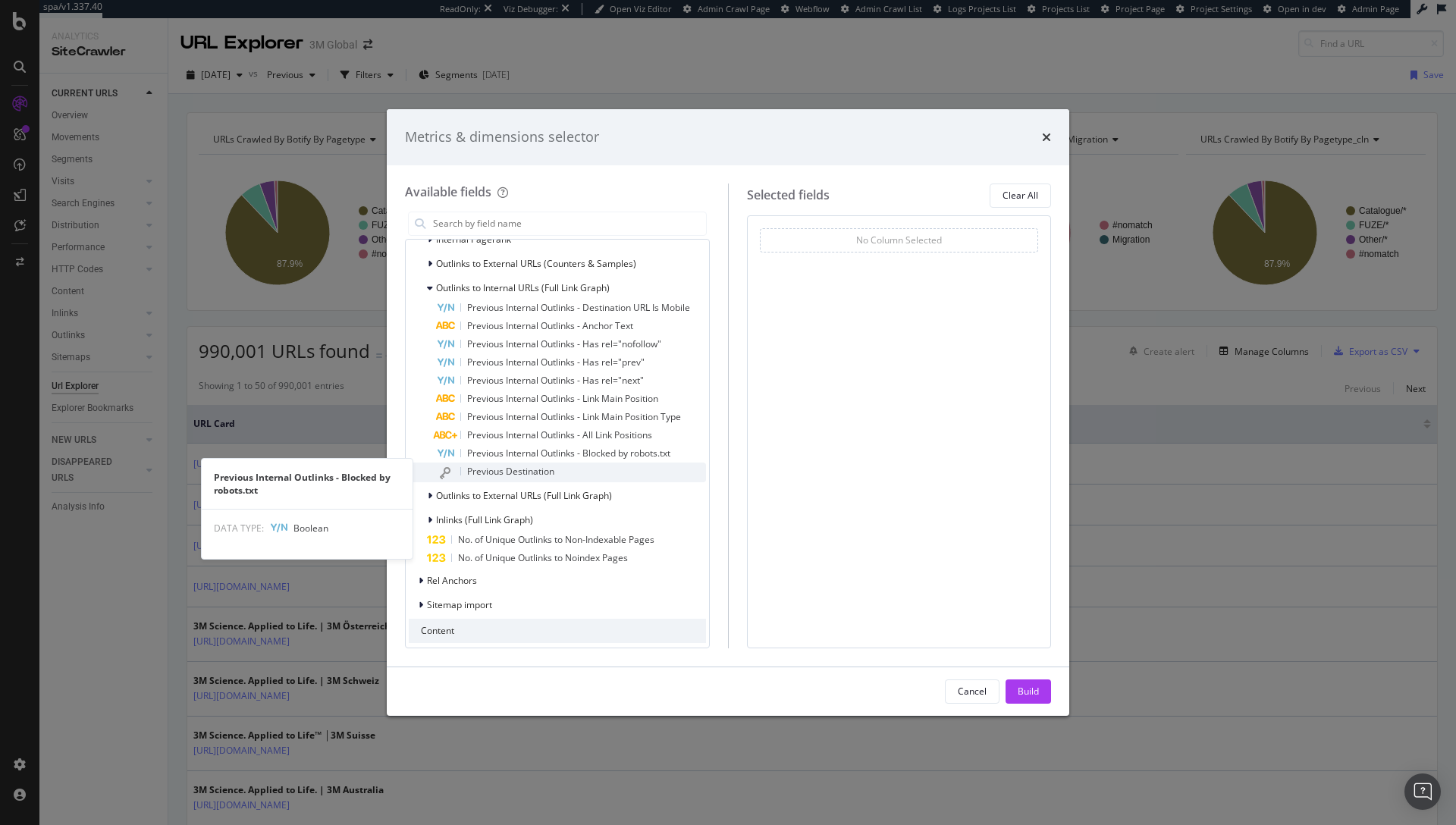
scroll to position [601, 0]
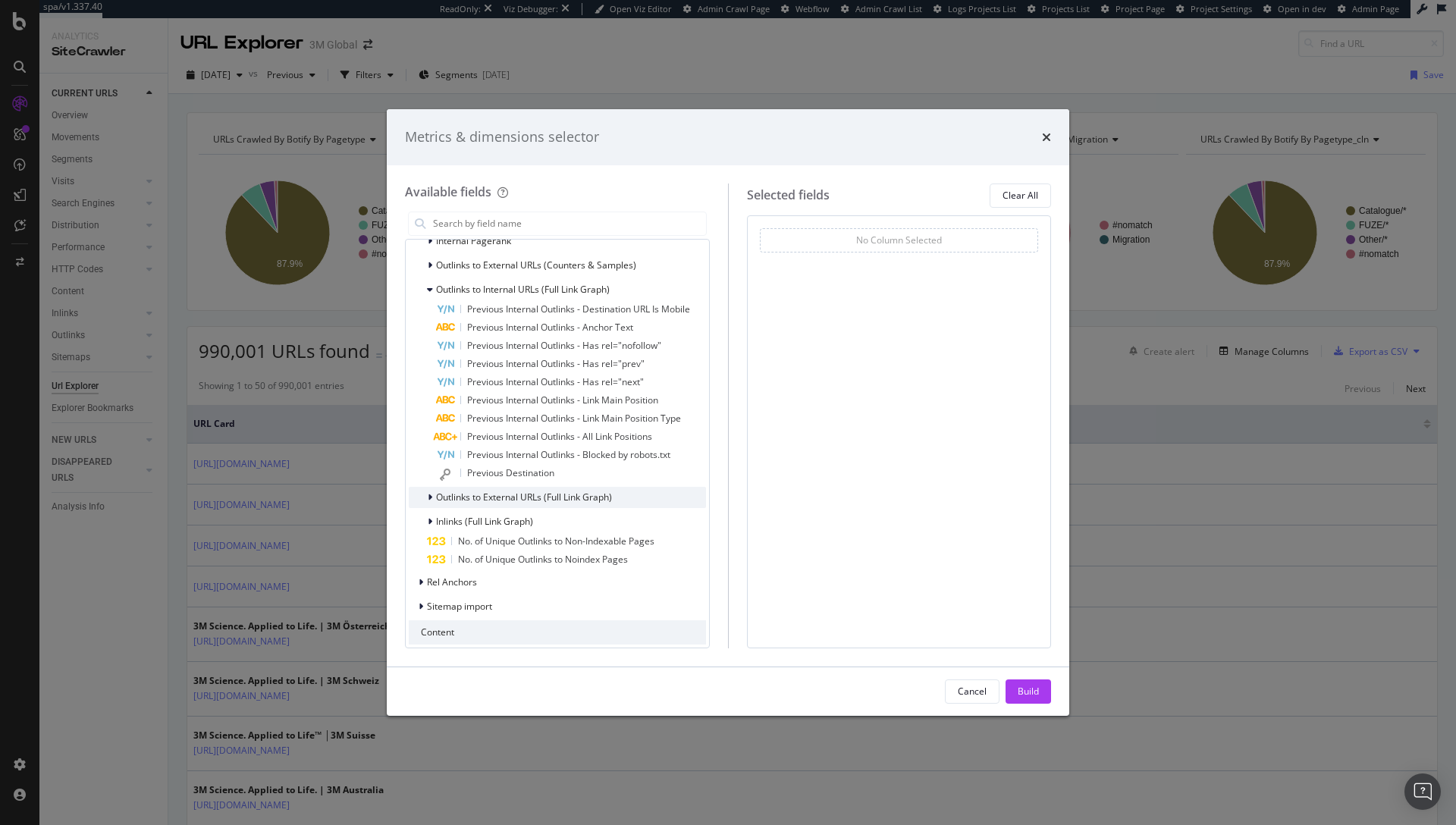
click at [466, 503] on span "Outlinks to External URLs (Full Link Graph)" at bounding box center [524, 497] width 176 height 13
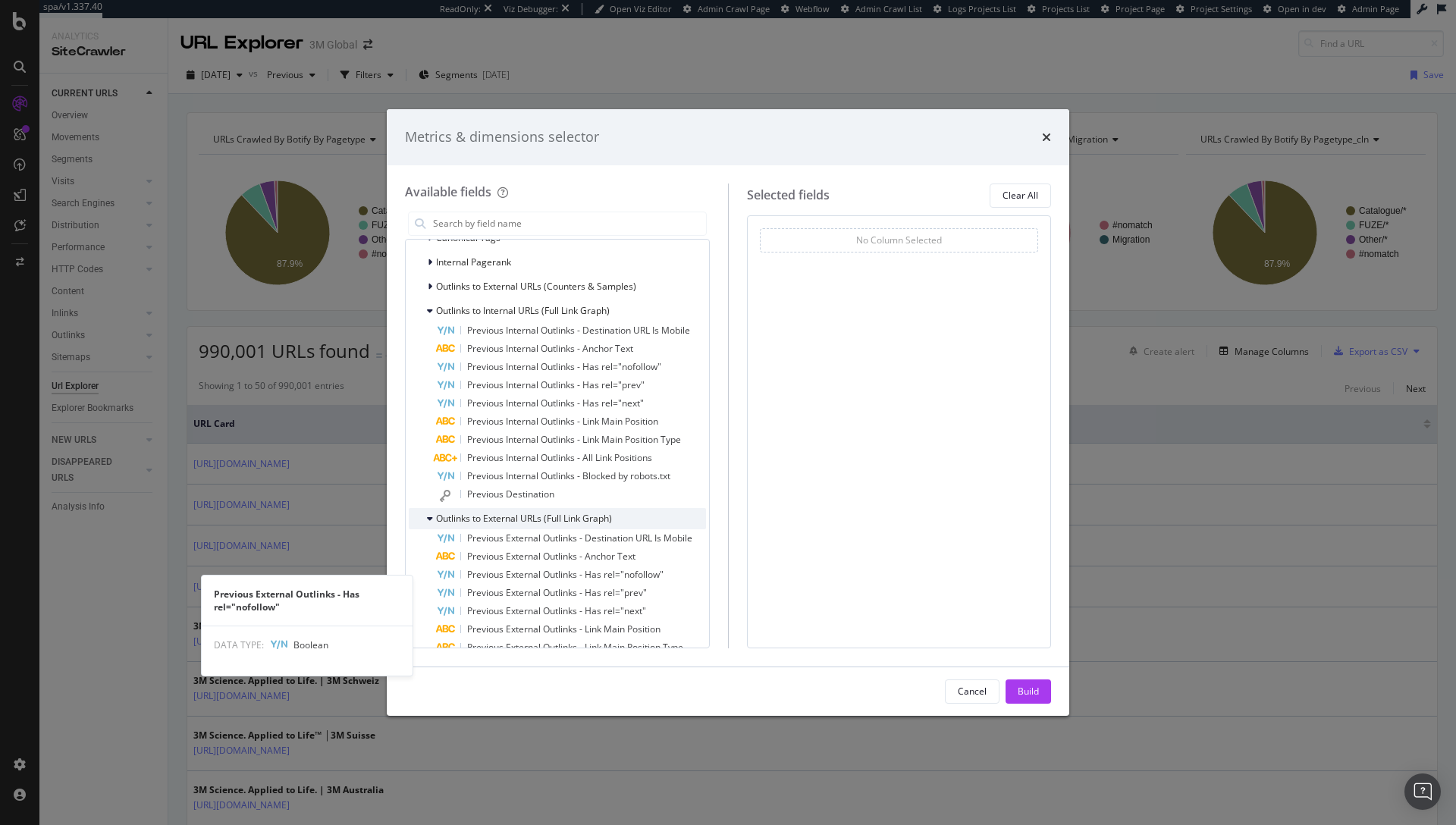
scroll to position [573, 0]
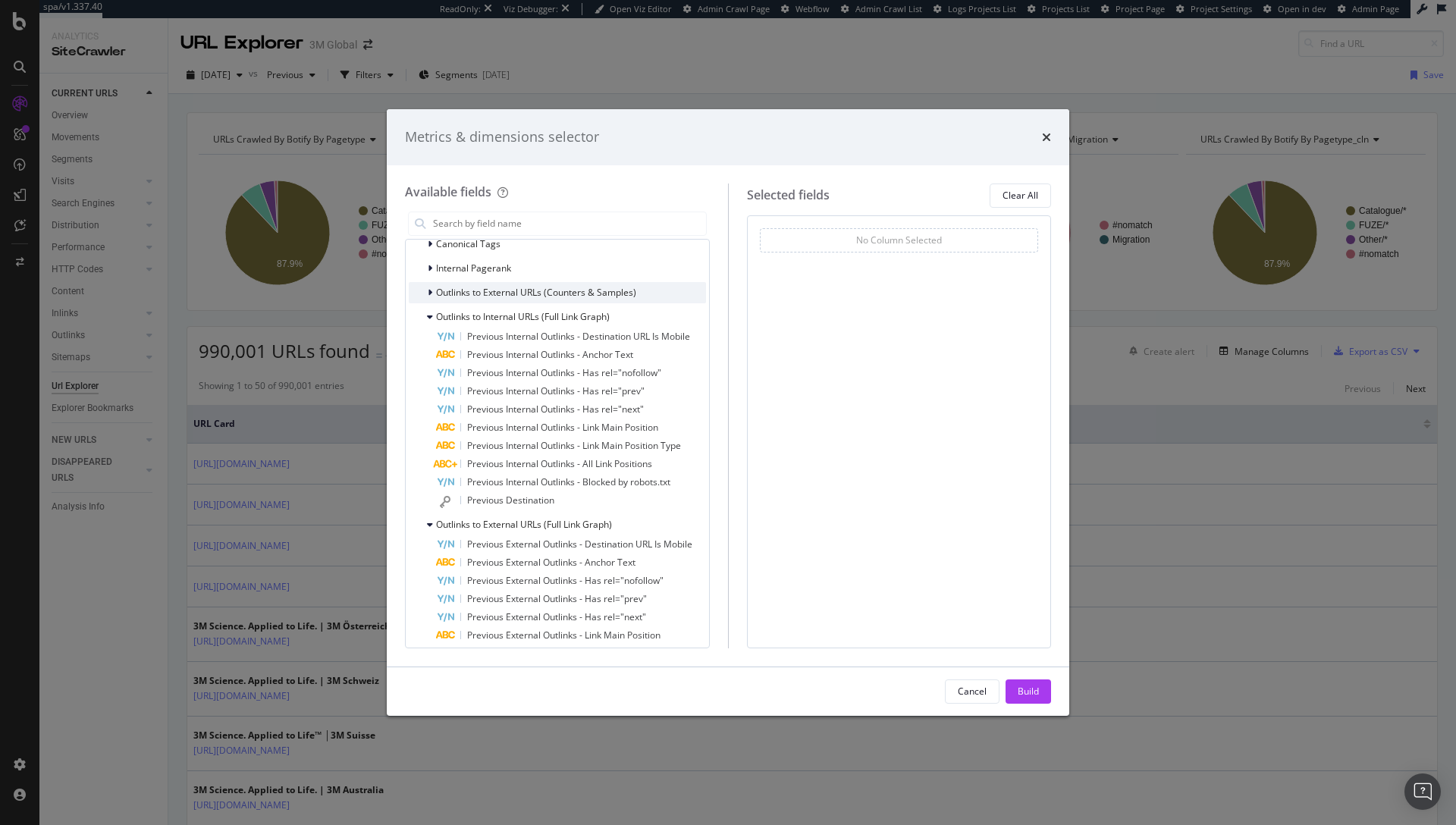
click at [498, 298] on span "Outlinks to External URLs (Counters & Samples)" at bounding box center [535, 293] width 200 height 13
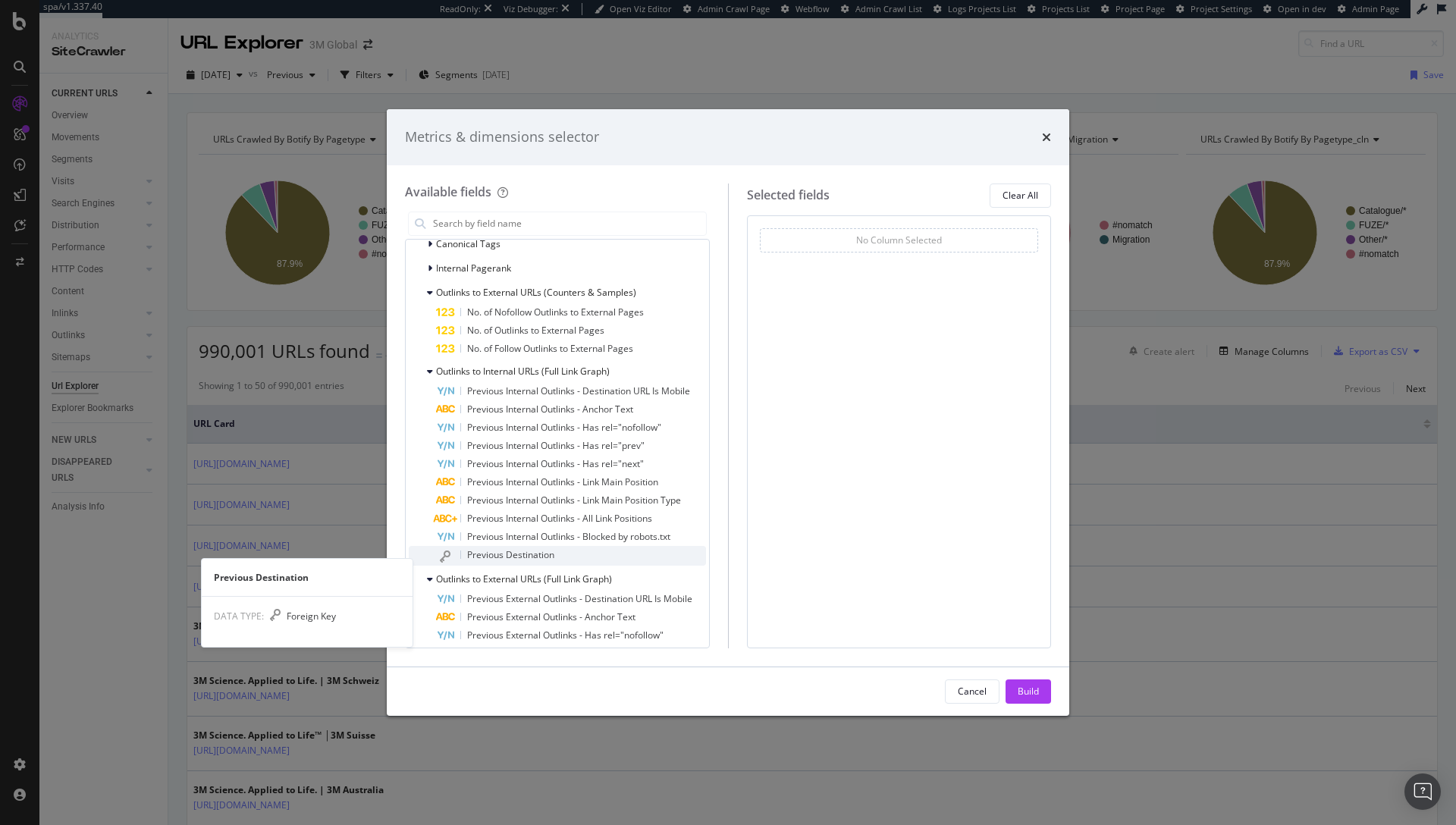
click at [538, 561] on span "Previous Destination" at bounding box center [511, 555] width 87 height 13
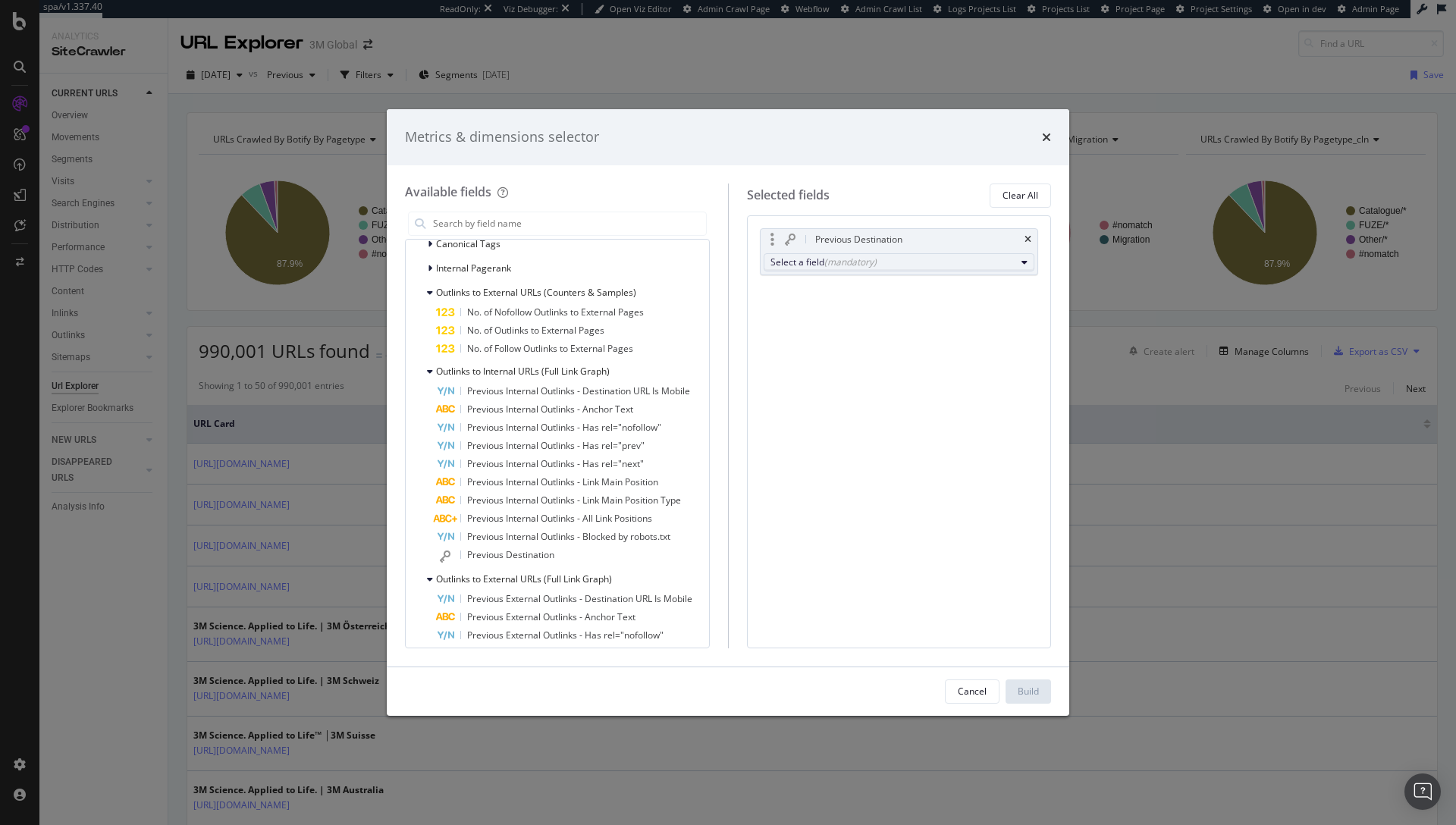
click at [870, 263] on div "(mandatory)" at bounding box center [850, 262] width 52 height 13
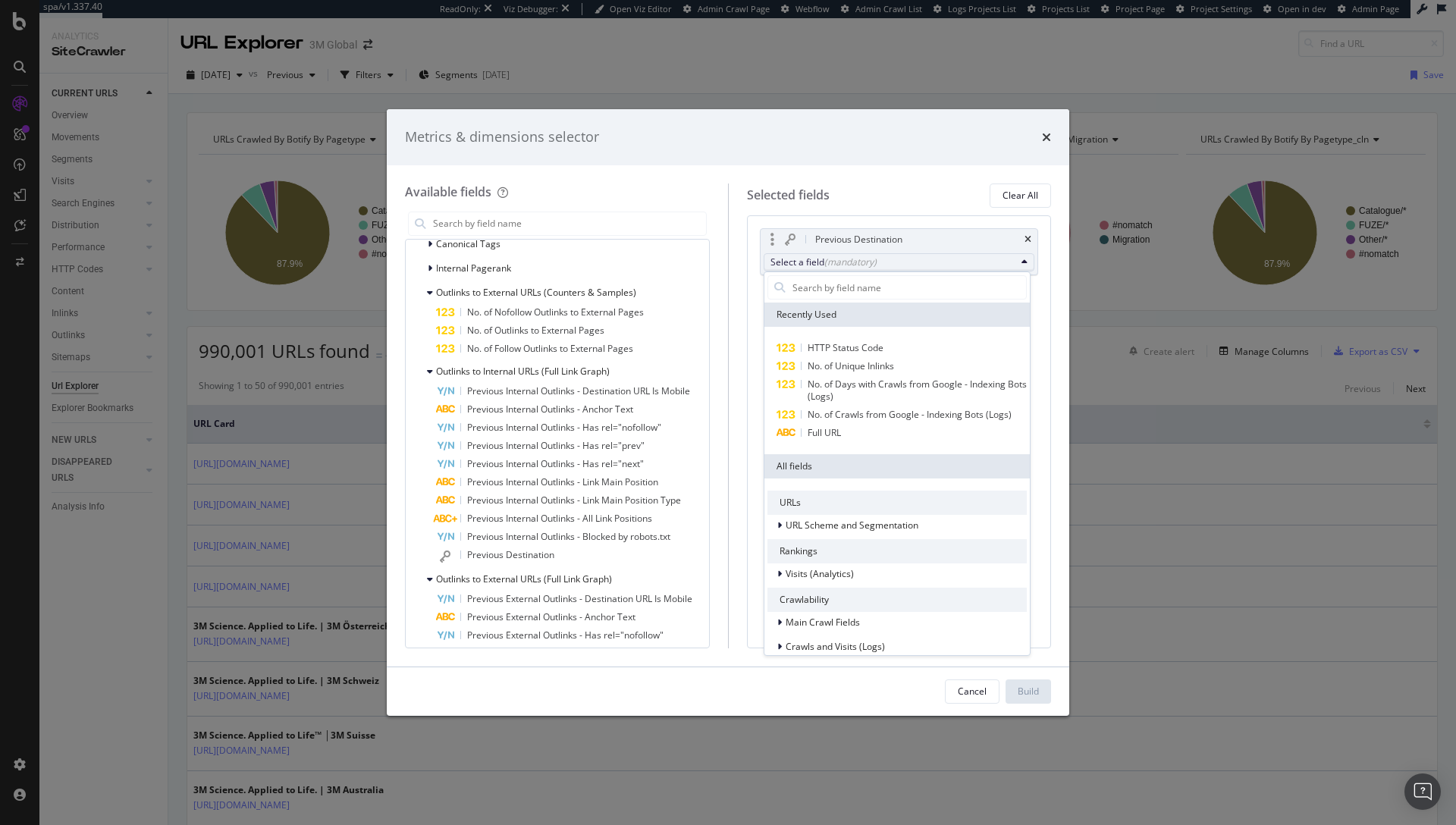
scroll to position [3, 0]
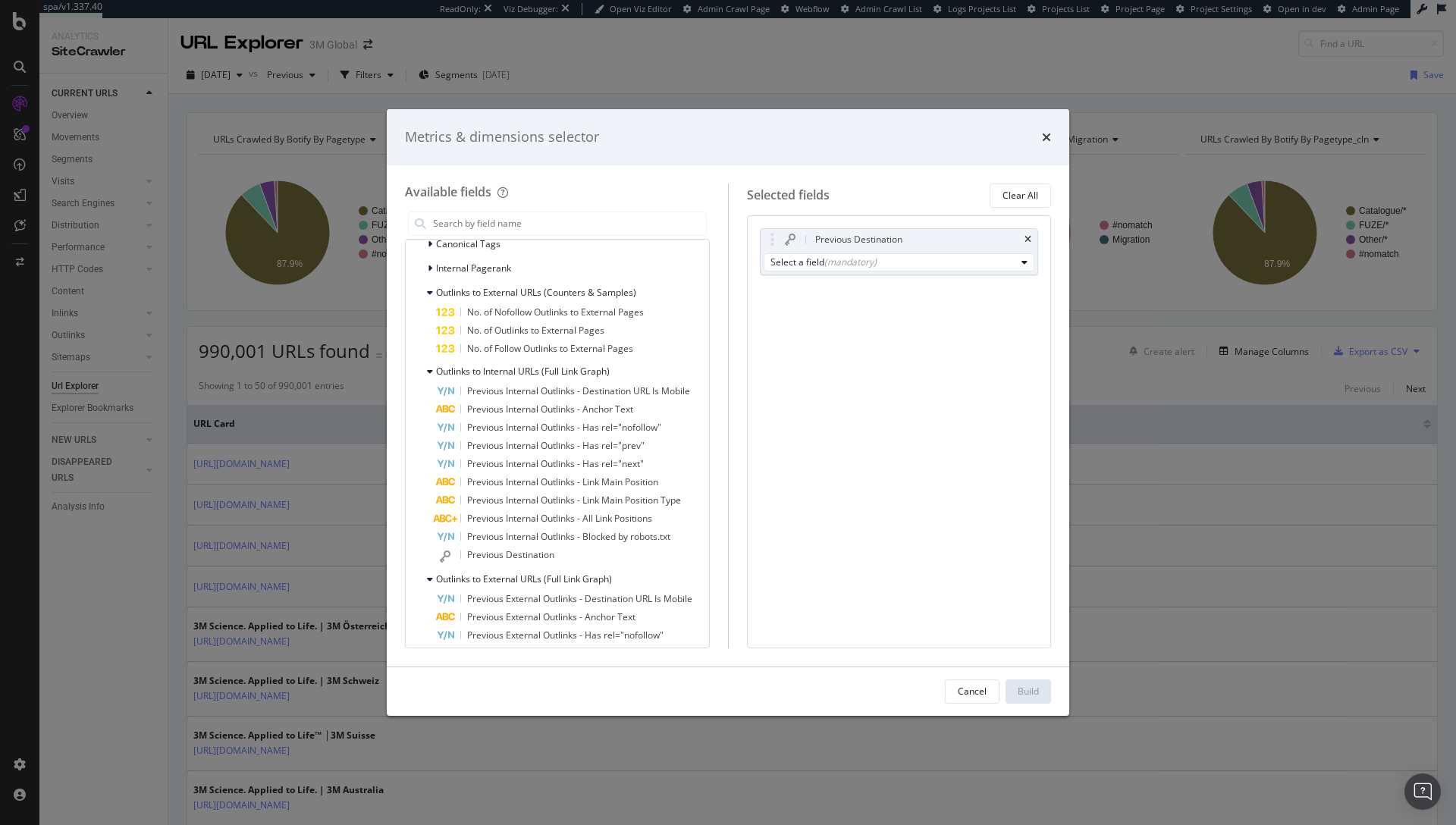
click at [895, 193] on div "Selected fields Clear All" at bounding box center [899, 196] width 305 height 25
click at [1014, 195] on div "Clear All" at bounding box center [1020, 195] width 36 height 13
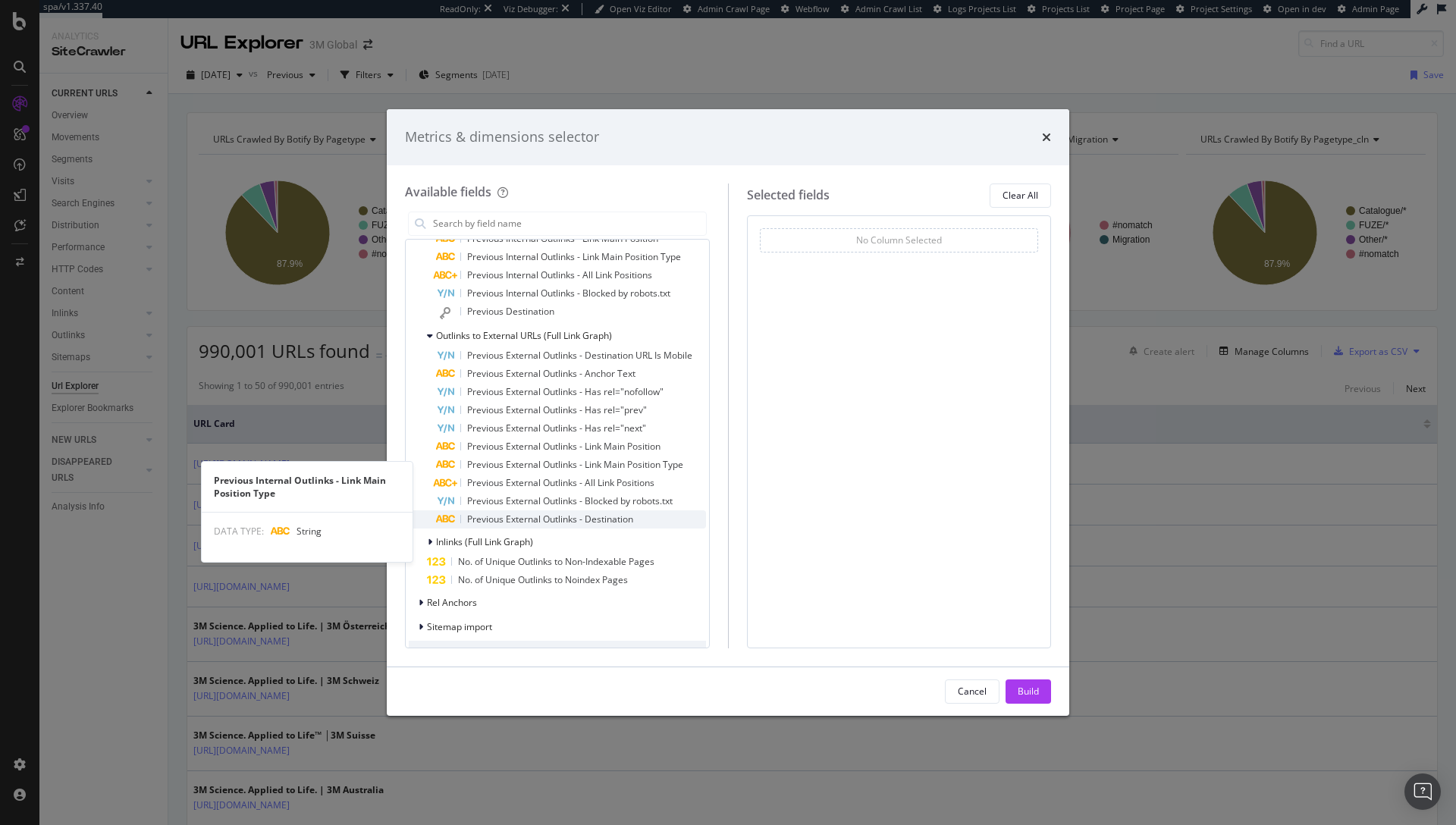
scroll to position [877, 0]
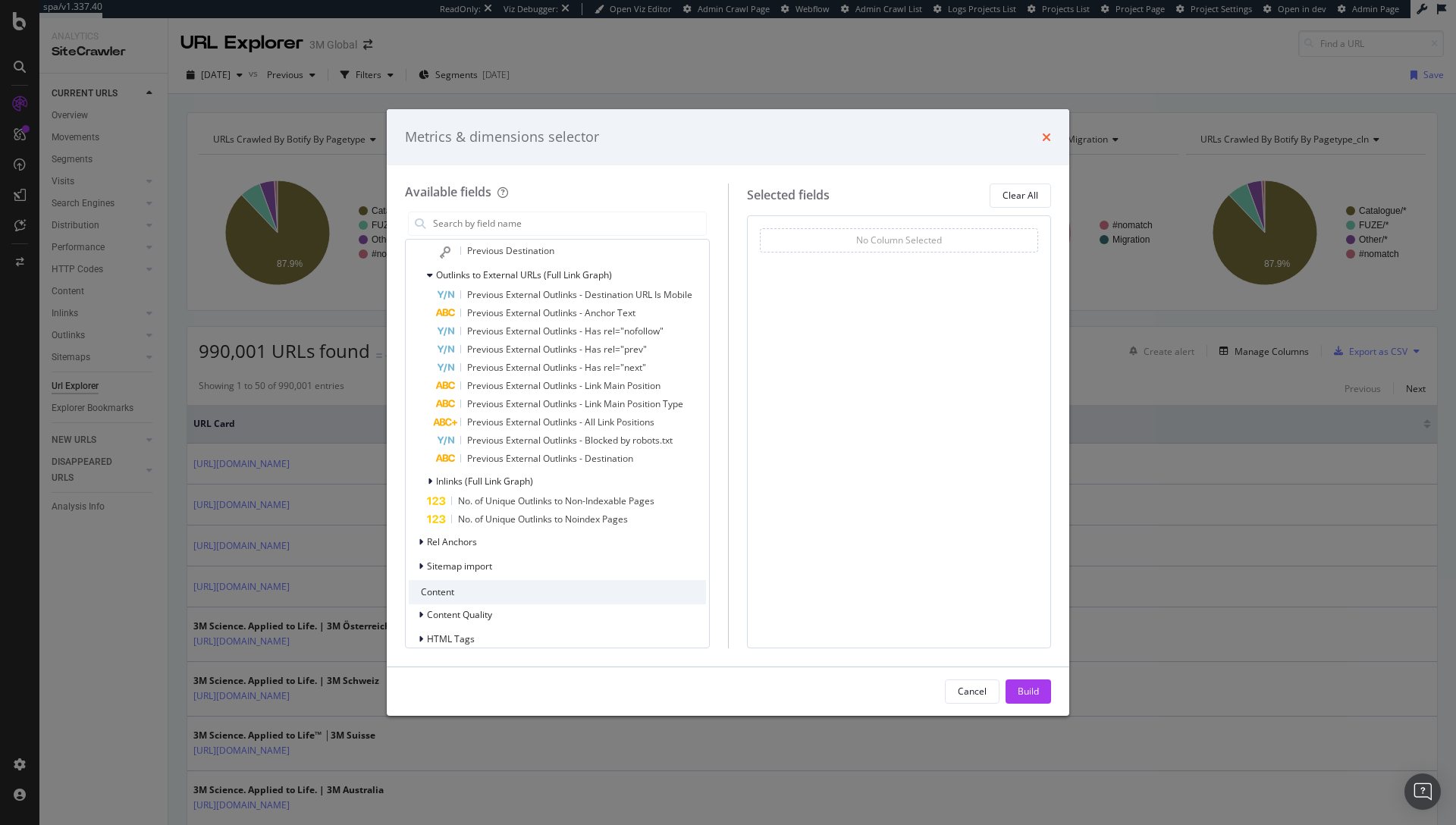
click at [1047, 135] on icon "times" at bounding box center [1047, 136] width 9 height 12
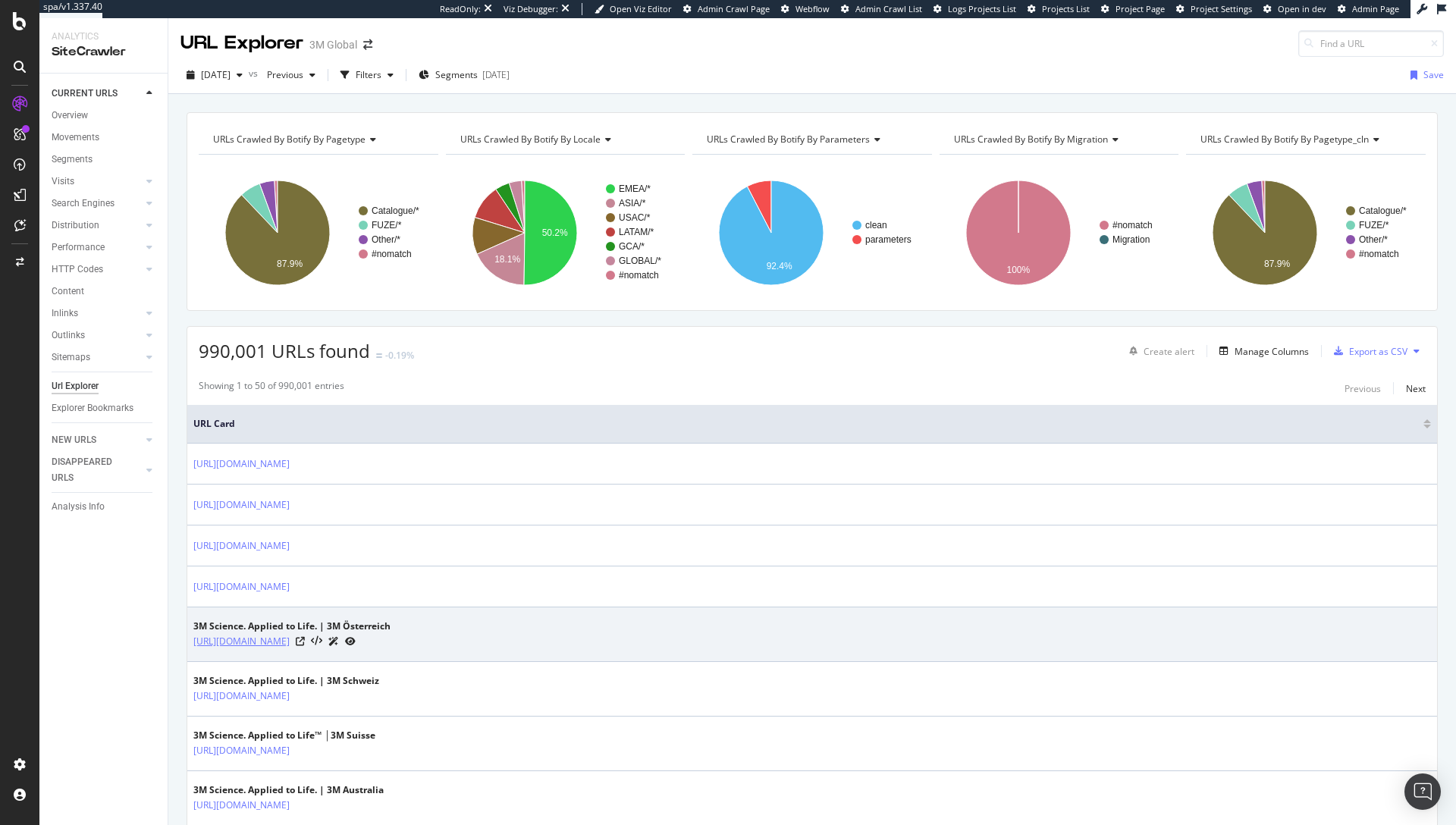
click at [290, 644] on link "[URL][DOMAIN_NAME]" at bounding box center [242, 641] width 97 height 15
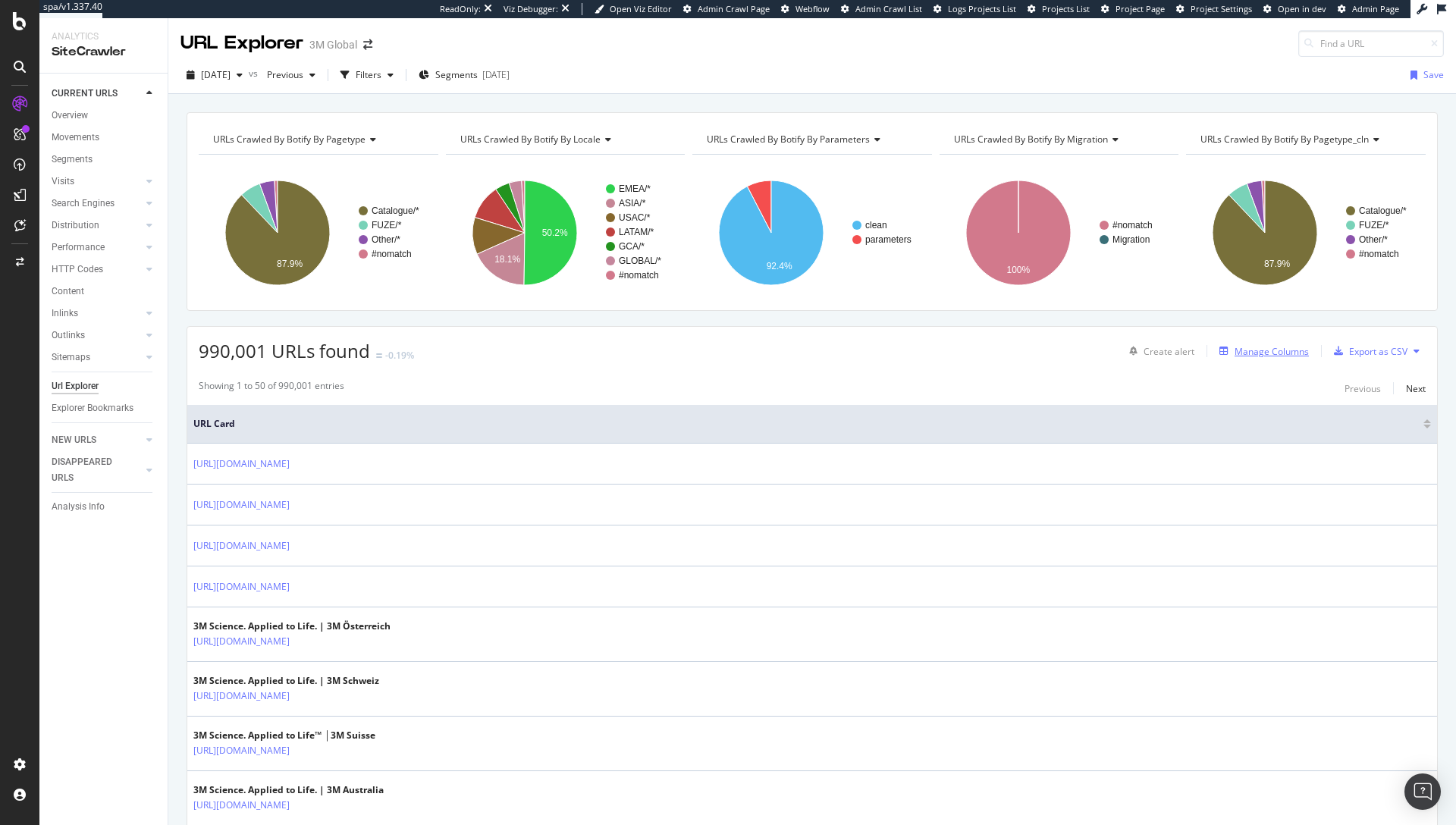
click at [1247, 357] on div "Manage Columns" at bounding box center [1271, 351] width 74 height 13
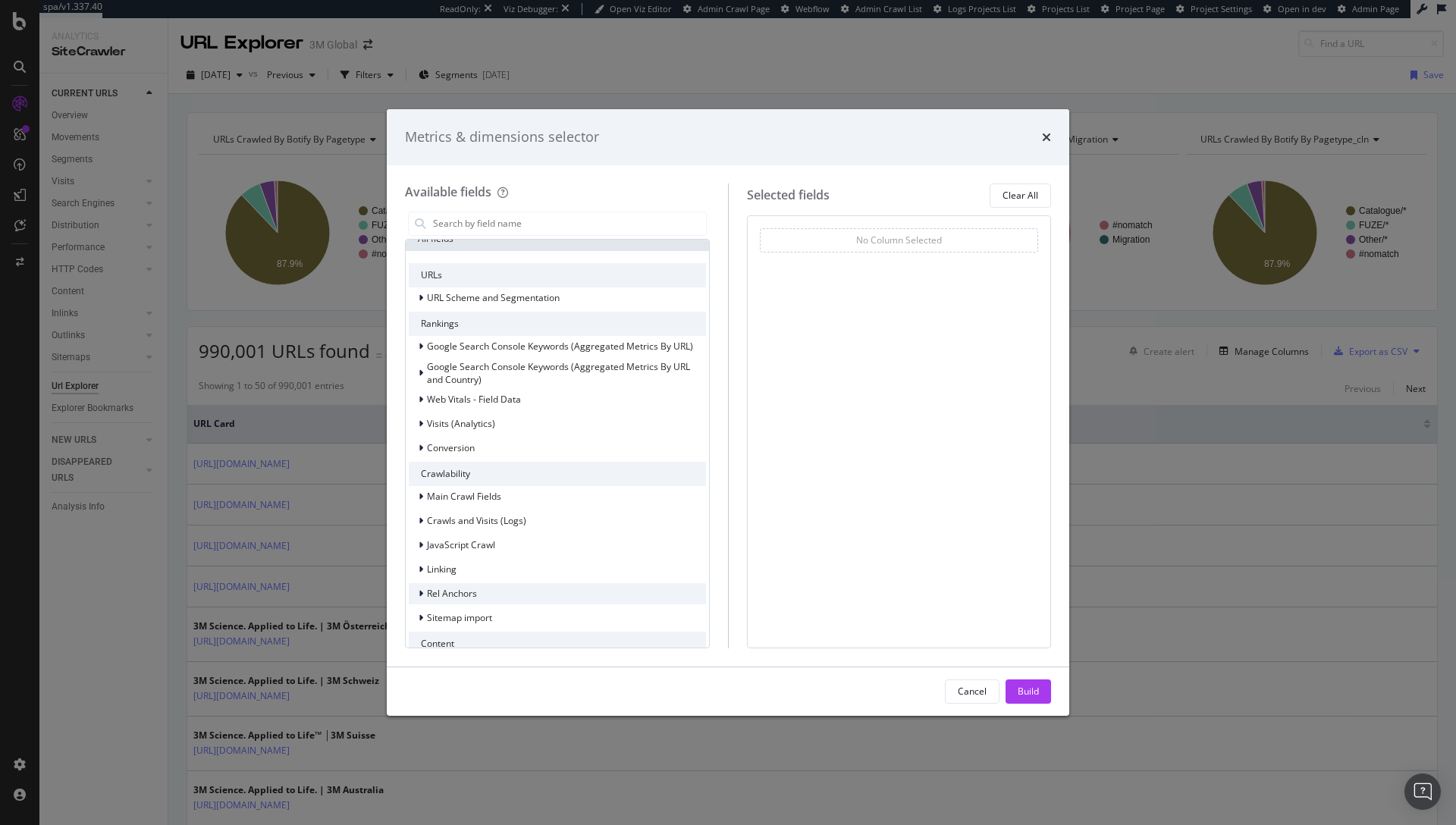
scroll to position [277, 0]
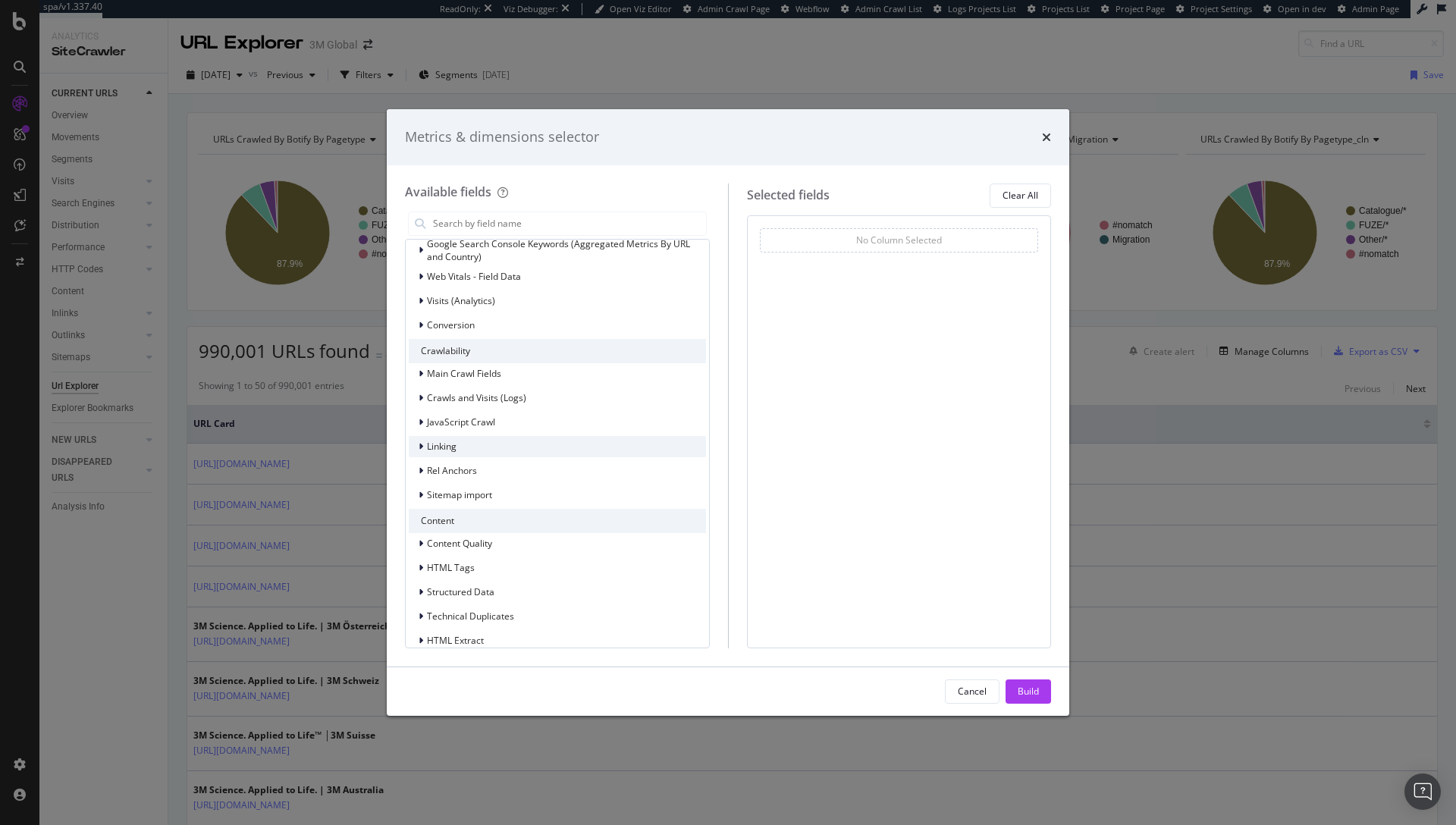
click at [429, 453] on span "Linking" at bounding box center [441, 446] width 29 height 13
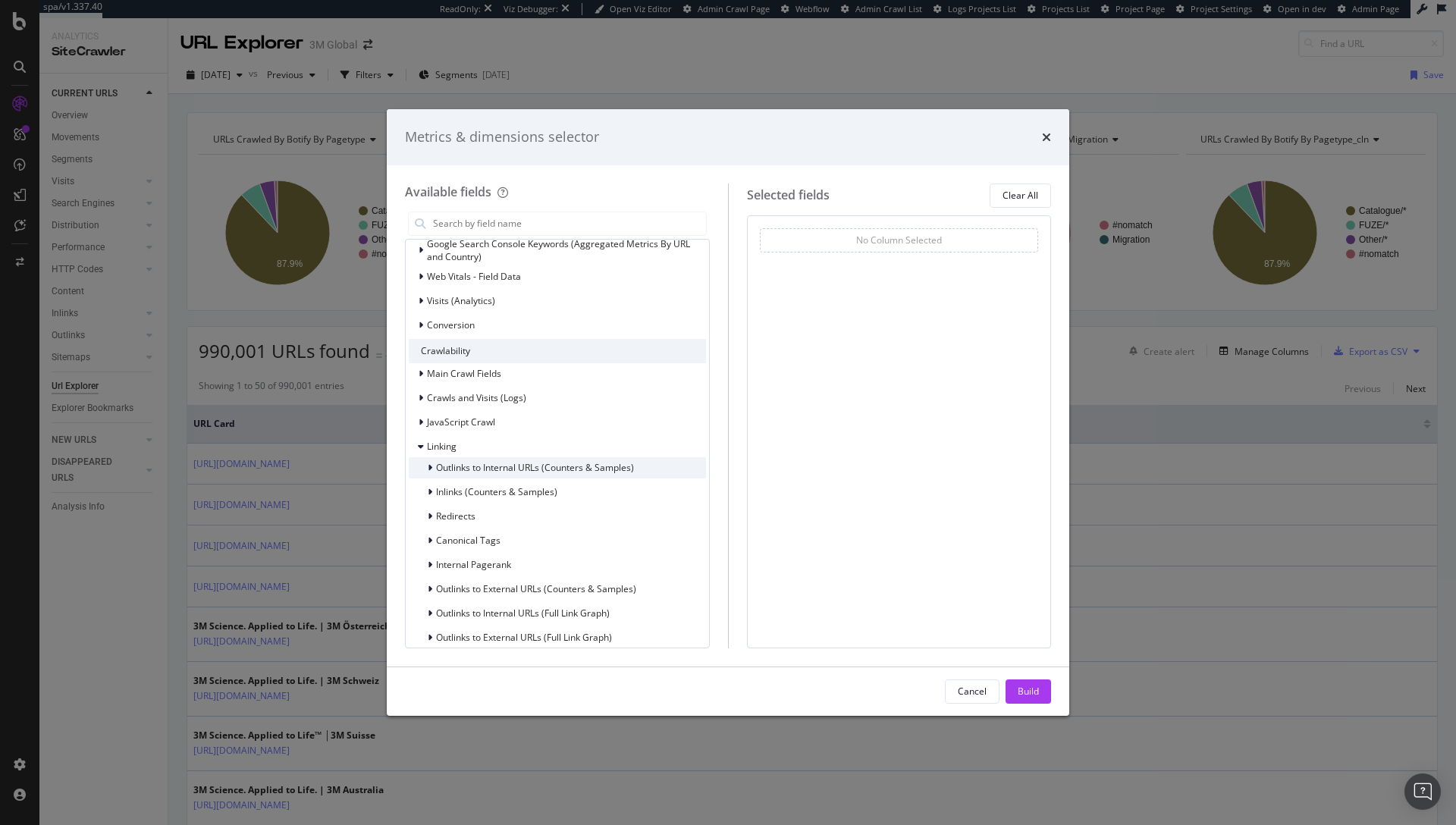
click at [470, 474] on span "Outlinks to Internal URLs (Counters & Samples)" at bounding box center [534, 468] width 198 height 13
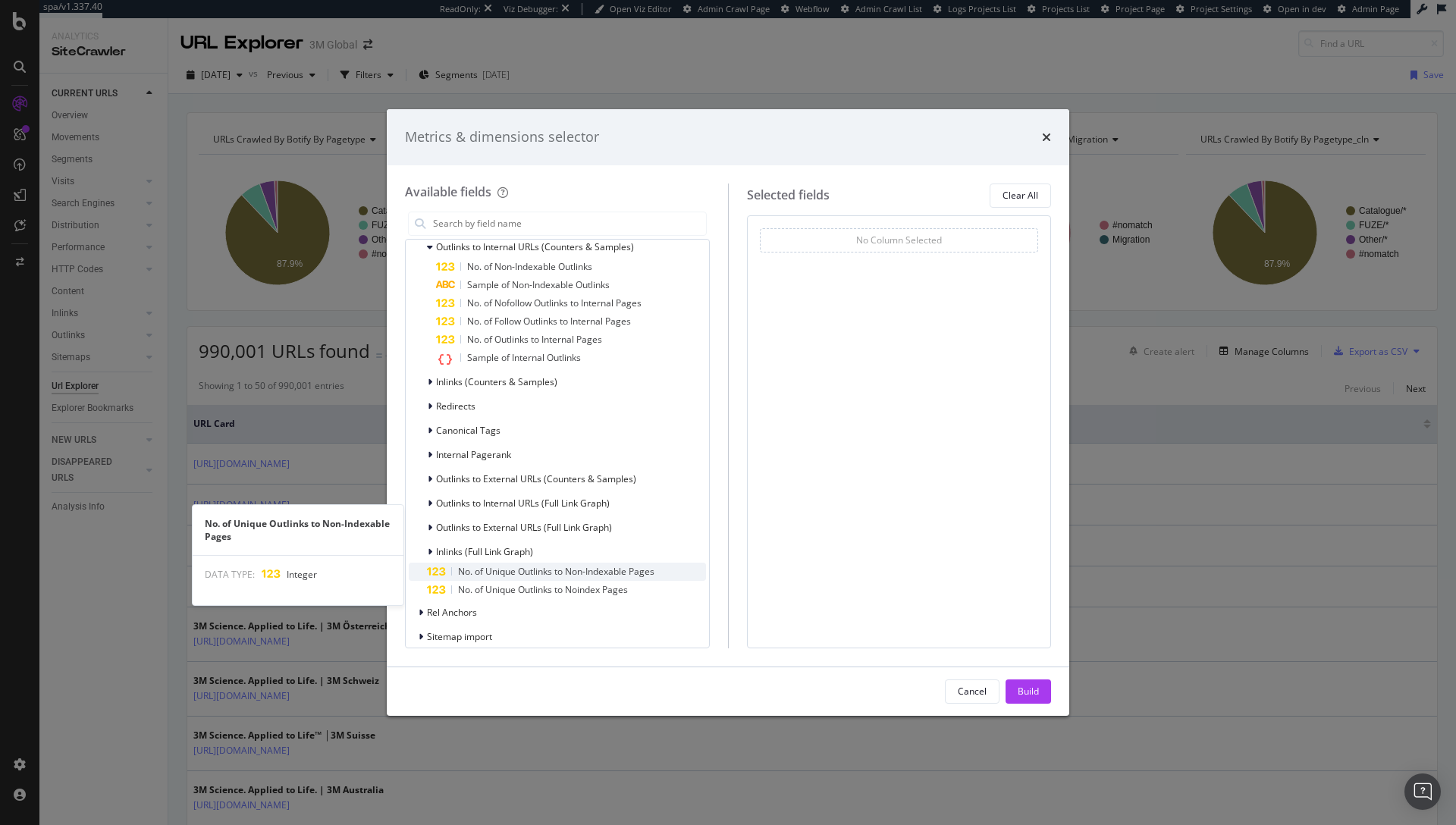
scroll to position [568, 0]
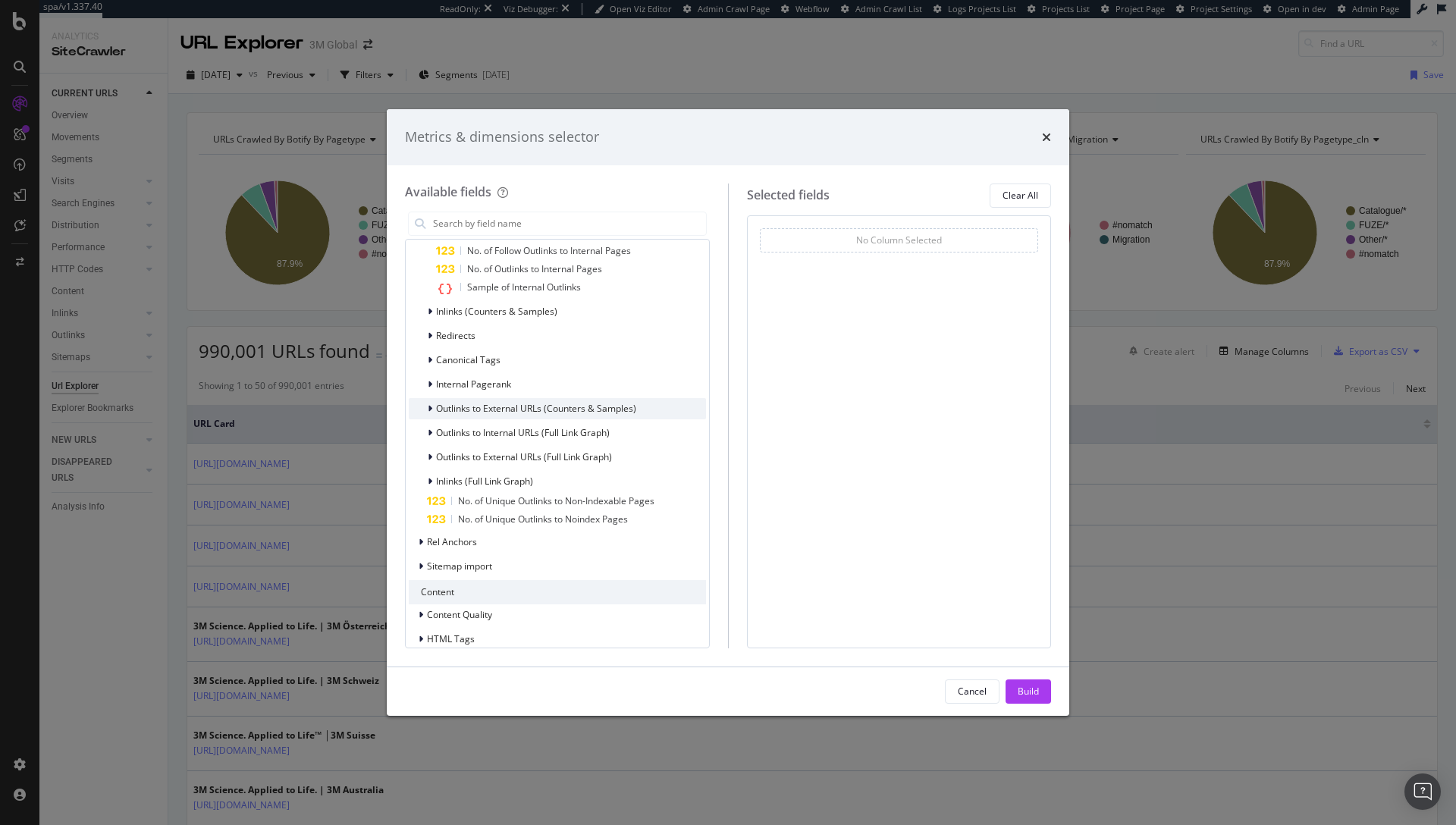
click at [467, 415] on span "Outlinks to External URLs (Counters & Samples)" at bounding box center [535, 408] width 200 height 13
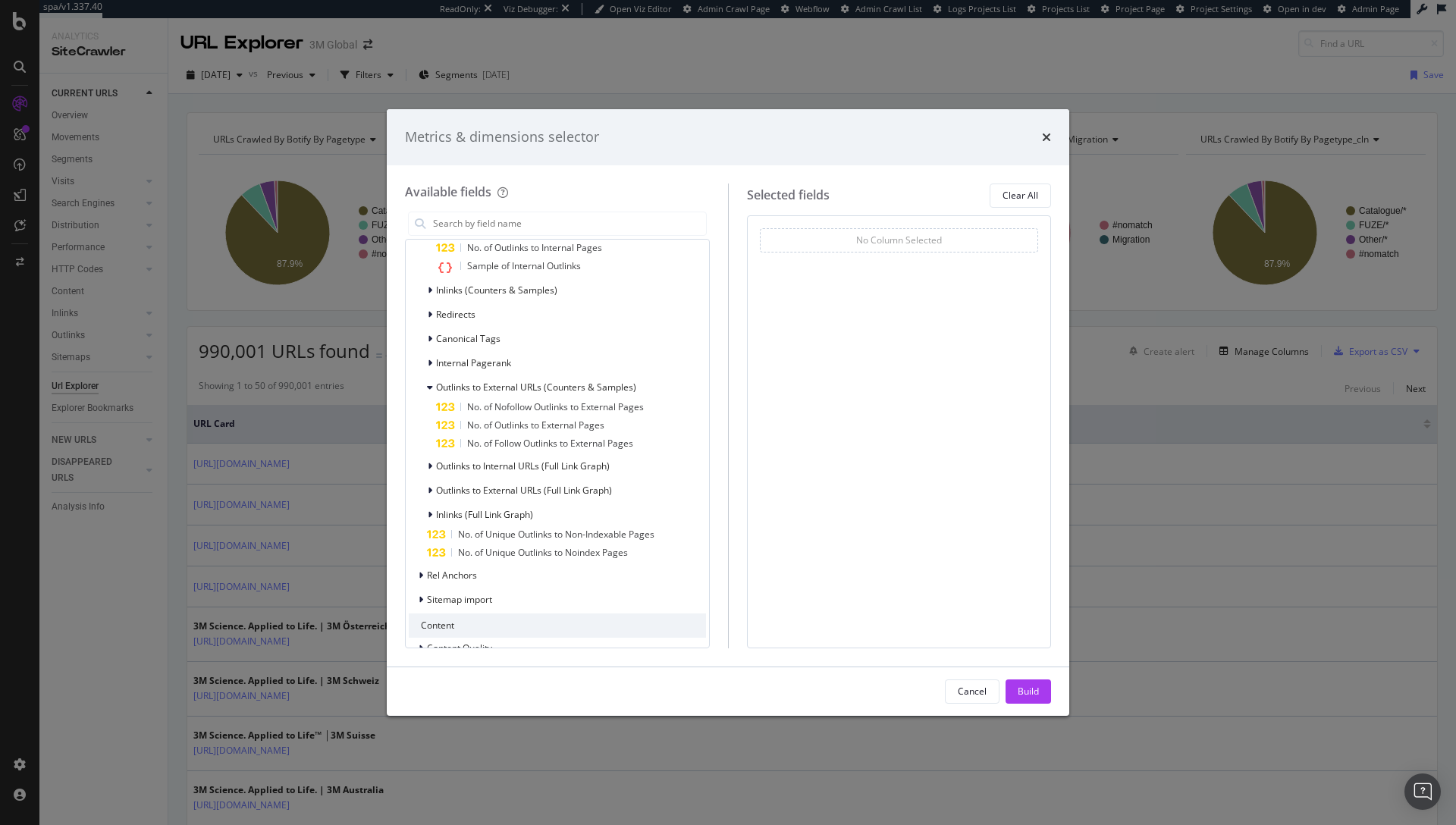
scroll to position [528, 0]
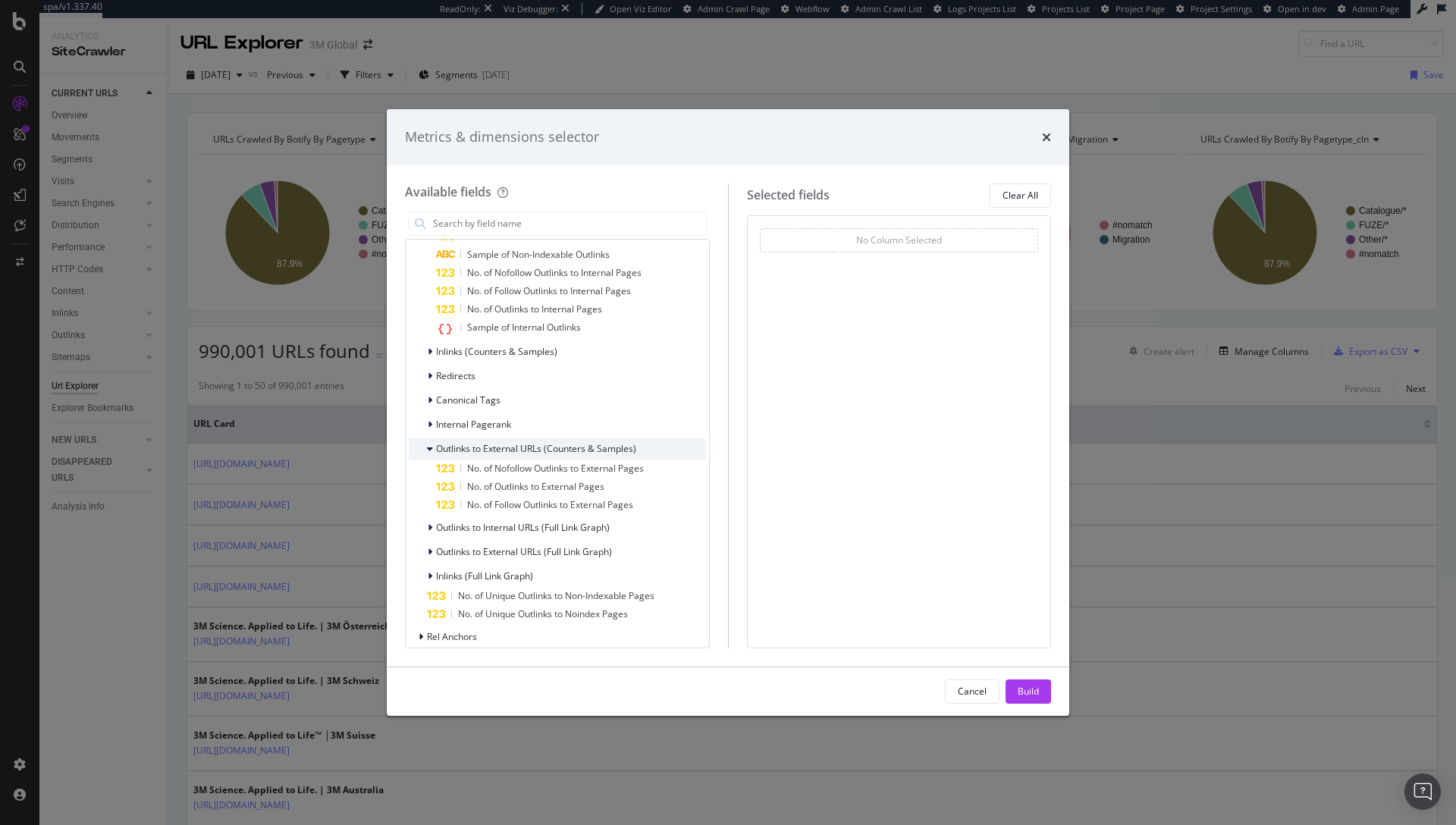
click at [428, 454] on icon "modal" at bounding box center [430, 449] width 6 height 9
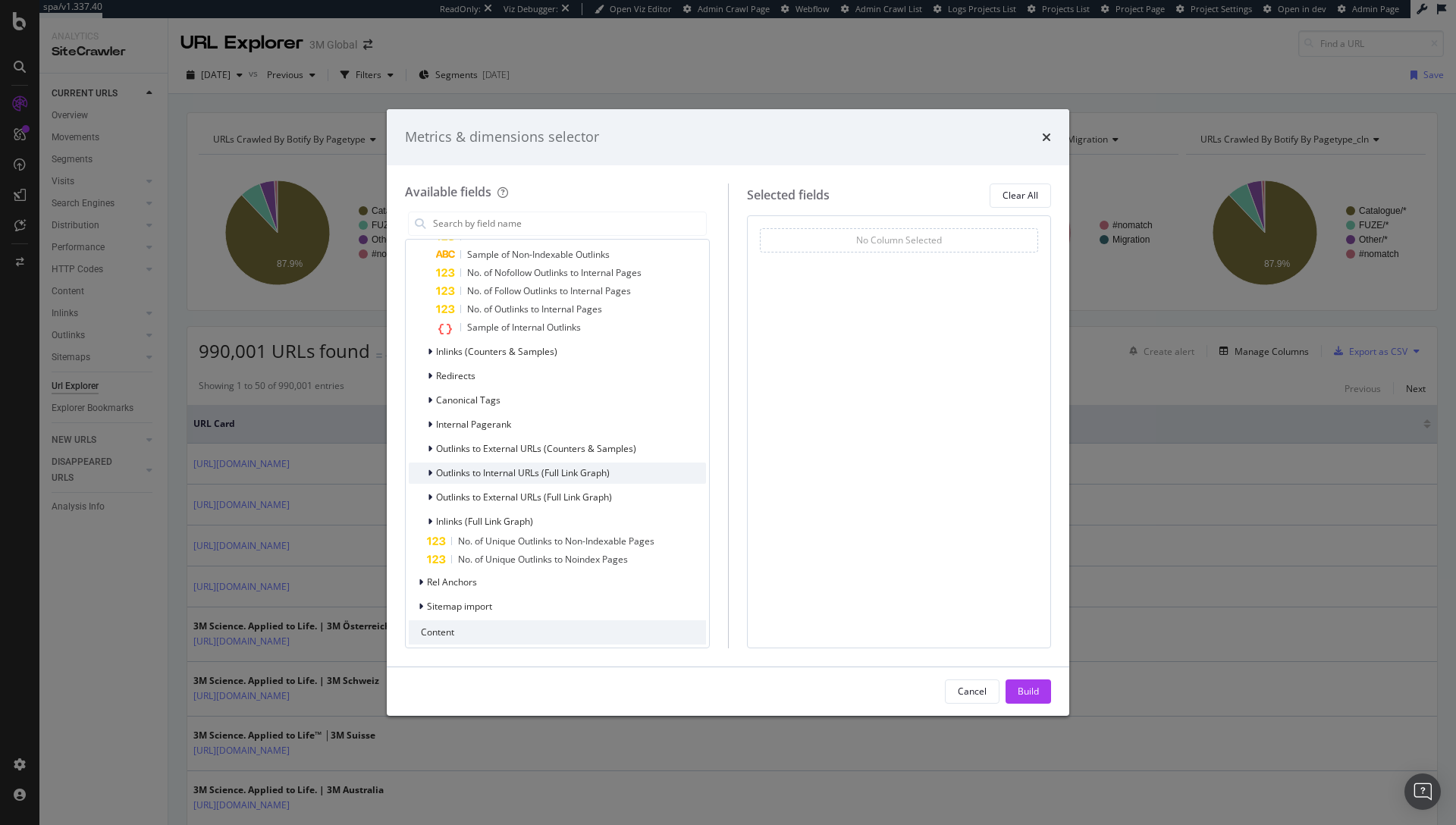
click at [471, 479] on span "Outlinks to Internal URLs (Full Link Graph)" at bounding box center [522, 473] width 173 height 13
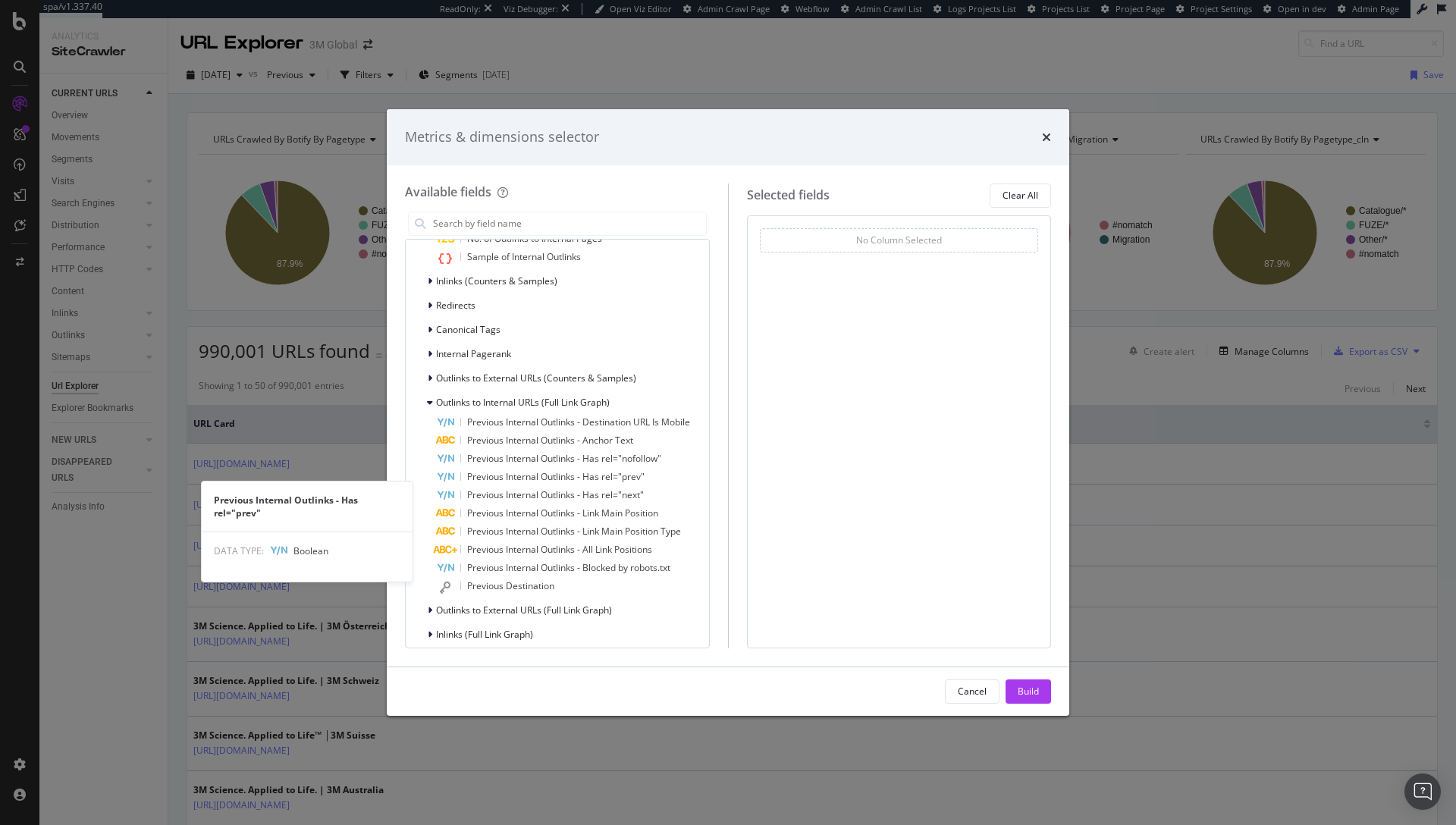
scroll to position [599, 0]
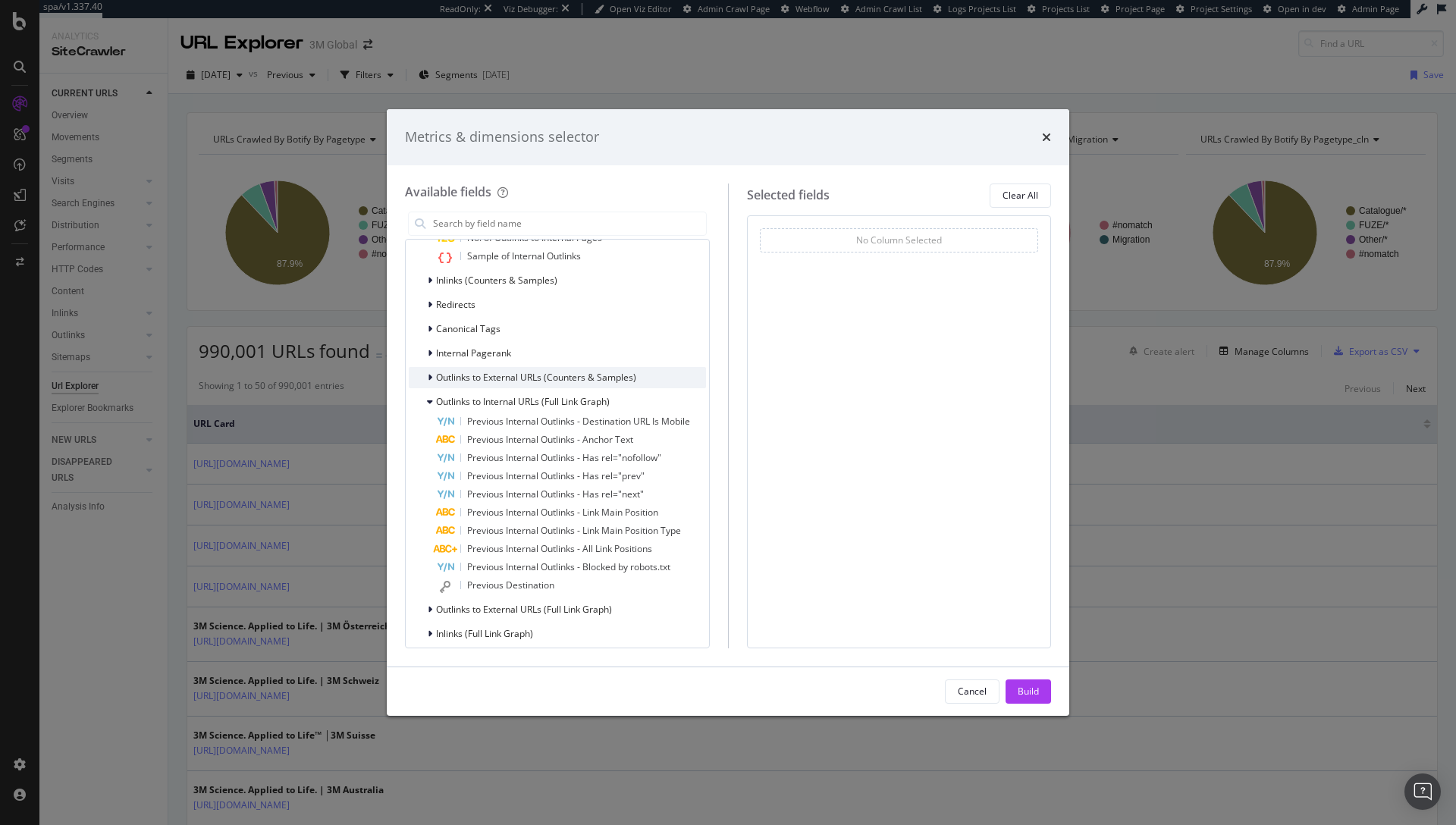
click at [427, 386] on div "modal" at bounding box center [432, 378] width 9 height 15
click at [433, 386] on div "modal" at bounding box center [432, 378] width 9 height 15
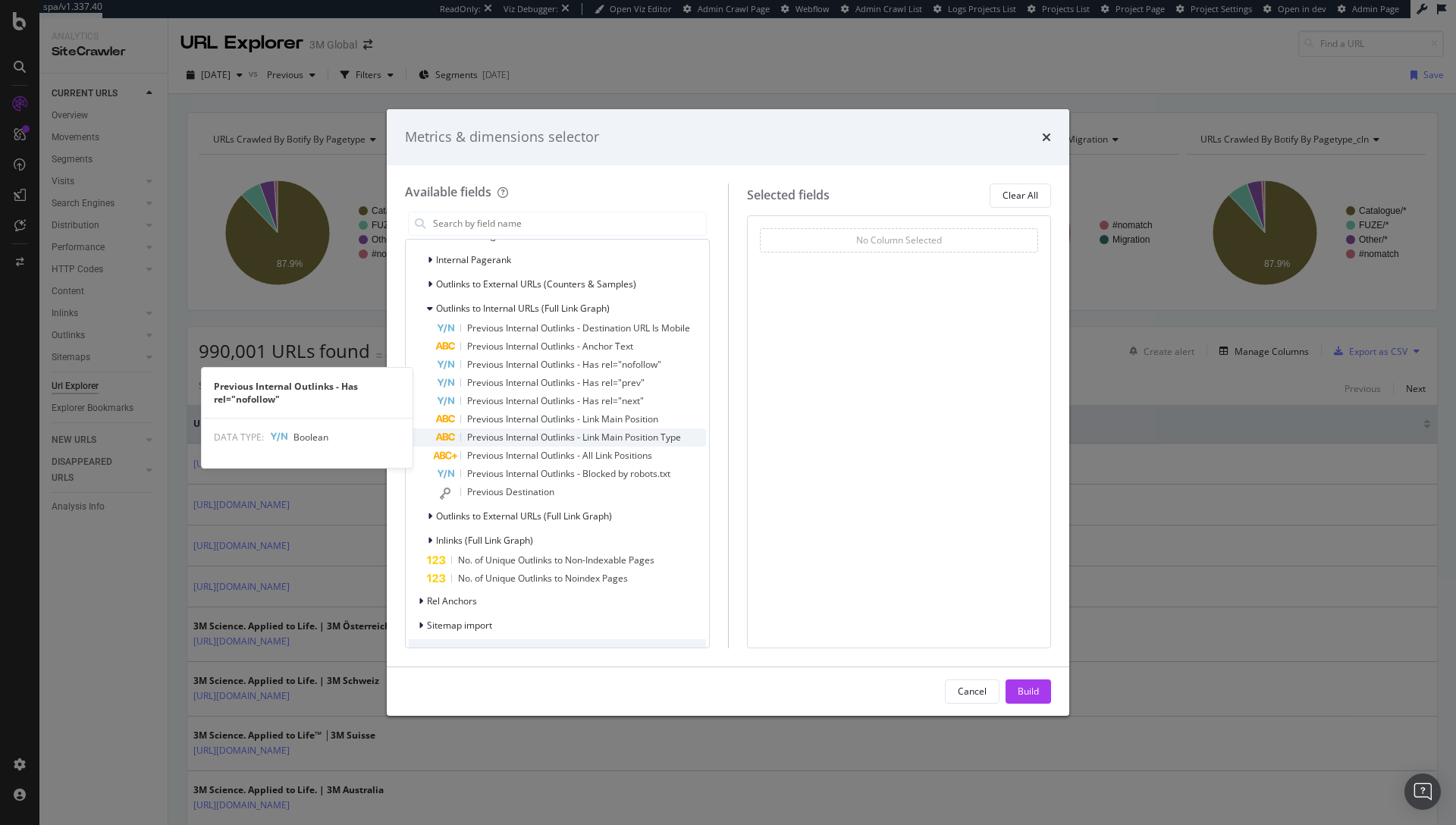
scroll to position [693, 0]
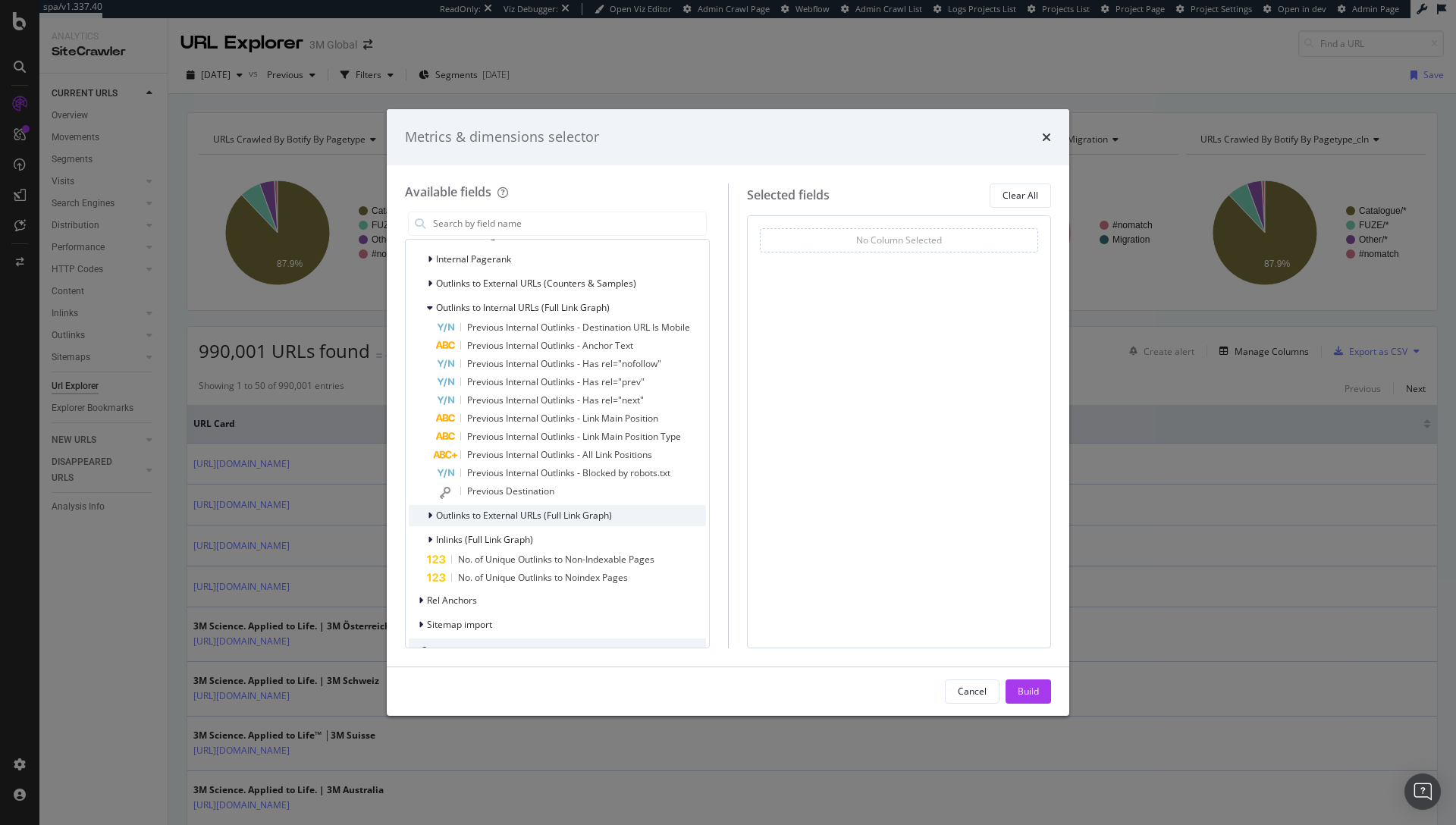
click at [430, 520] on icon "modal" at bounding box center [429, 515] width 5 height 9
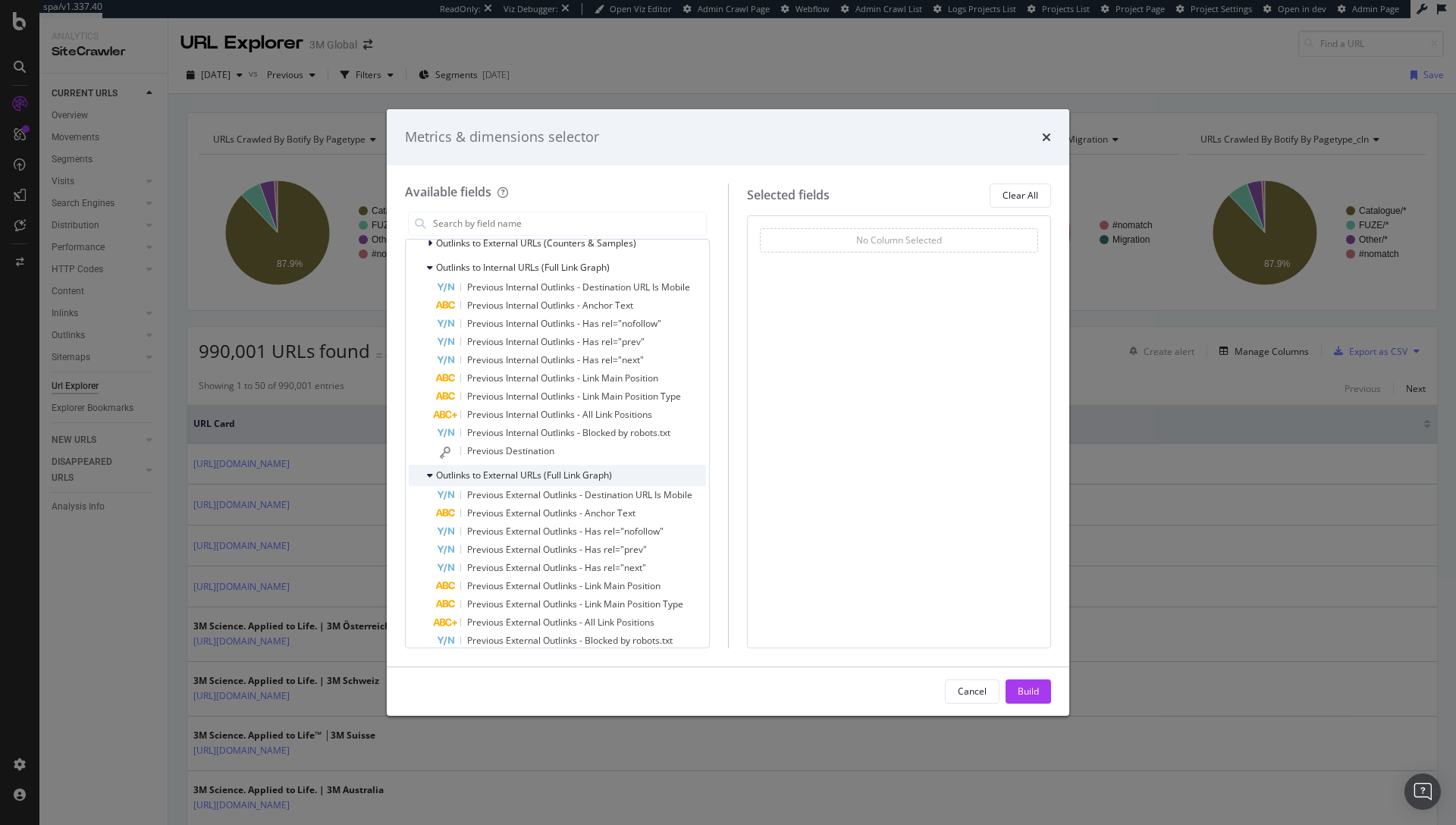
scroll to position [729, 0]
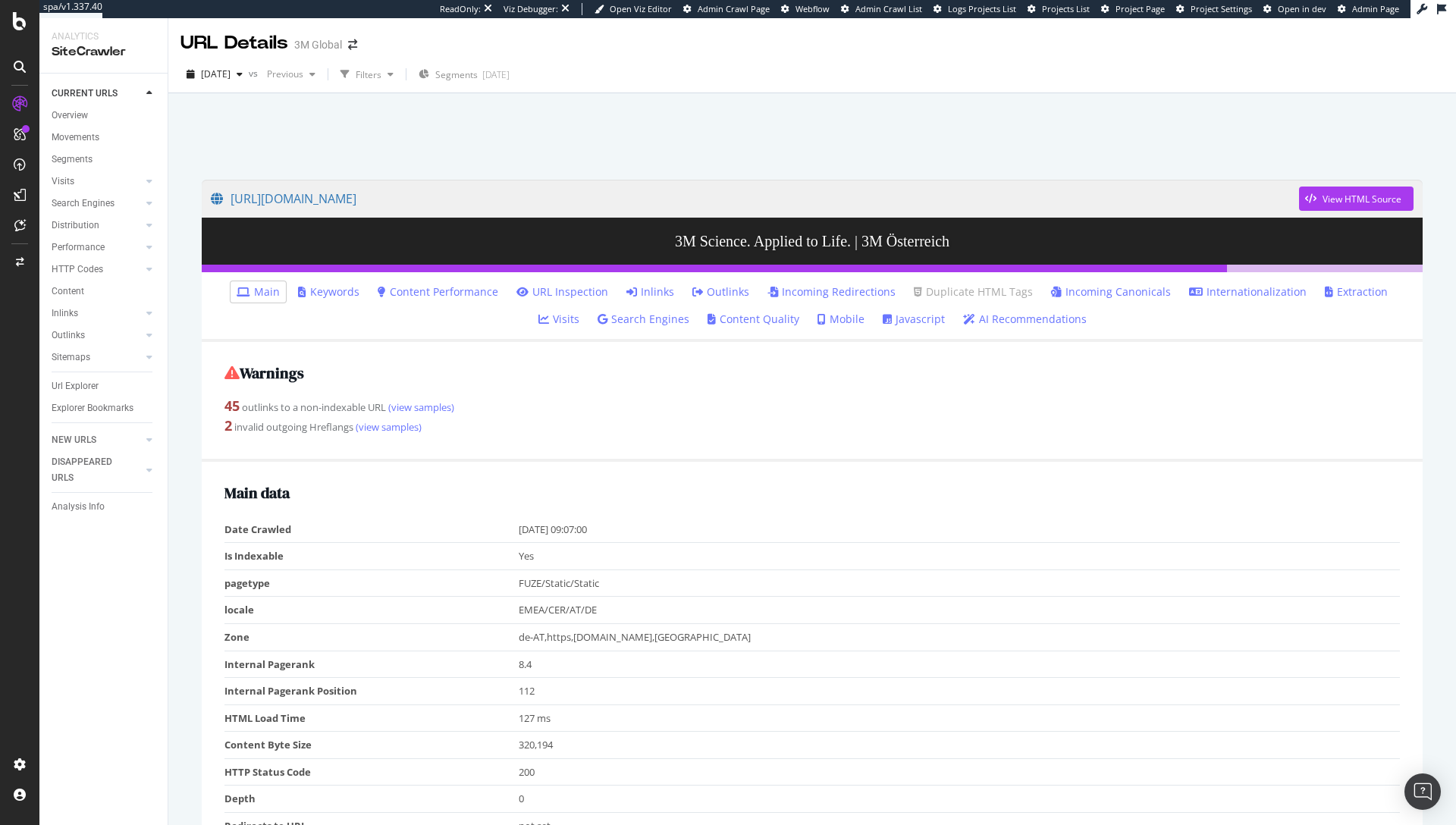
click at [693, 295] on link "Outlinks" at bounding box center [721, 292] width 57 height 15
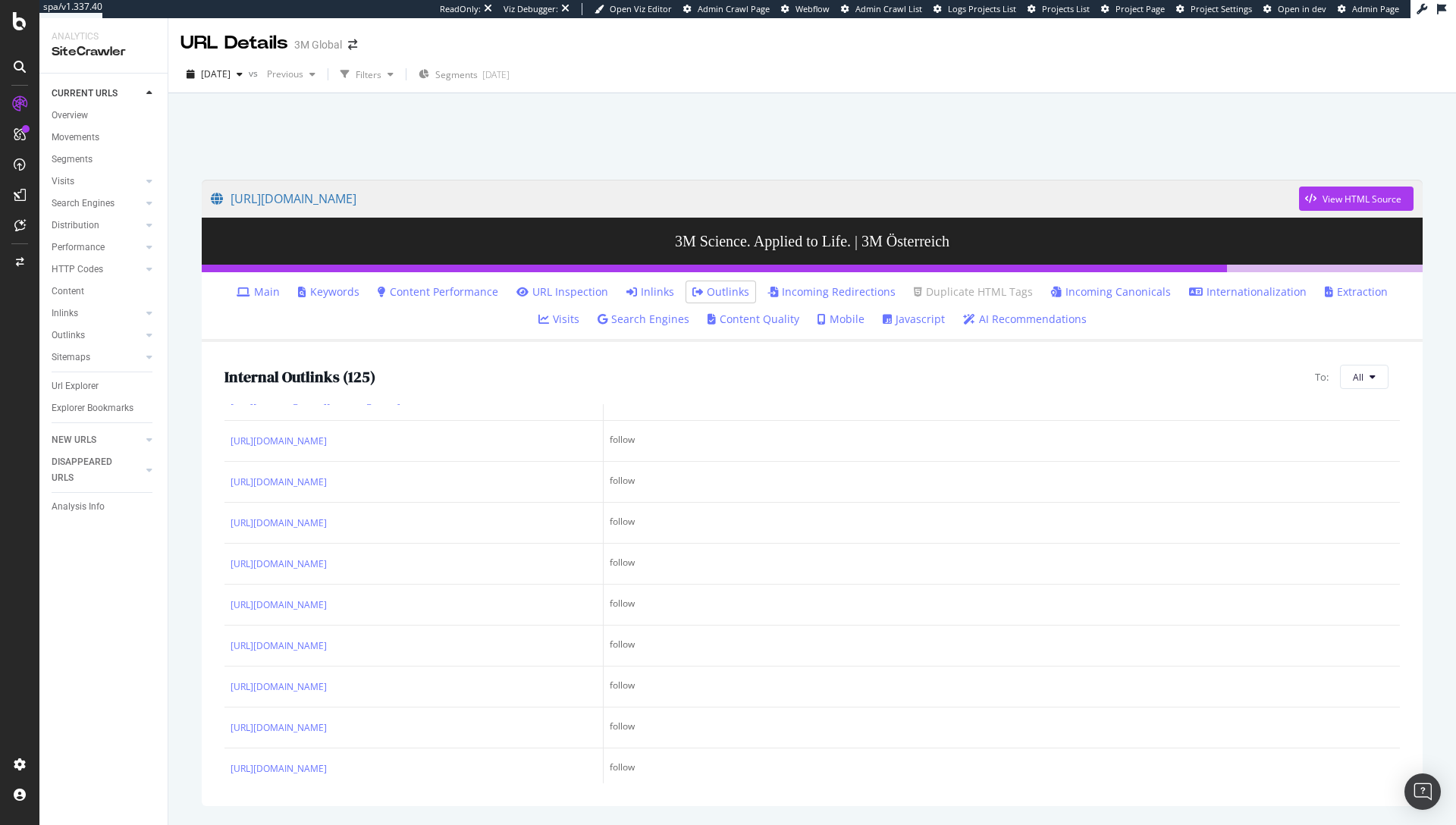
scroll to position [2094, 0]
